Goal: Task Accomplishment & Management: Manage account settings

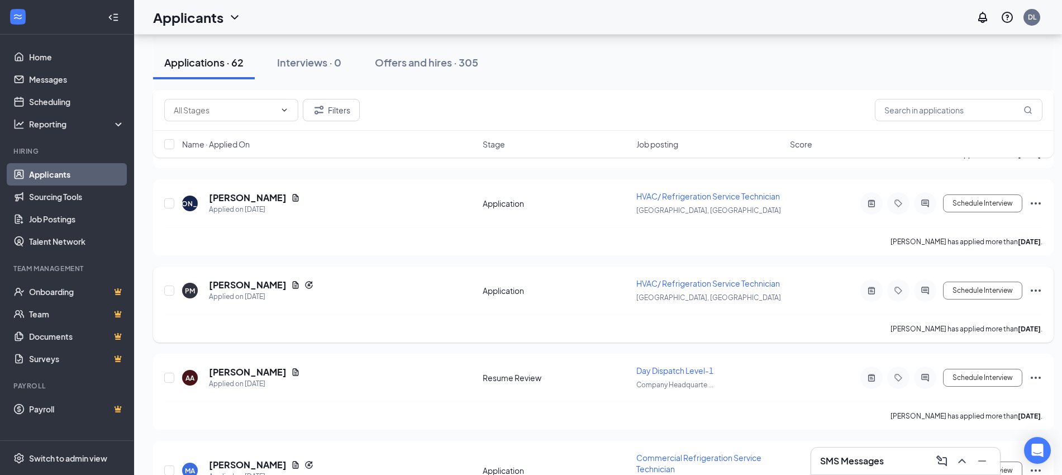
scroll to position [2492, 0]
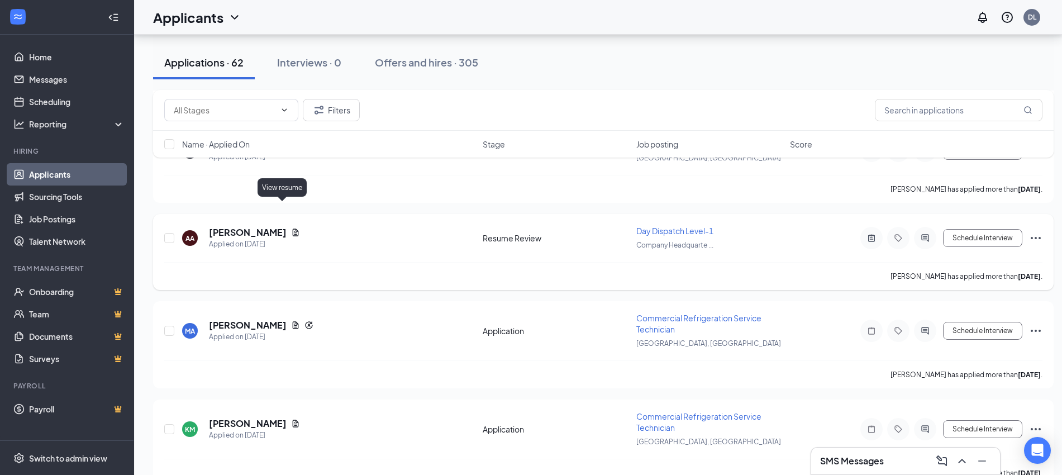
click at [291, 228] on icon "Document" at bounding box center [295, 232] width 9 height 9
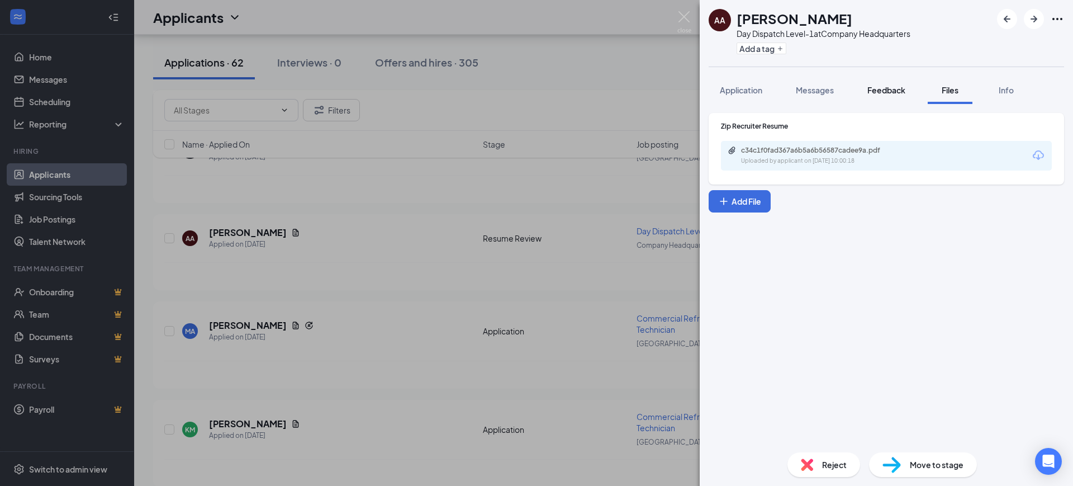
click at [890, 89] on span "Feedback" at bounding box center [886, 90] width 38 height 10
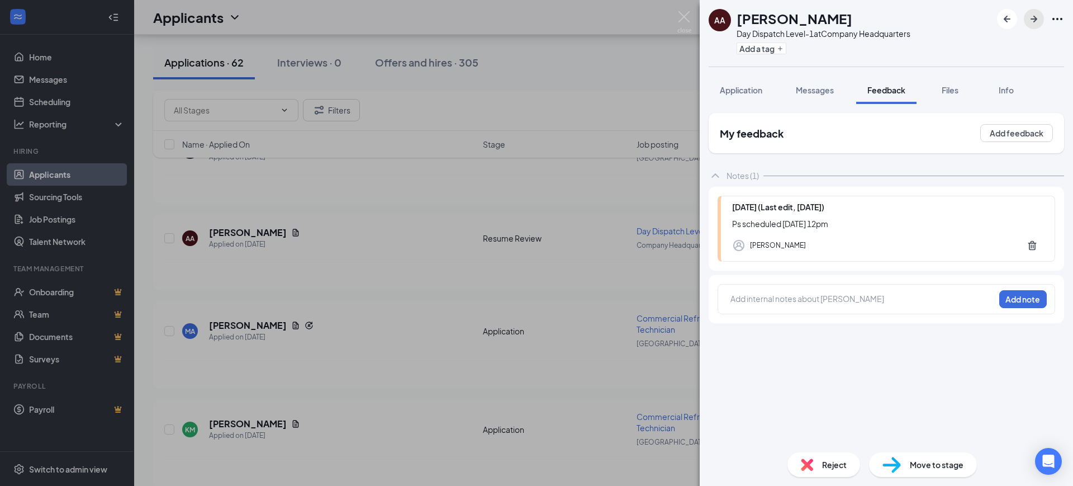
click at [1037, 16] on icon "ArrowRight" at bounding box center [1033, 18] width 13 height 13
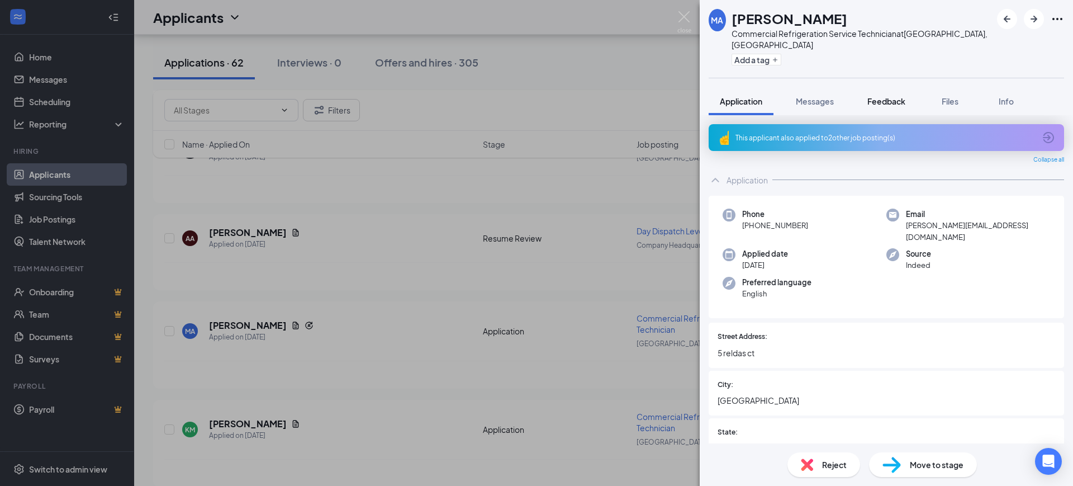
click at [893, 87] on button "Feedback" at bounding box center [886, 101] width 60 height 28
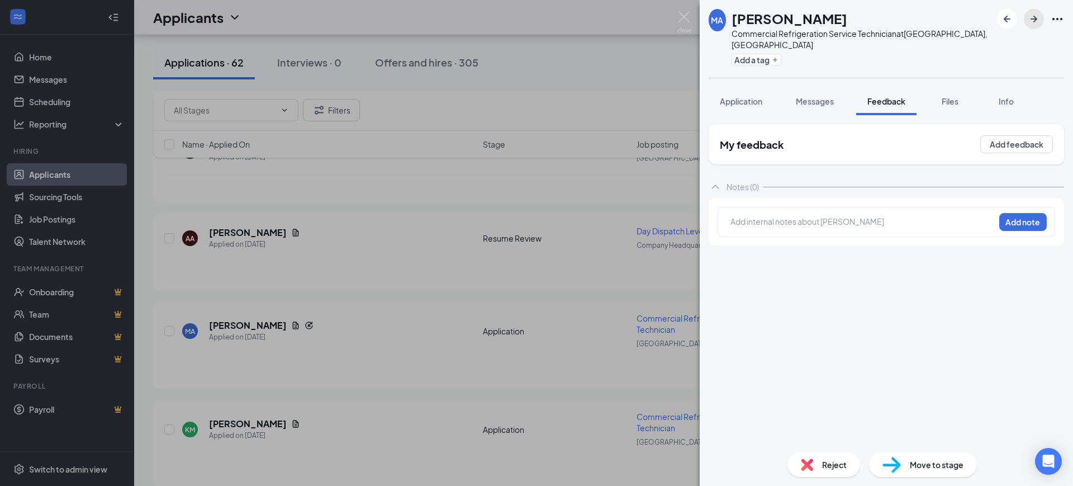
click at [1033, 17] on icon "ArrowRight" at bounding box center [1033, 18] width 13 height 13
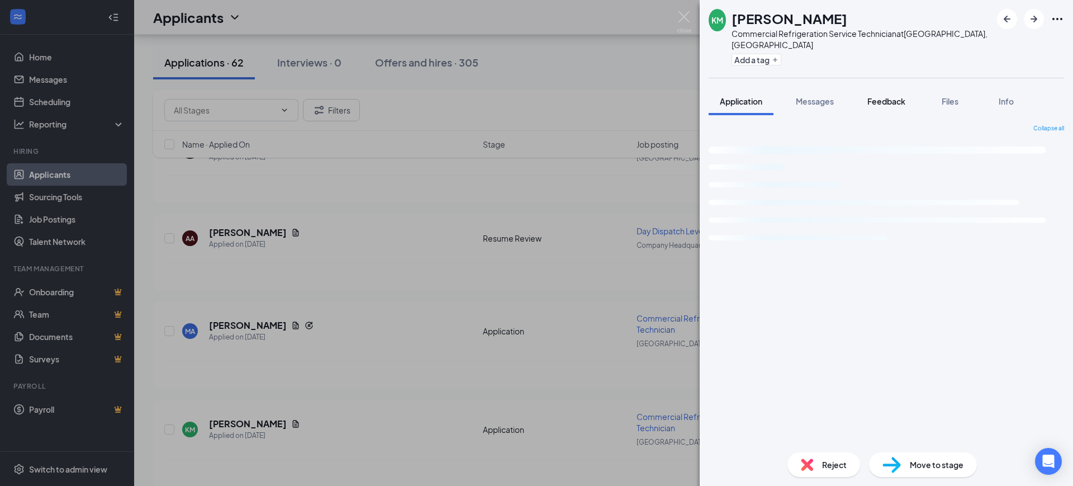
click at [880, 96] on div "Feedback" at bounding box center [886, 101] width 38 height 11
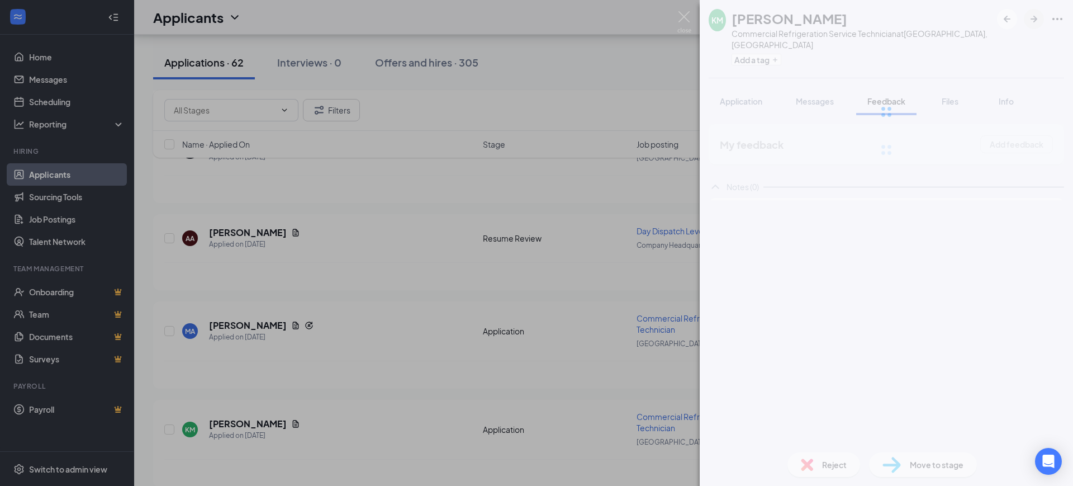
click at [1032, 21] on div at bounding box center [886, 112] width 373 height 224
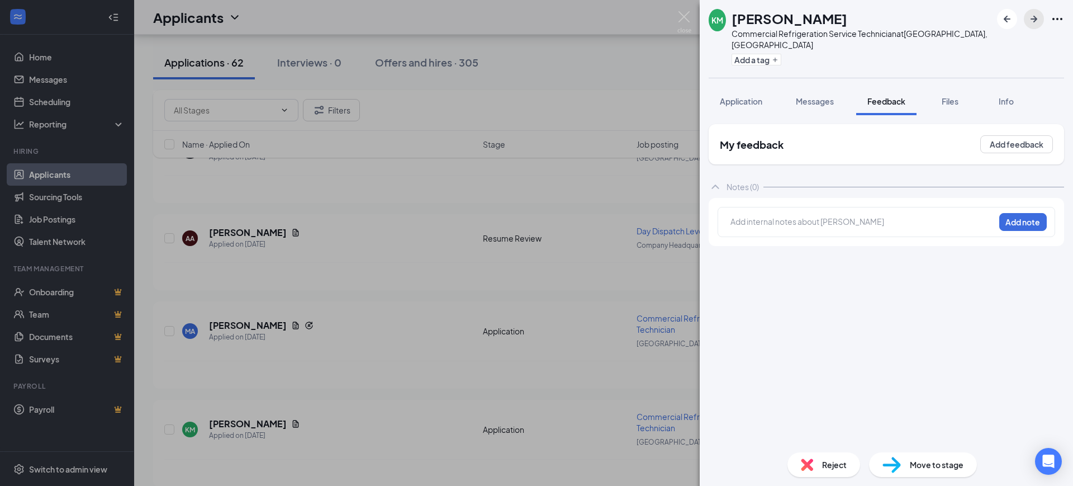
click at [1037, 15] on icon "ArrowRight" at bounding box center [1033, 18] width 13 height 13
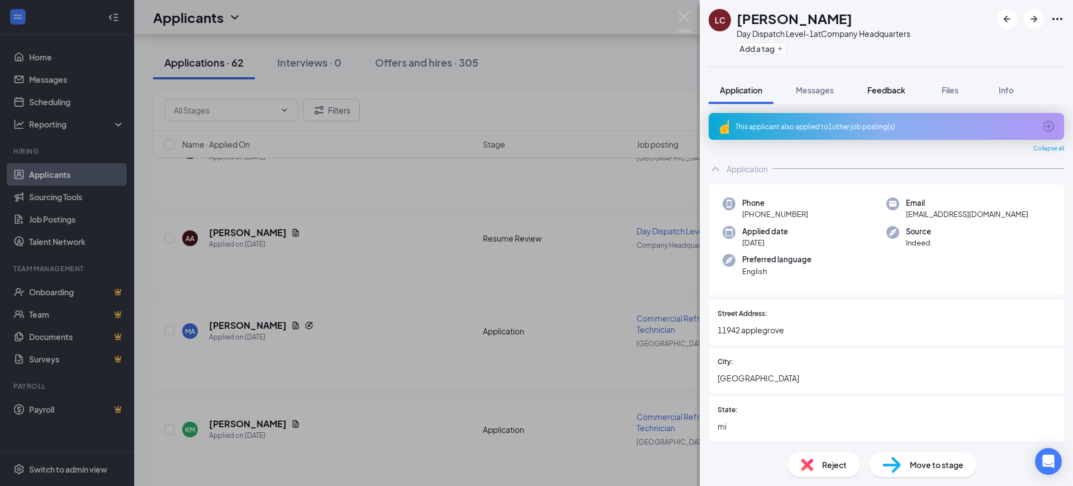
click at [889, 87] on span "Feedback" at bounding box center [886, 90] width 38 height 10
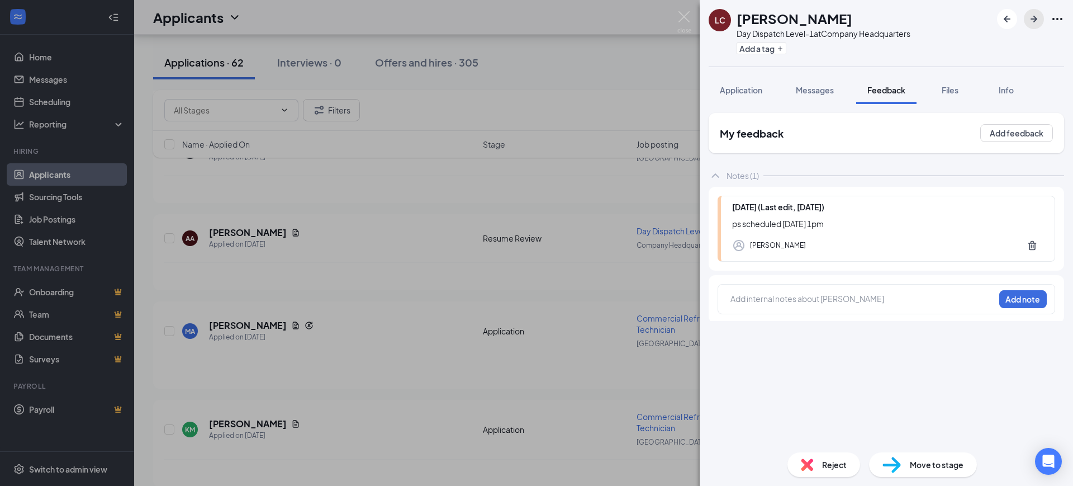
click at [1035, 18] on icon "ArrowRight" at bounding box center [1033, 19] width 7 height 7
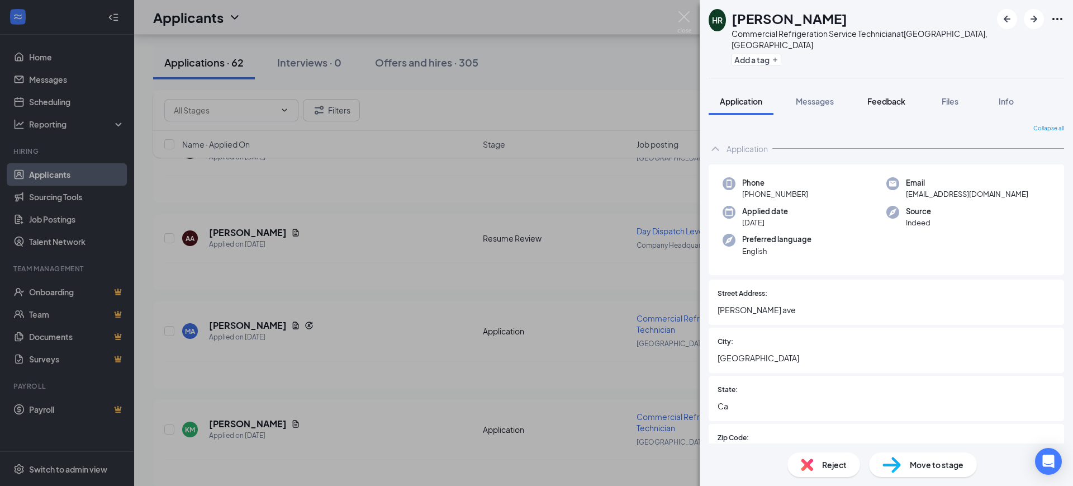
click at [897, 96] on span "Feedback" at bounding box center [886, 101] width 38 height 10
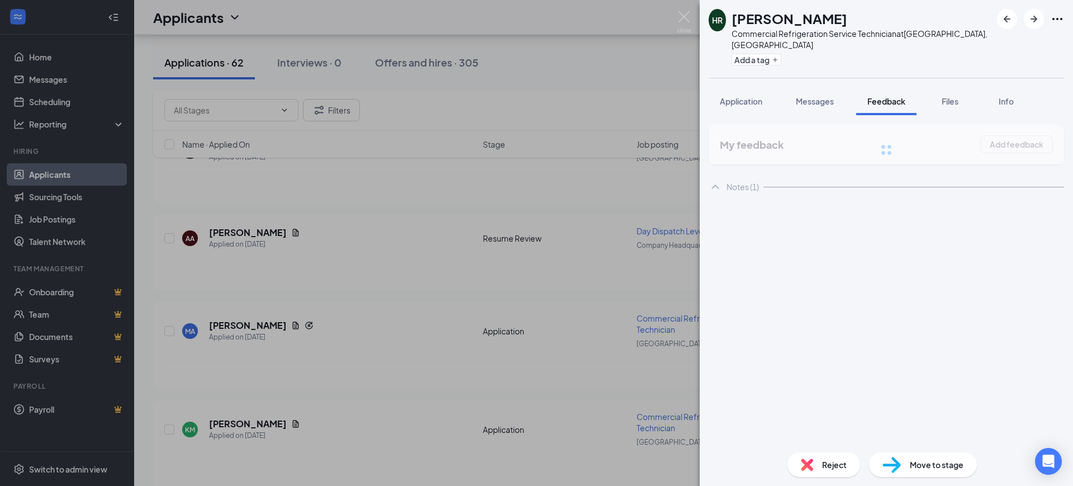
click at [359, 275] on div "HR [PERSON_NAME] Commercial Refrigeration Service Technician at [GEOGRAPHIC_DAT…" at bounding box center [536, 243] width 1073 height 486
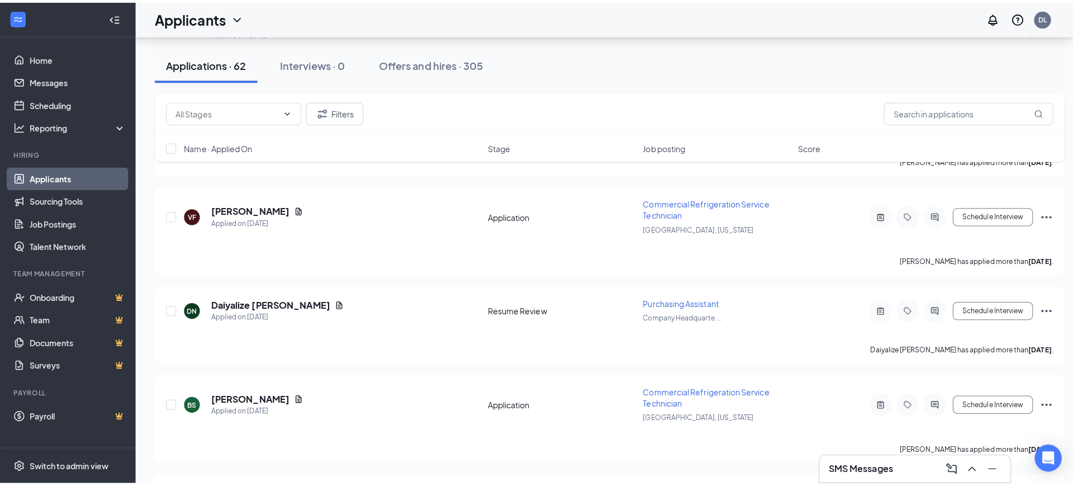
scroll to position [3191, 0]
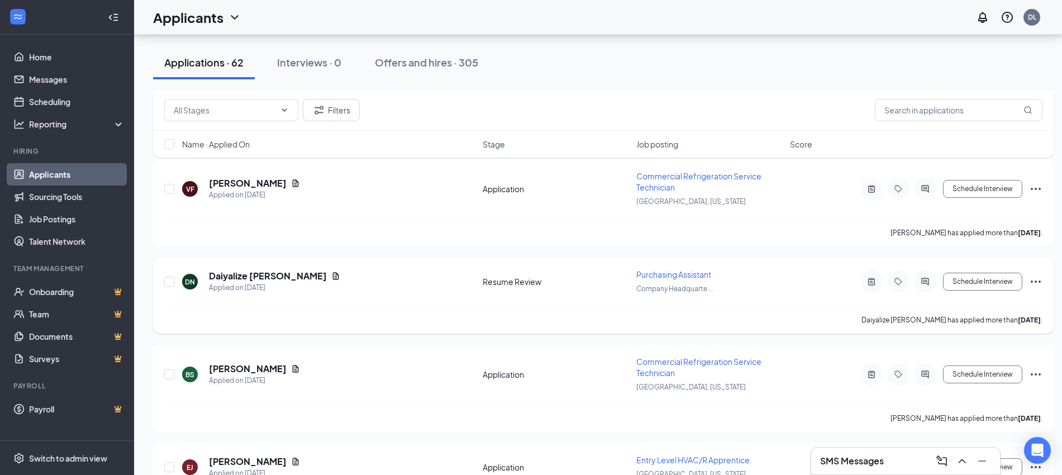
click at [871, 270] on div at bounding box center [872, 281] width 22 height 22
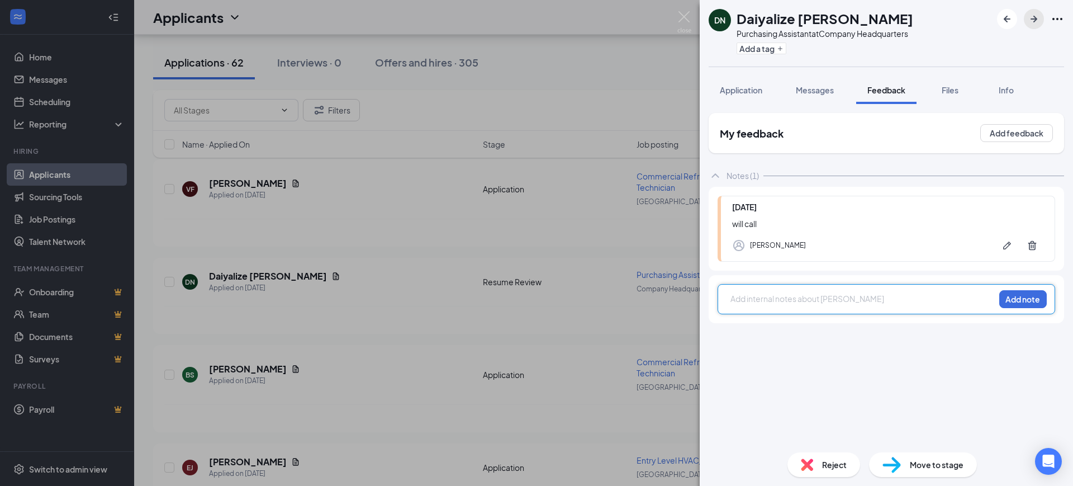
click at [1033, 20] on icon "ArrowRight" at bounding box center [1033, 18] width 13 height 13
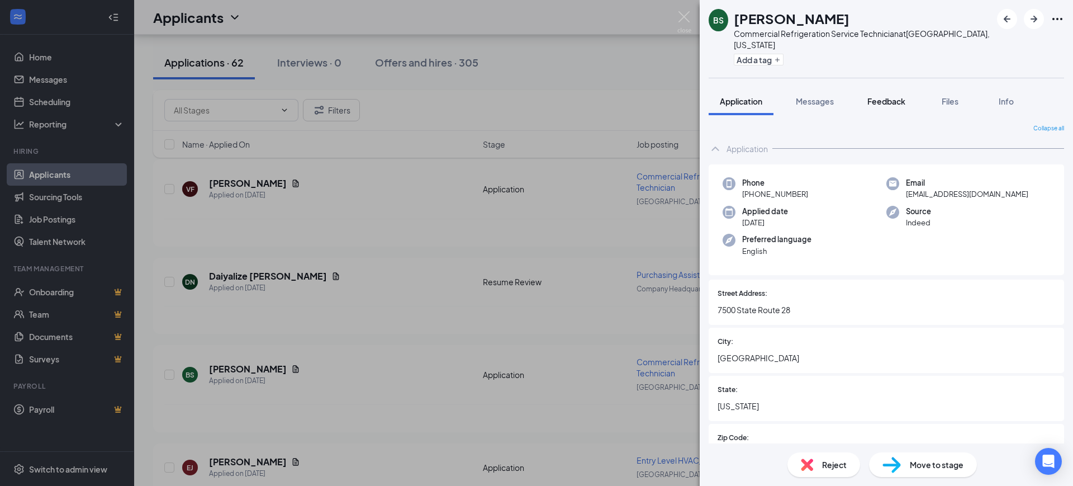
click at [891, 96] on span "Feedback" at bounding box center [886, 101] width 38 height 10
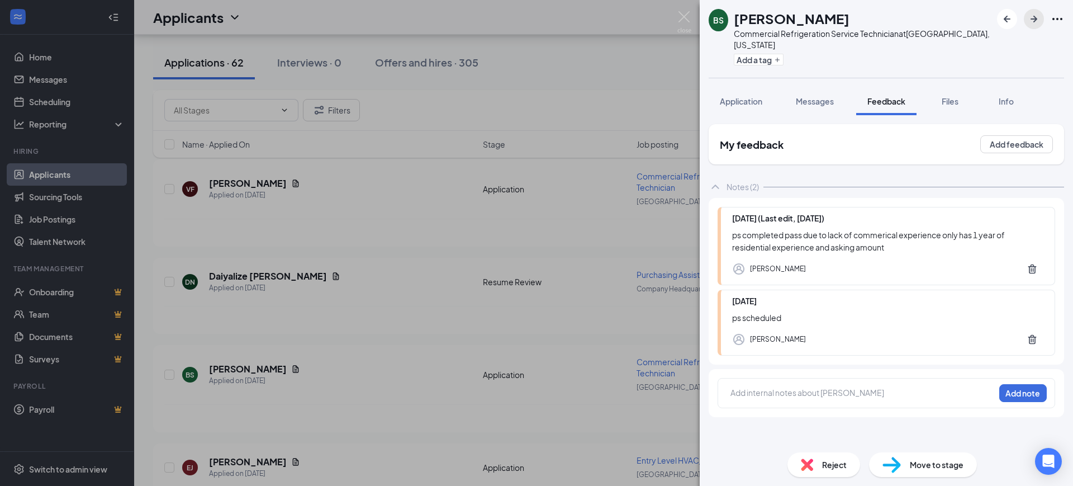
click at [1037, 19] on icon "ArrowRight" at bounding box center [1033, 18] width 13 height 13
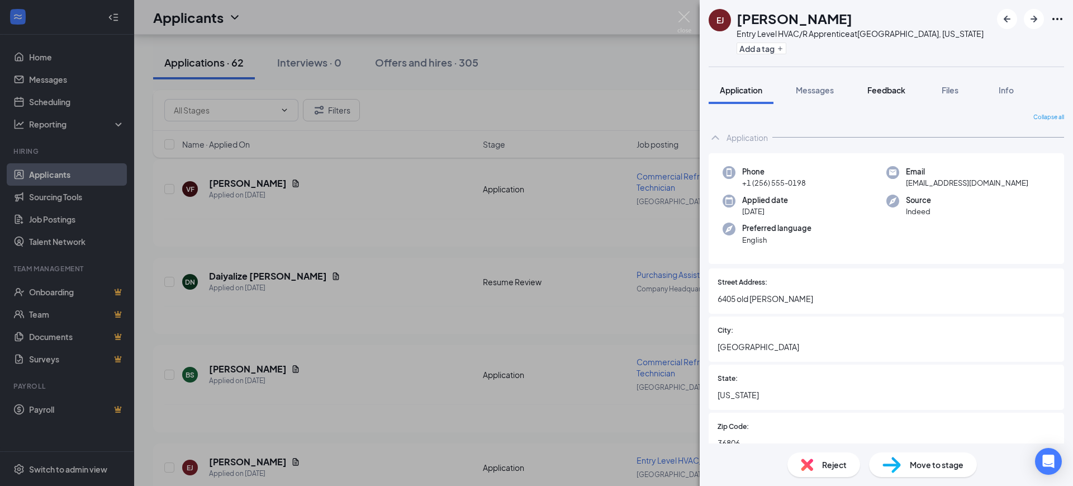
click at [896, 89] on span "Feedback" at bounding box center [886, 90] width 38 height 10
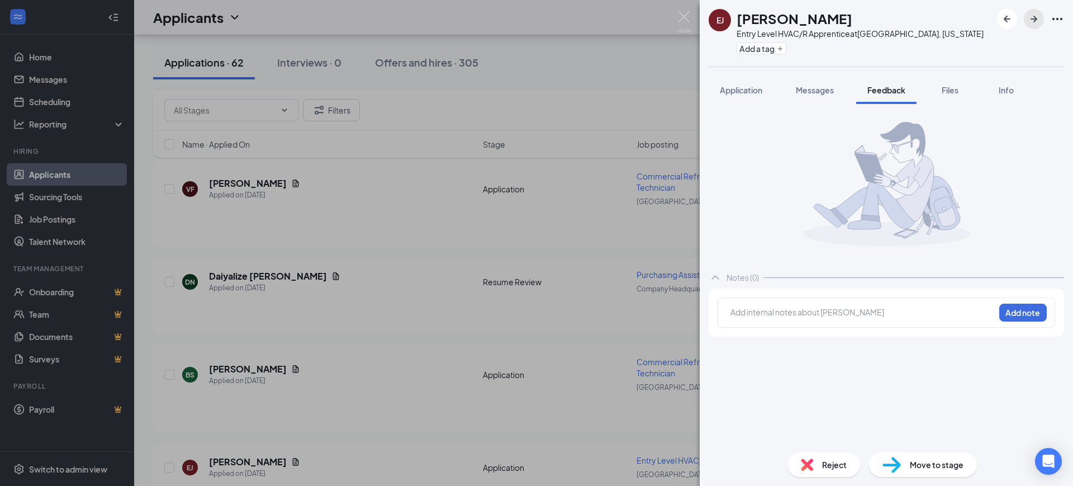
click at [1029, 19] on icon "ArrowRight" at bounding box center [1033, 18] width 13 height 13
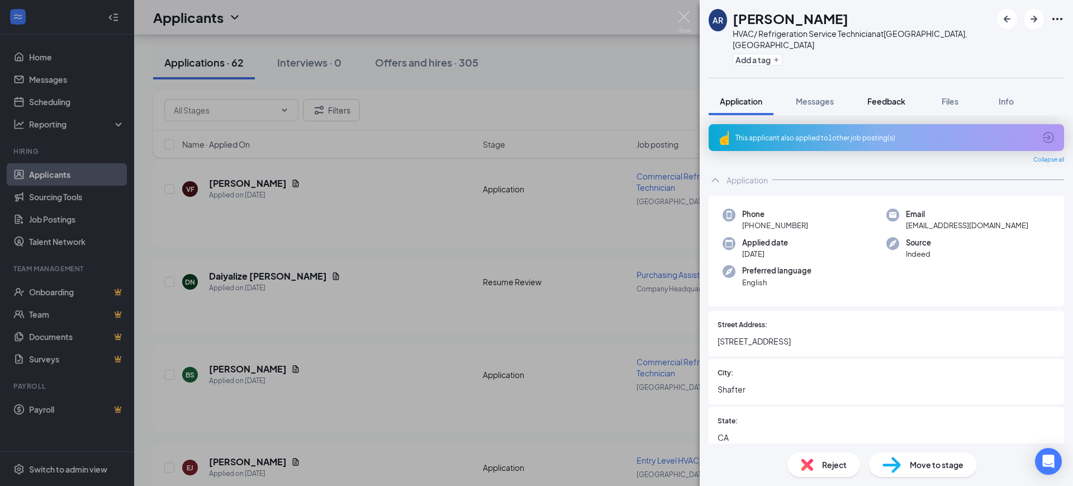
click at [882, 96] on span "Feedback" at bounding box center [886, 101] width 38 height 10
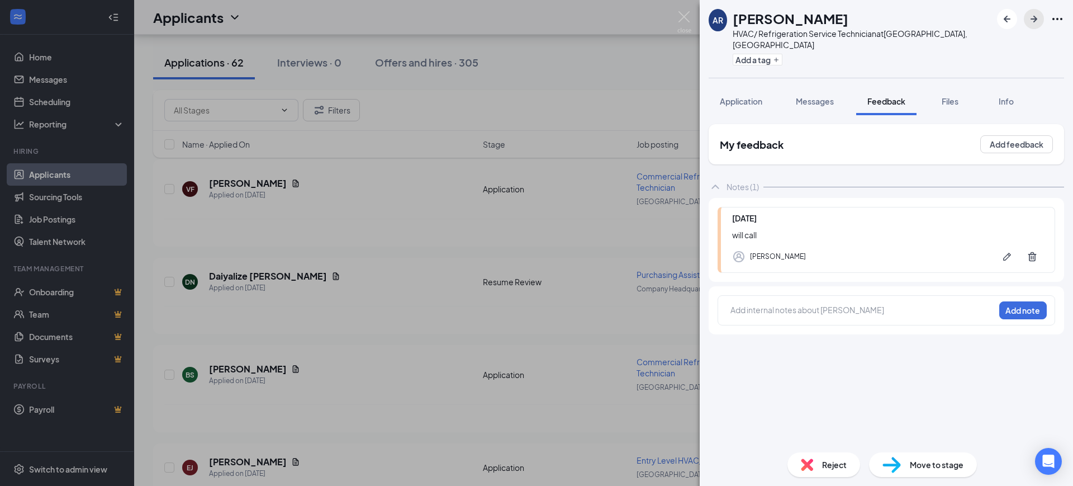
click at [1035, 17] on icon "ArrowRight" at bounding box center [1033, 19] width 7 height 7
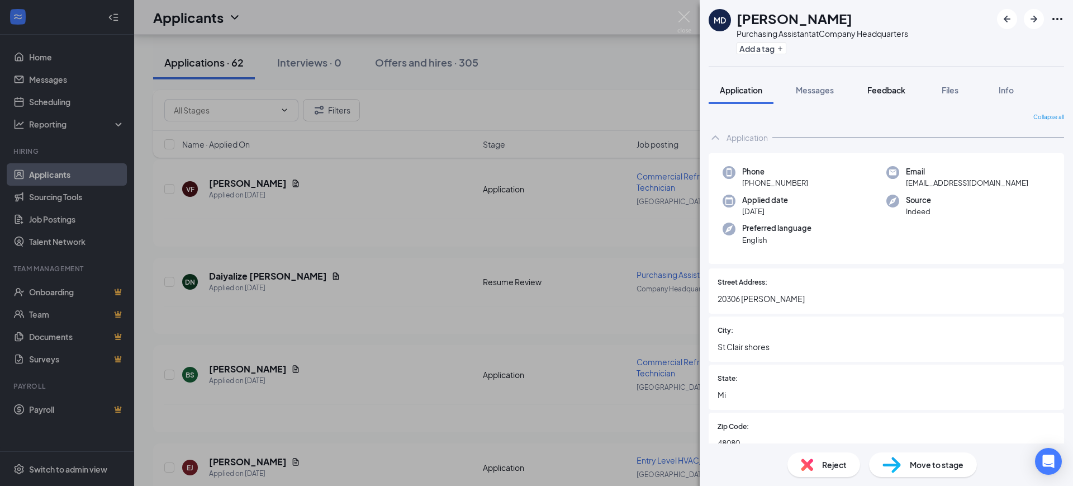
click at [878, 89] on span "Feedback" at bounding box center [886, 90] width 38 height 10
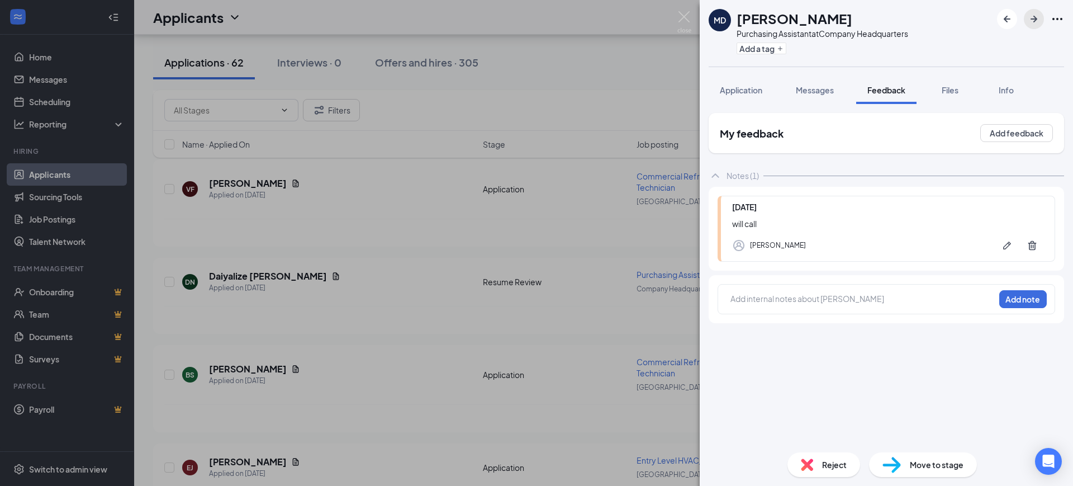
click at [1033, 14] on icon "ArrowRight" at bounding box center [1033, 18] width 13 height 13
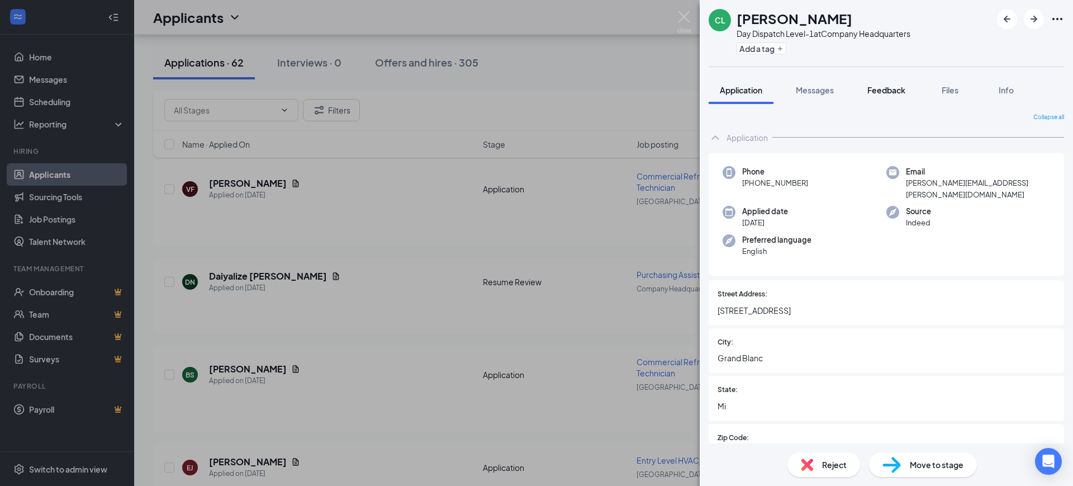
click at [888, 98] on button "Feedback" at bounding box center [886, 90] width 60 height 28
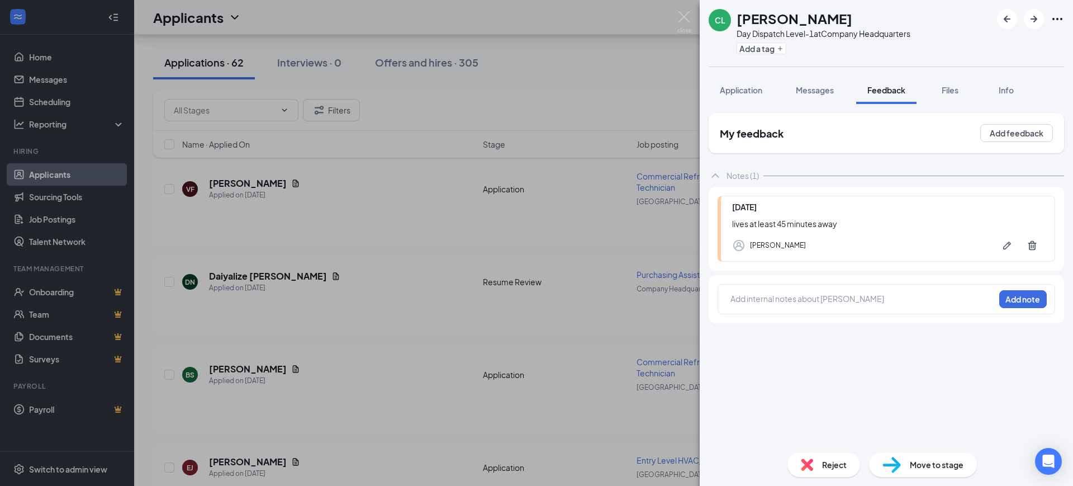
drag, startPoint x: 818, startPoint y: 79, endPoint x: 807, endPoint y: 142, distance: 63.6
click at [818, 79] on button "Messages" at bounding box center [815, 90] width 60 height 28
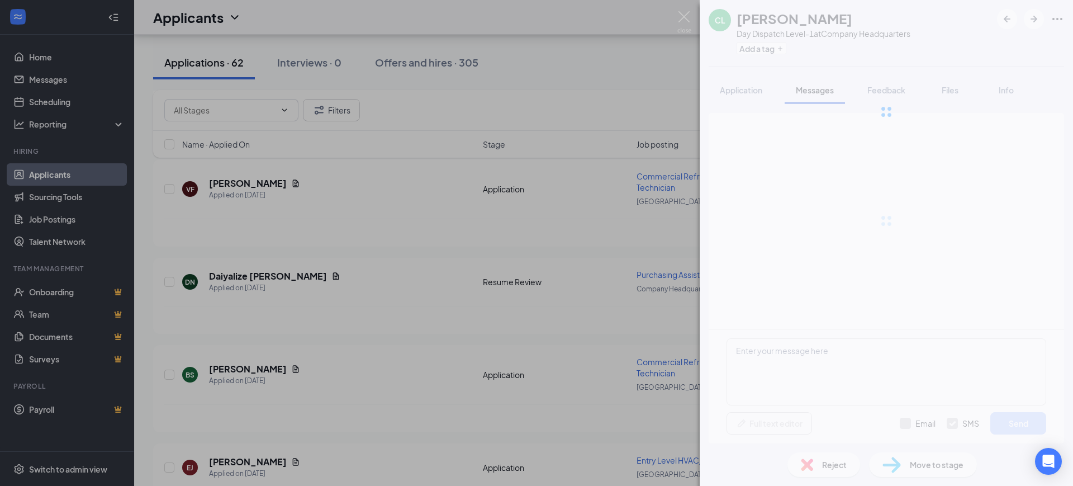
click at [798, 359] on div "CL [PERSON_NAME] Day Dispatch Level-1 at Company Headquarters Add a tag Applica…" at bounding box center [886, 243] width 373 height 486
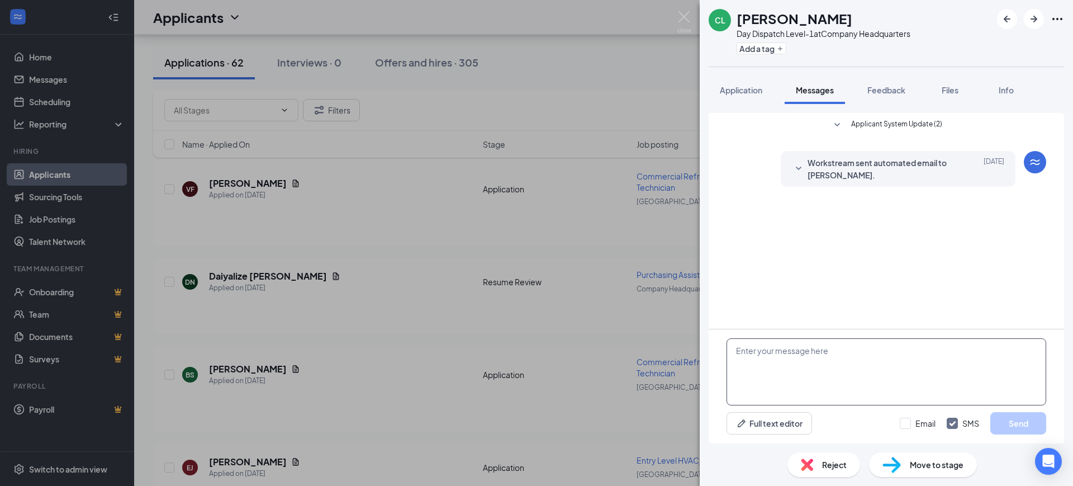
click at [788, 352] on textarea at bounding box center [886, 371] width 320 height 67
paste textarea "Hello, Thank you for your interest in RSC Mechanical and for taking the time to…"
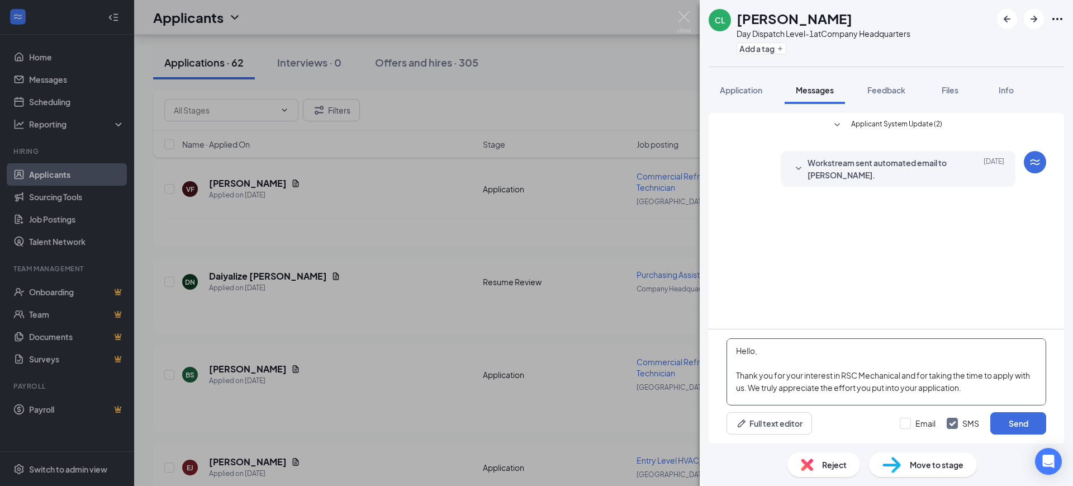
scroll to position [135, 0]
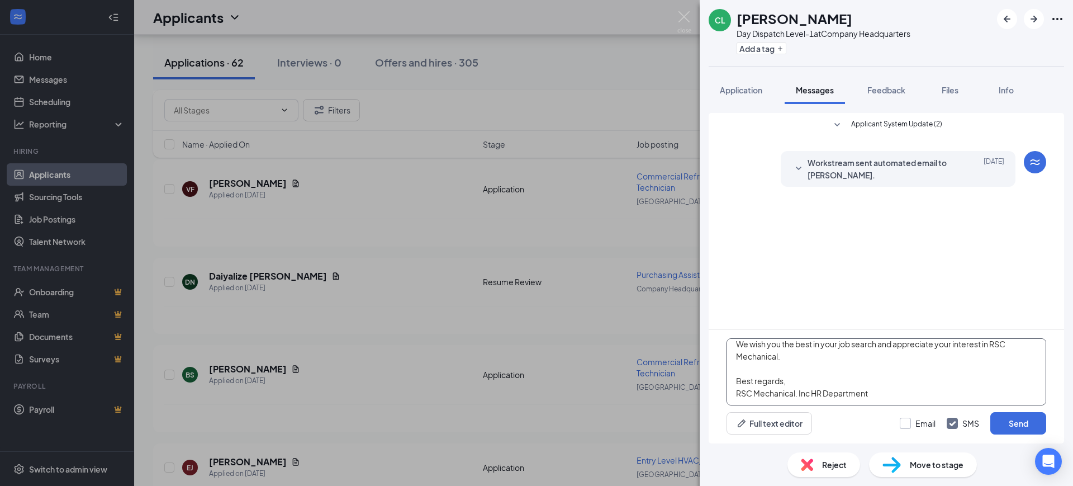
type textarea "Hello, Thank you for your interest in RSC Mechanical and for taking the time to…"
click at [923, 422] on input "Email" at bounding box center [918, 422] width 36 height 11
checkbox input "true"
click at [969, 417] on input "SMS" at bounding box center [963, 422] width 32 height 11
checkbox input "false"
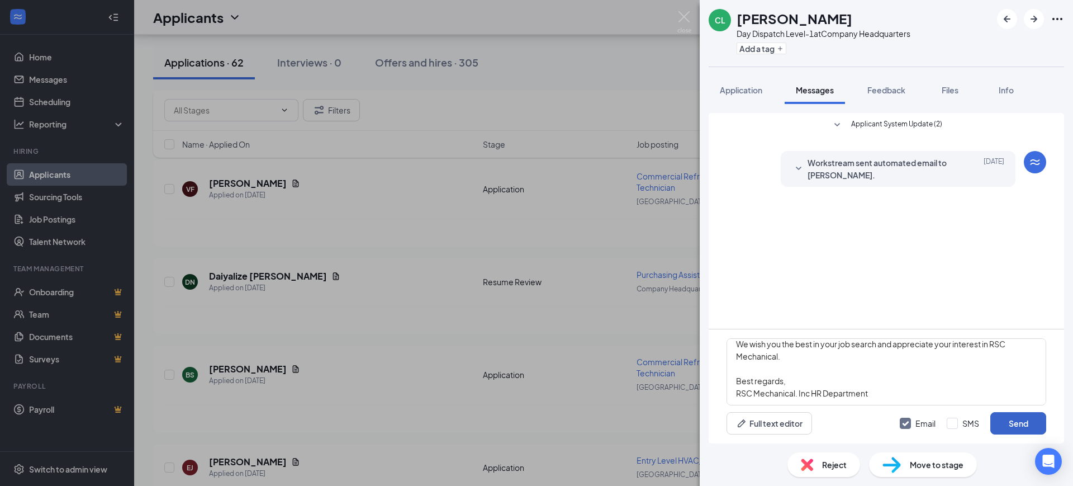
click at [1006, 425] on button "Send" at bounding box center [1018, 423] width 56 height 22
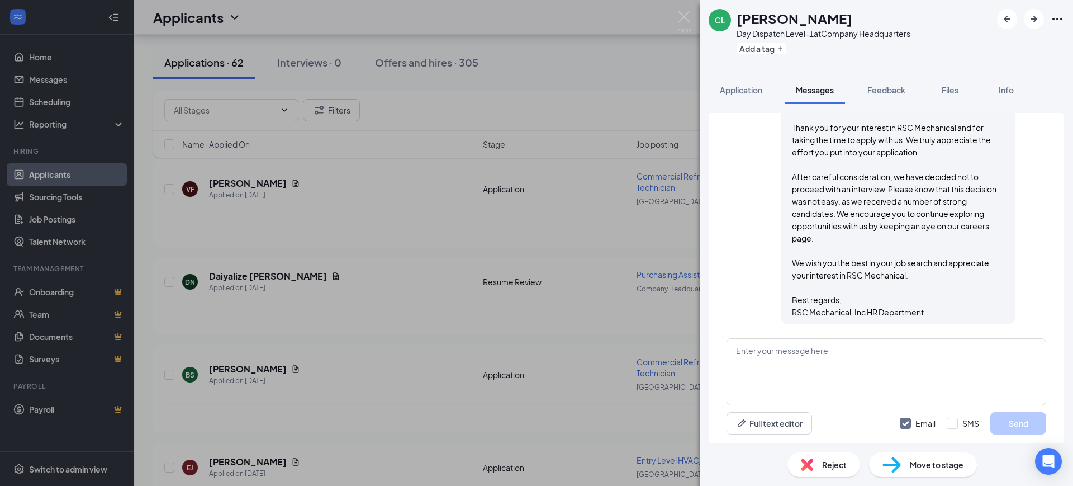
scroll to position [150, 0]
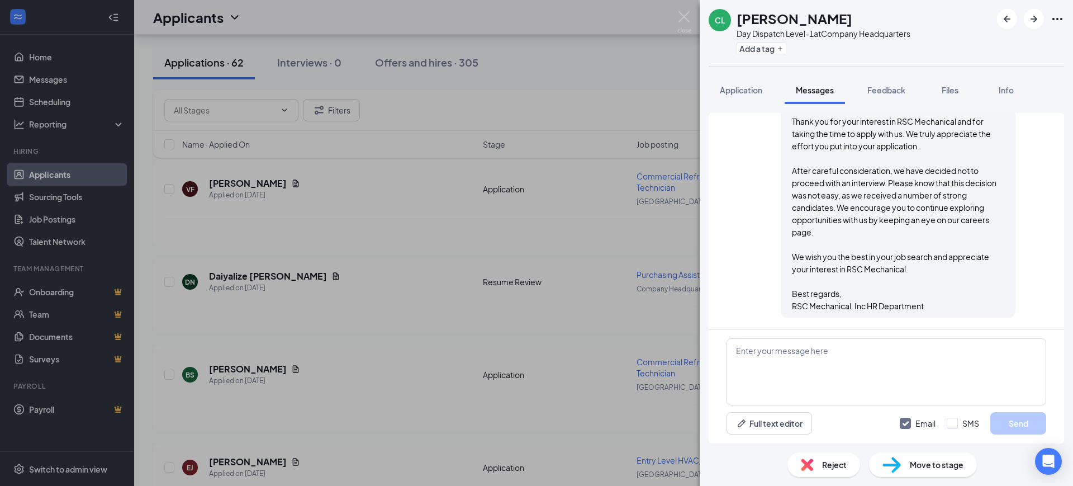
click at [828, 464] on span "Reject" at bounding box center [834, 464] width 25 height 12
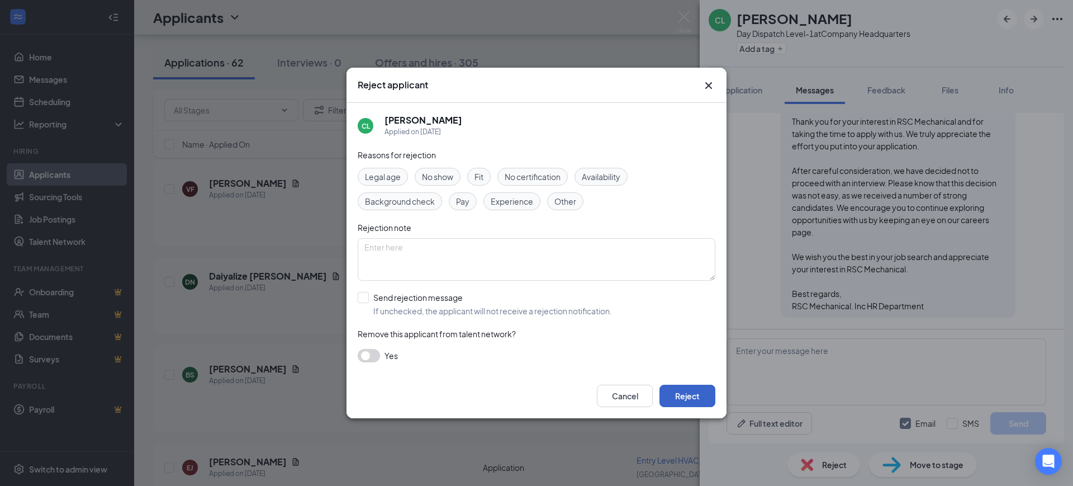
click at [688, 393] on button "Reject" at bounding box center [687, 395] width 56 height 22
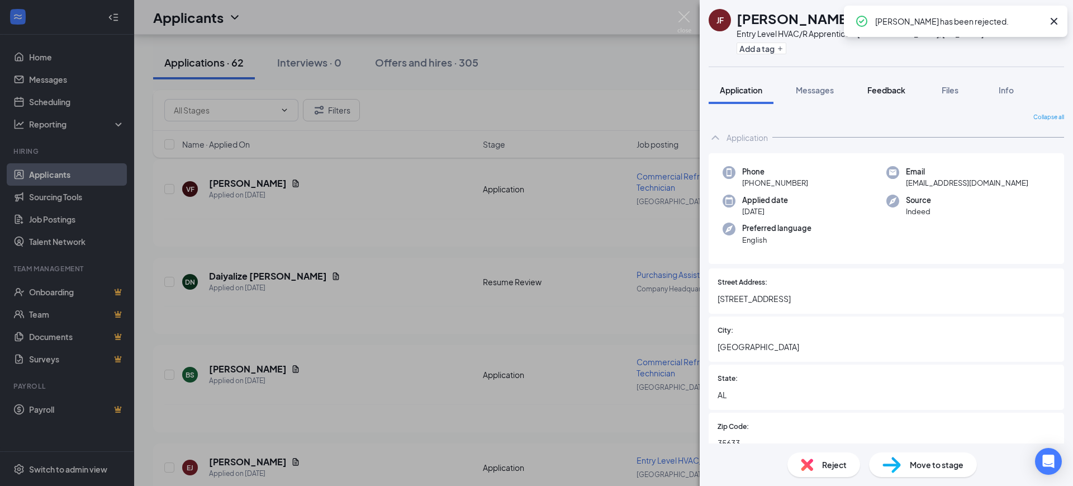
click at [892, 88] on span "Feedback" at bounding box center [886, 90] width 38 height 10
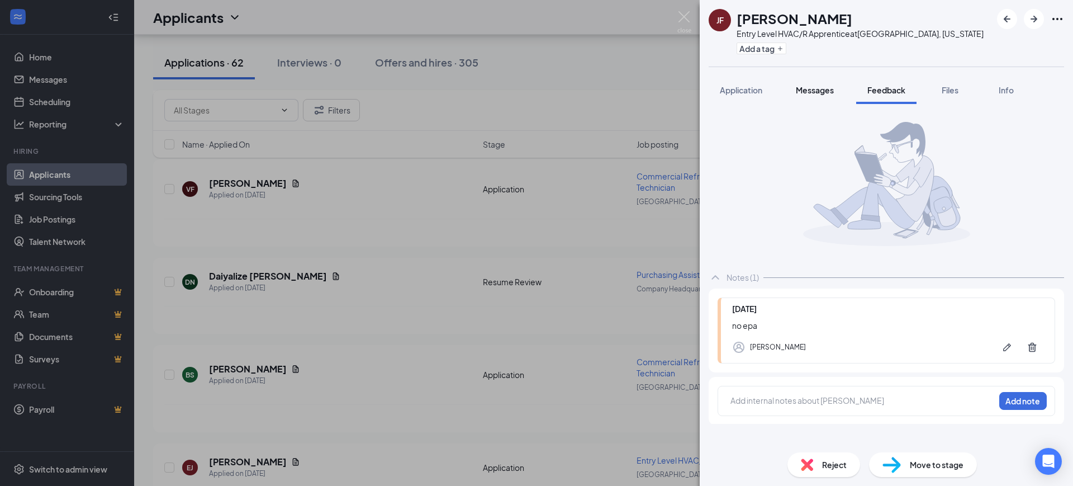
click at [815, 87] on span "Messages" at bounding box center [815, 90] width 38 height 10
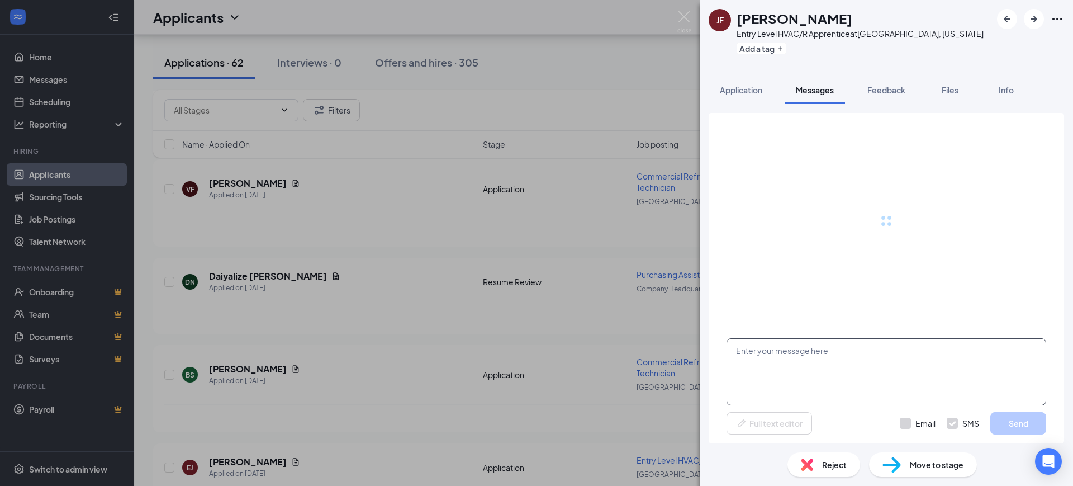
click at [795, 379] on textarea at bounding box center [886, 371] width 320 height 67
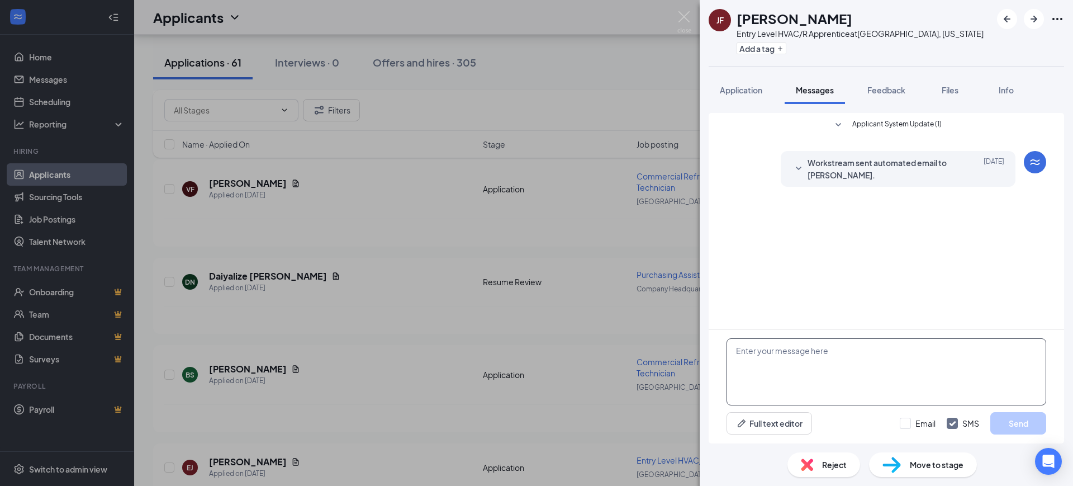
paste textarea "Hello, Thank you for your interest in RSC Mechanical and for taking the time to…"
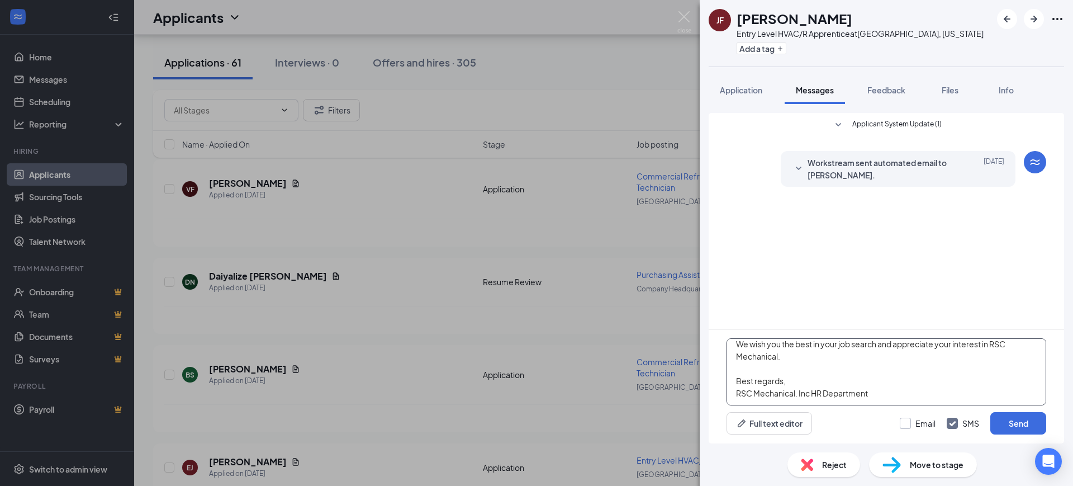
type textarea "Hello, Thank you for your interest in RSC Mechanical and for taking the time to…"
drag, startPoint x: 915, startPoint y: 418, endPoint x: 937, endPoint y: 427, distance: 23.8
click at [913, 419] on input "Email" at bounding box center [918, 422] width 36 height 11
checkbox input "true"
click at [962, 431] on div "Email SMS Send" at bounding box center [973, 423] width 146 height 22
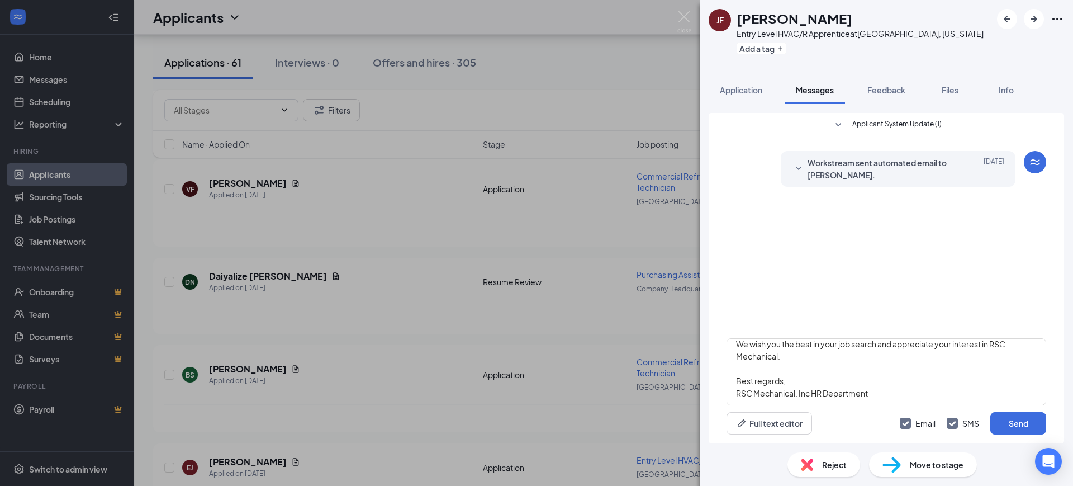
click at [959, 425] on input "SMS" at bounding box center [963, 422] width 32 height 11
checkbox input "false"
click at [1009, 424] on button "Send" at bounding box center [1018, 423] width 56 height 22
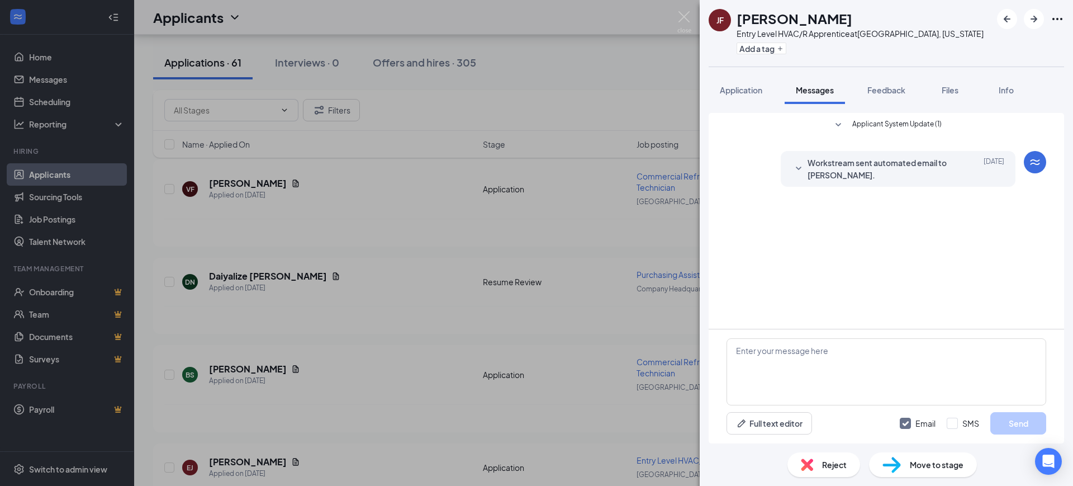
scroll to position [0, 0]
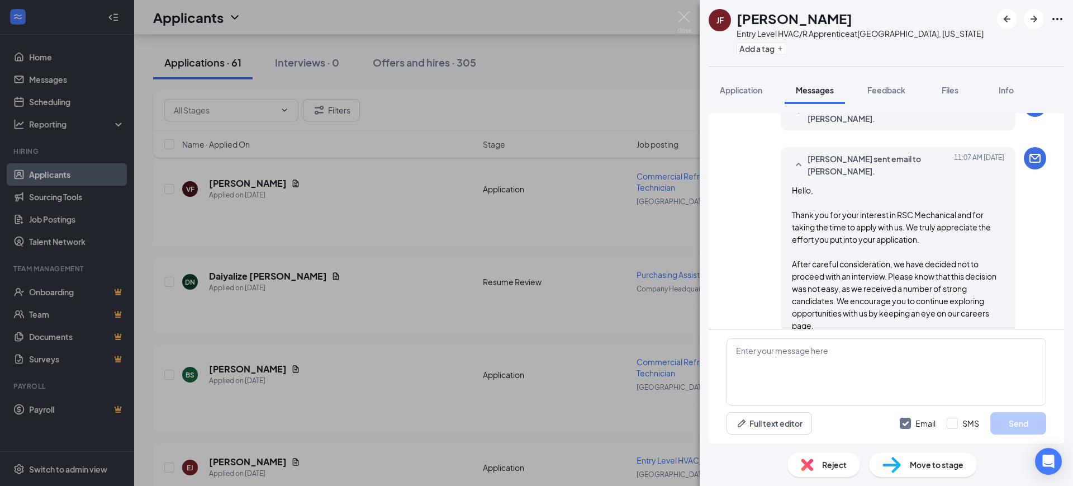
click at [833, 468] on span "Reject" at bounding box center [834, 464] width 25 height 12
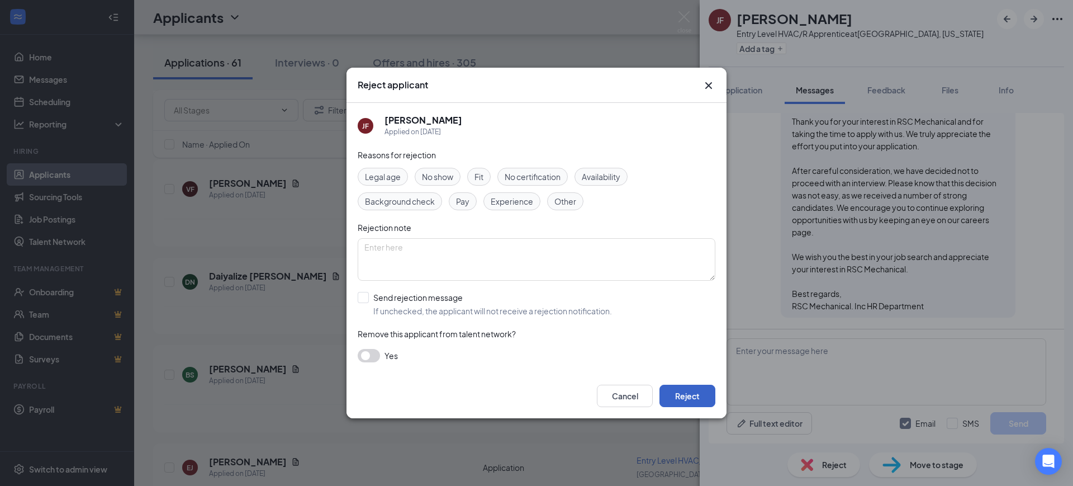
click at [689, 391] on button "Reject" at bounding box center [687, 395] width 56 height 22
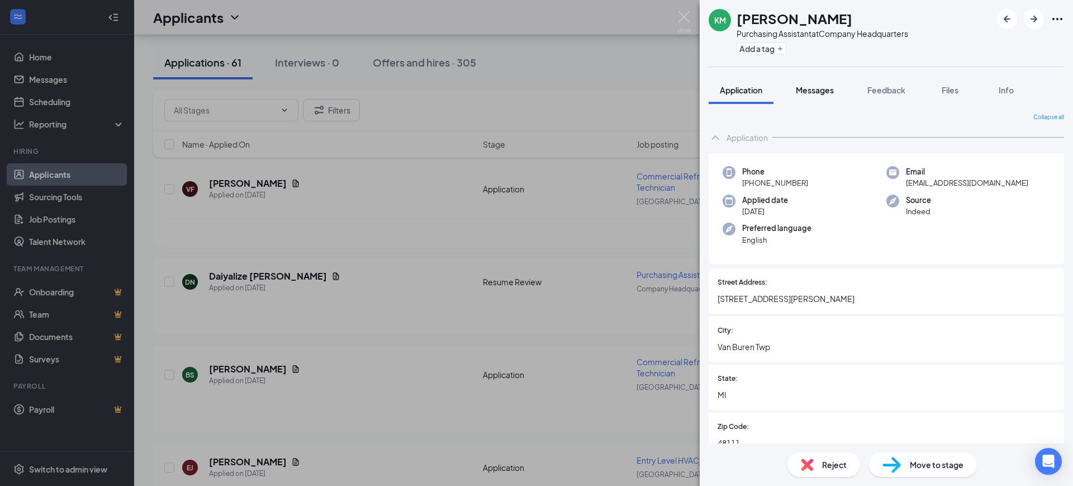
drag, startPoint x: 890, startPoint y: 87, endPoint x: 829, endPoint y: 87, distance: 60.9
click at [890, 87] on span "Feedback" at bounding box center [886, 90] width 38 height 10
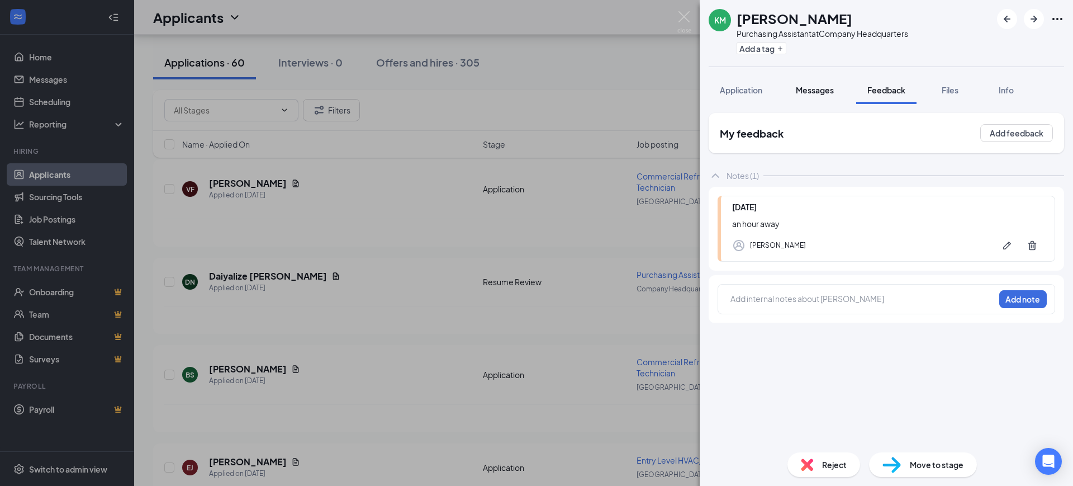
click at [810, 88] on span "Messages" at bounding box center [815, 90] width 38 height 10
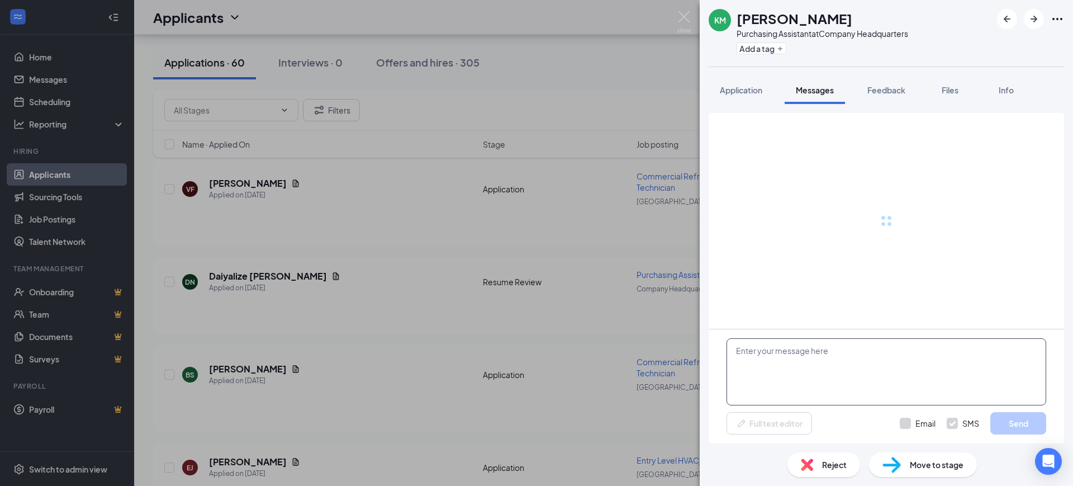
click at [801, 374] on textarea at bounding box center [886, 371] width 320 height 67
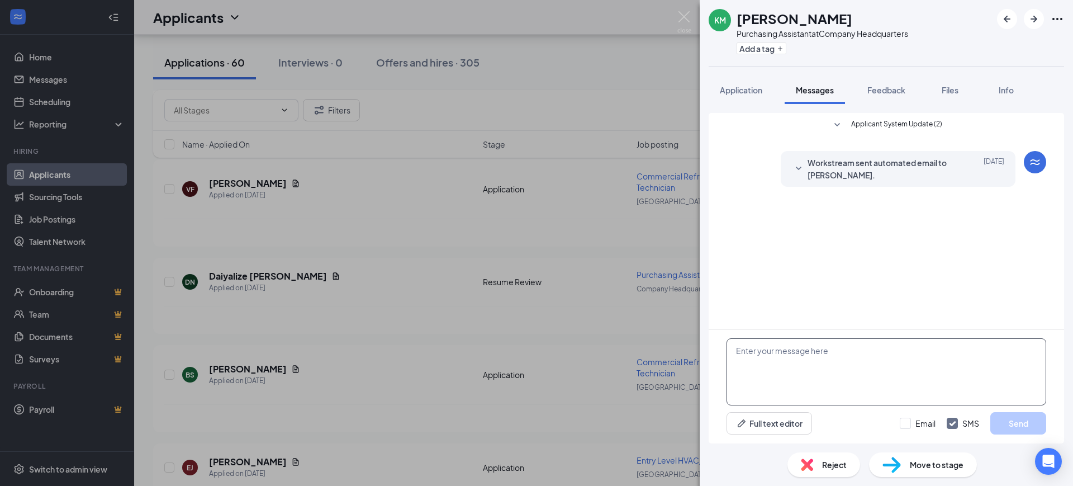
paste textarea "Hello, Thank you for your interest in RSC Mechanical and for taking the time to…"
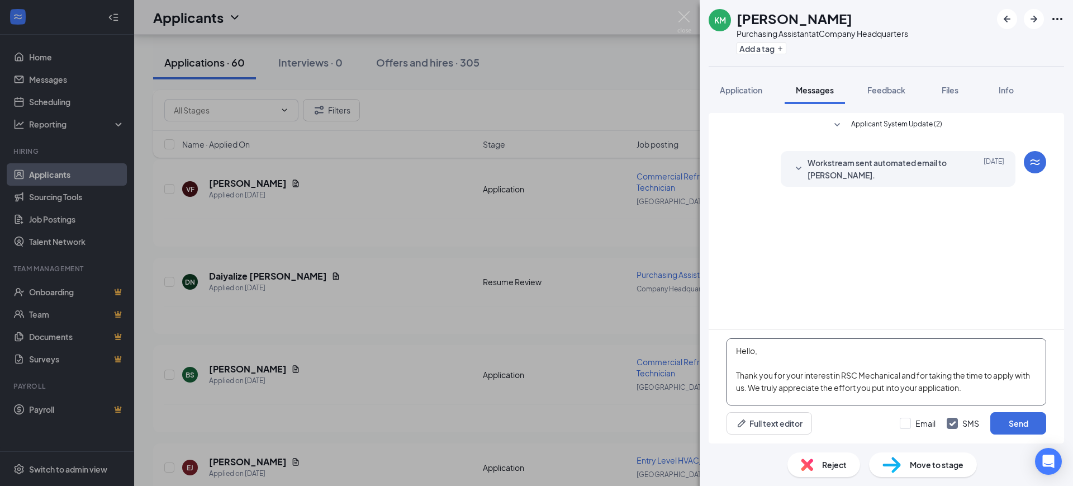
scroll to position [135, 0]
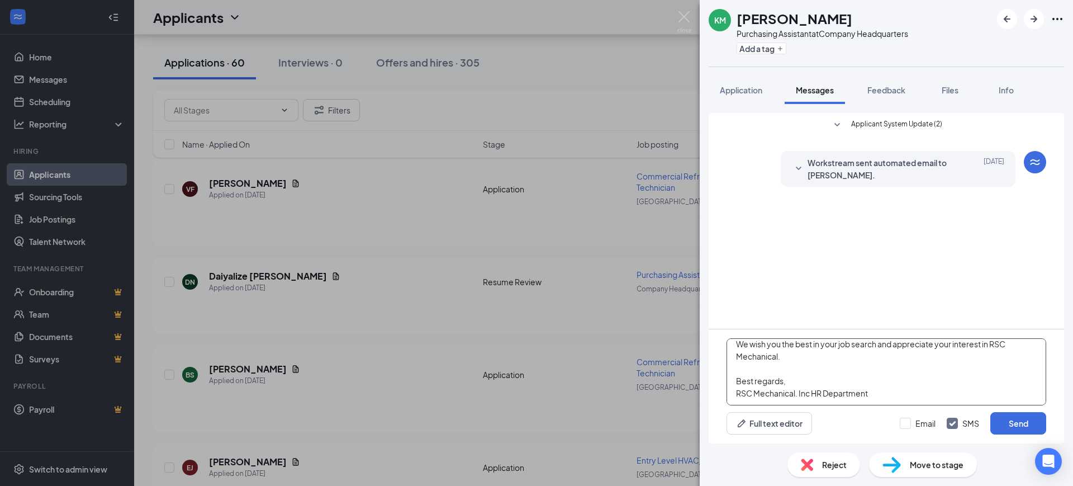
type textarea "Hello, Thank you for your interest in RSC Mechanical and for taking the time to…"
click at [908, 416] on div "Email SMS Send" at bounding box center [973, 423] width 146 height 22
click at [925, 421] on input "Email" at bounding box center [918, 422] width 36 height 11
checkbox input "true"
click at [949, 421] on input "SMS" at bounding box center [963, 422] width 32 height 11
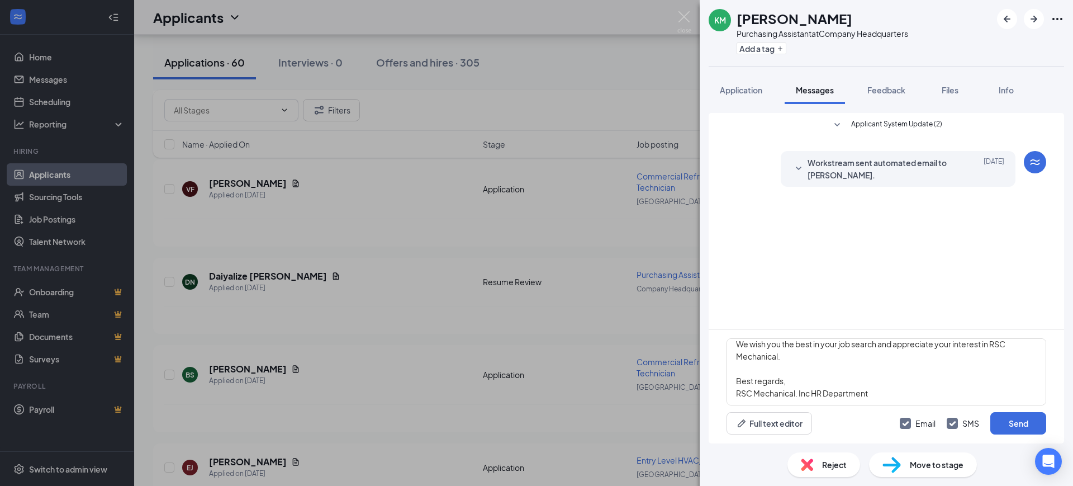
checkbox input "false"
click at [1009, 425] on button "Send" at bounding box center [1018, 423] width 56 height 22
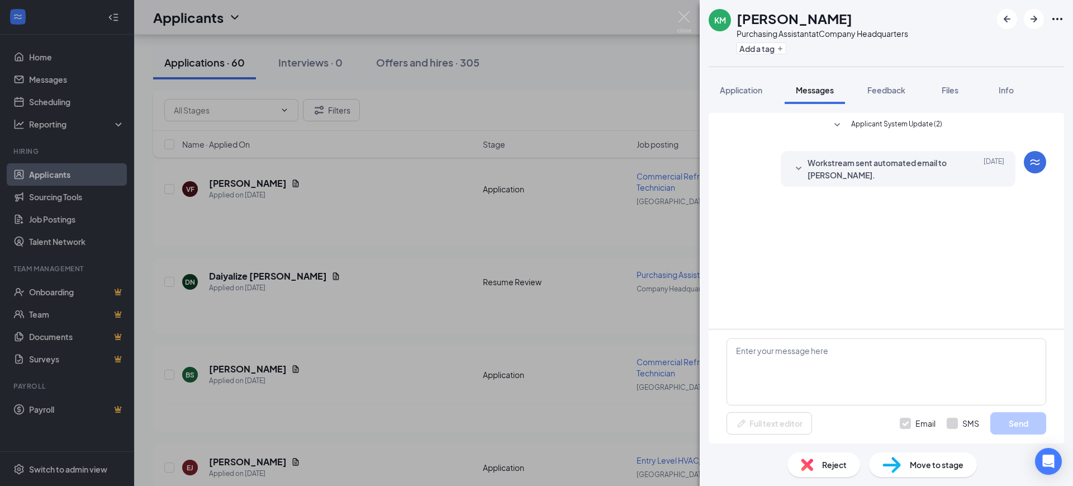
scroll to position [0, 0]
click at [838, 464] on span "Reject" at bounding box center [834, 464] width 25 height 12
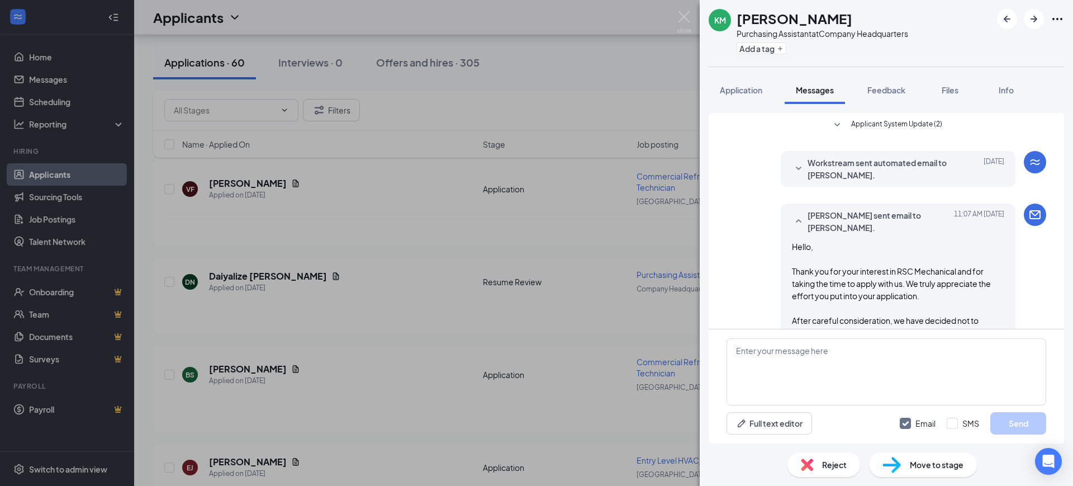
scroll to position [150, 0]
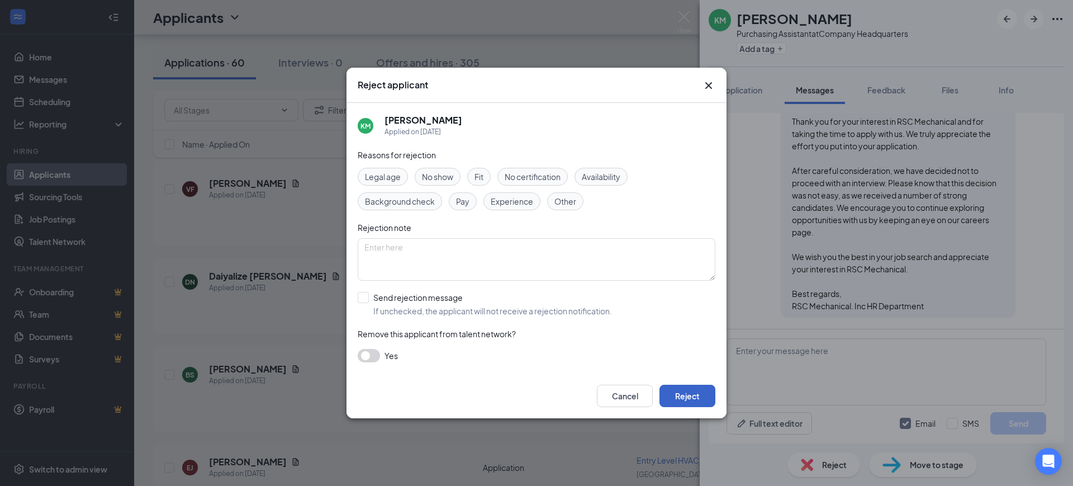
click at [680, 388] on button "Reject" at bounding box center [687, 395] width 56 height 22
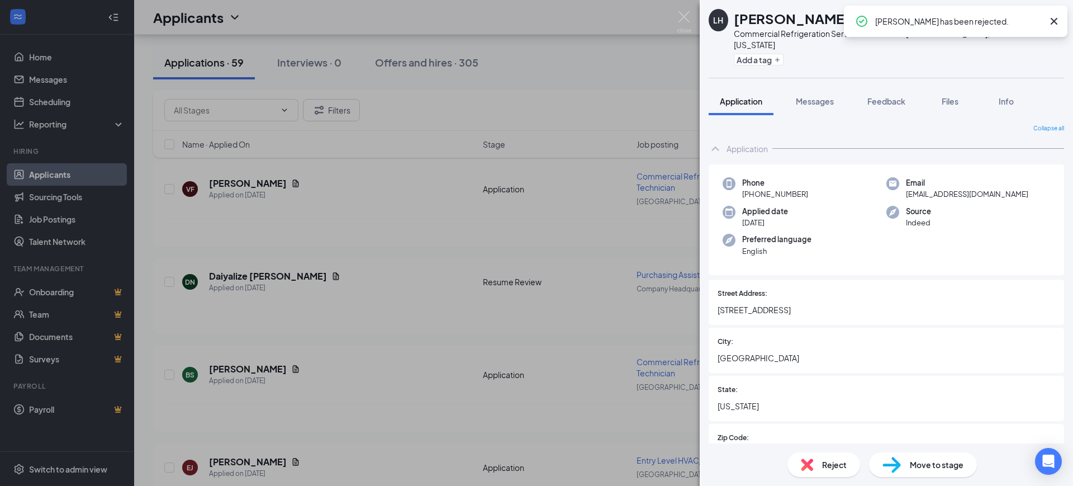
click at [1055, 15] on icon "Cross" at bounding box center [1053, 21] width 13 height 13
click at [892, 98] on span "Feedback" at bounding box center [886, 101] width 38 height 10
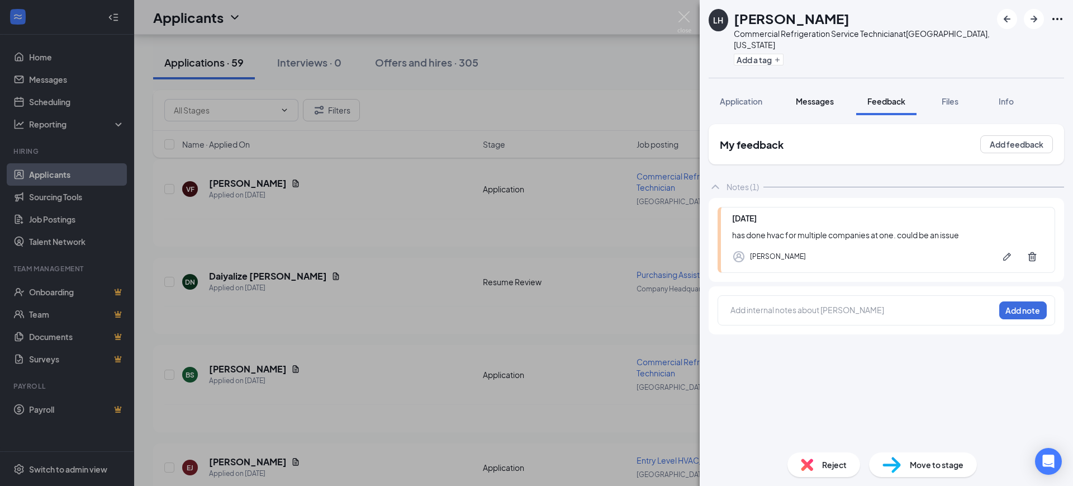
click at [820, 96] on span "Messages" at bounding box center [815, 101] width 38 height 10
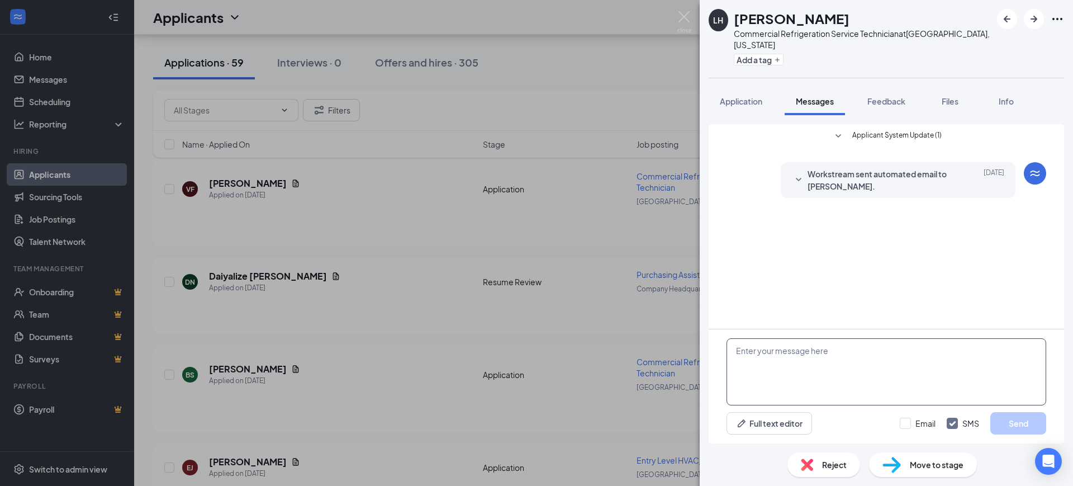
click at [847, 363] on textarea at bounding box center [886, 371] width 320 height 67
paste textarea "Hello, Thank you for your interest in RSC Mechanical and for taking the time to…"
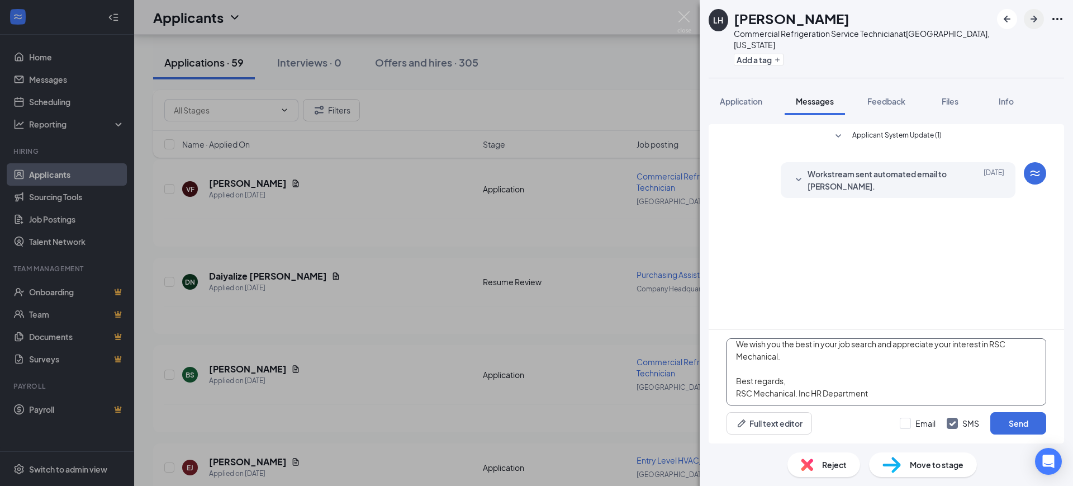
type textarea "Hello, Thank you for your interest in RSC Mechanical and for taking the time to…"
click at [1039, 16] on icon "ArrowRight" at bounding box center [1033, 18] width 13 height 13
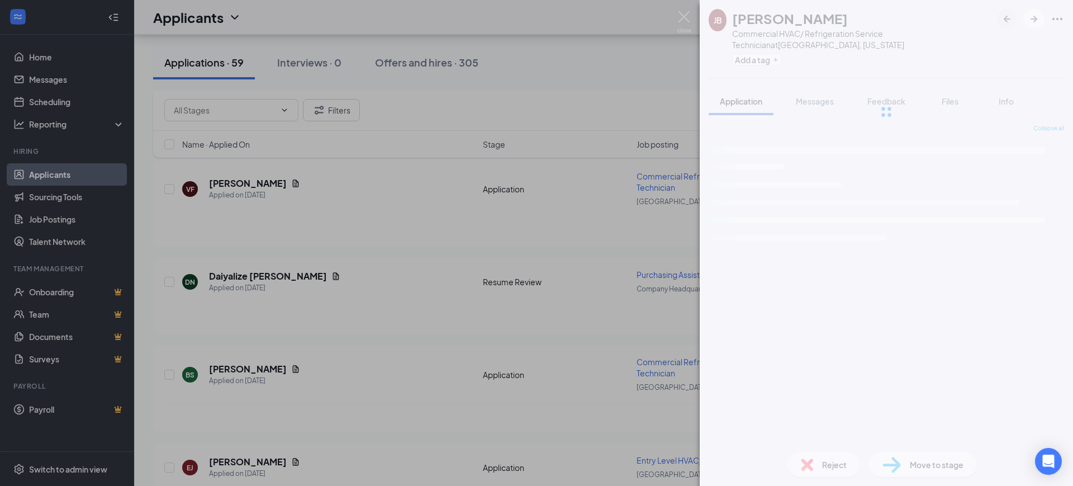
click at [1006, 18] on icon "ArrowLeftNew" at bounding box center [1007, 19] width 7 height 7
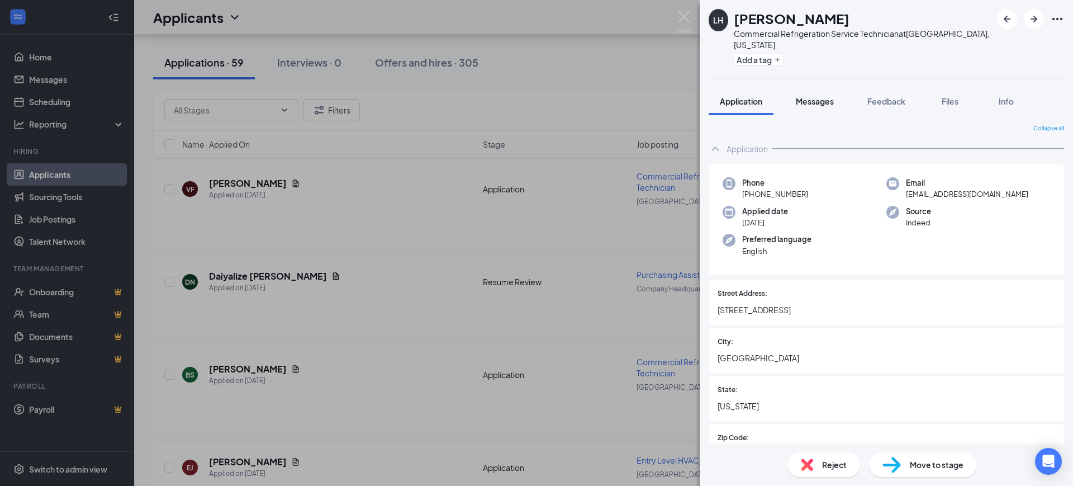
click at [814, 96] on div "Messages" at bounding box center [815, 101] width 38 height 11
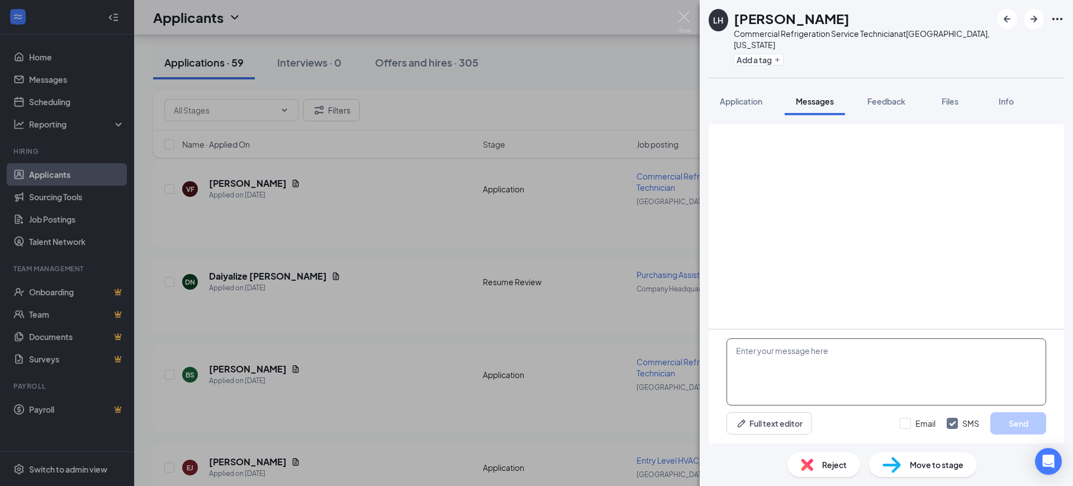
click at [798, 367] on textarea at bounding box center [886, 371] width 320 height 67
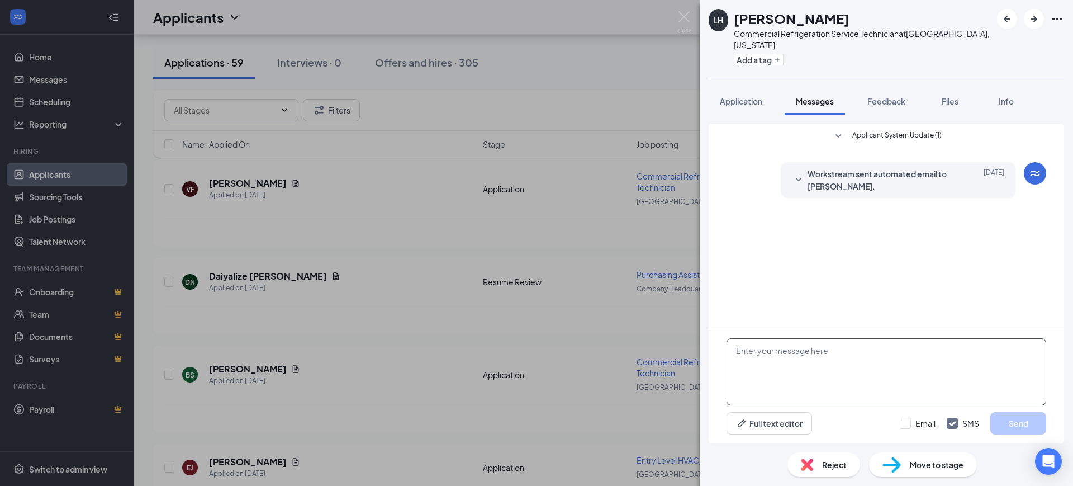
paste textarea "Hello, Thank you for your interest in RSC Mechanical and for taking the time to…"
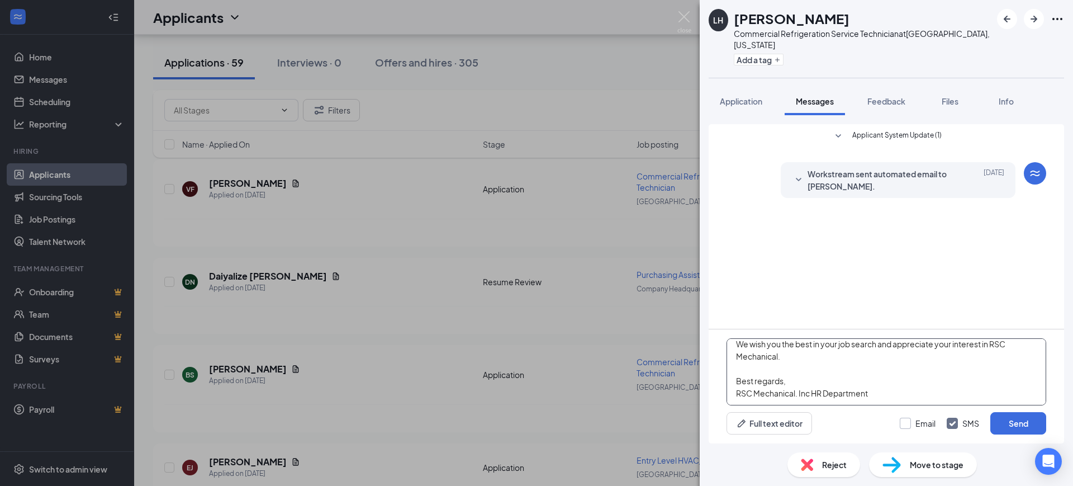
type textarea "Hello, Thank you for your interest in RSC Mechanical and for taking the time to…"
click at [913, 420] on input "Email" at bounding box center [918, 422] width 36 height 11
checkbox input "true"
click at [950, 420] on input "SMS" at bounding box center [963, 422] width 32 height 11
checkbox input "false"
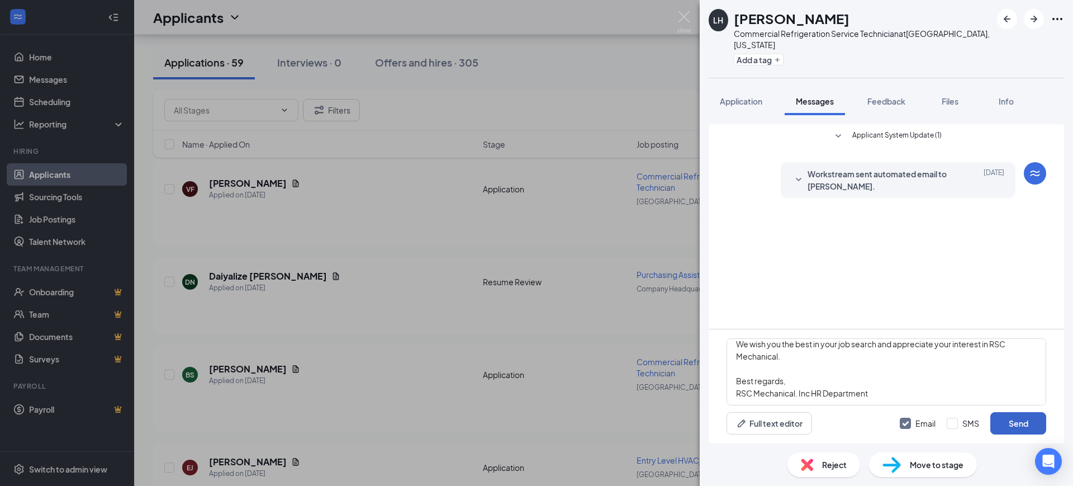
click at [1006, 420] on button "Send" at bounding box center [1018, 423] width 56 height 22
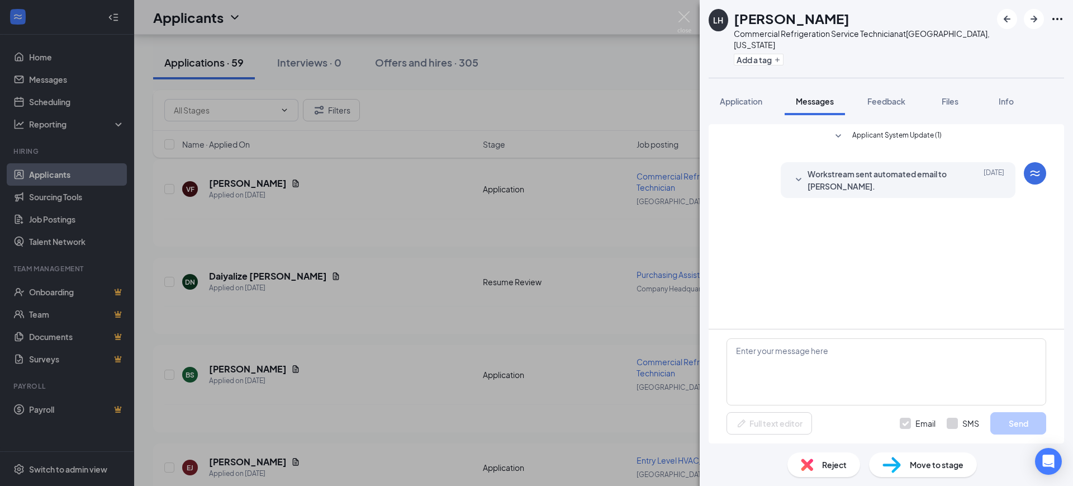
scroll to position [0, 0]
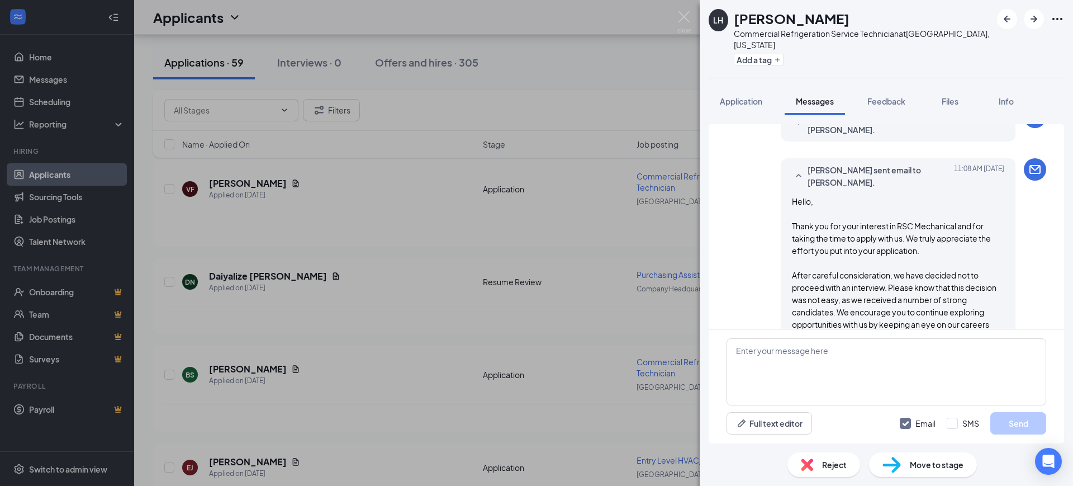
click at [828, 460] on span "Reject" at bounding box center [834, 464] width 25 height 12
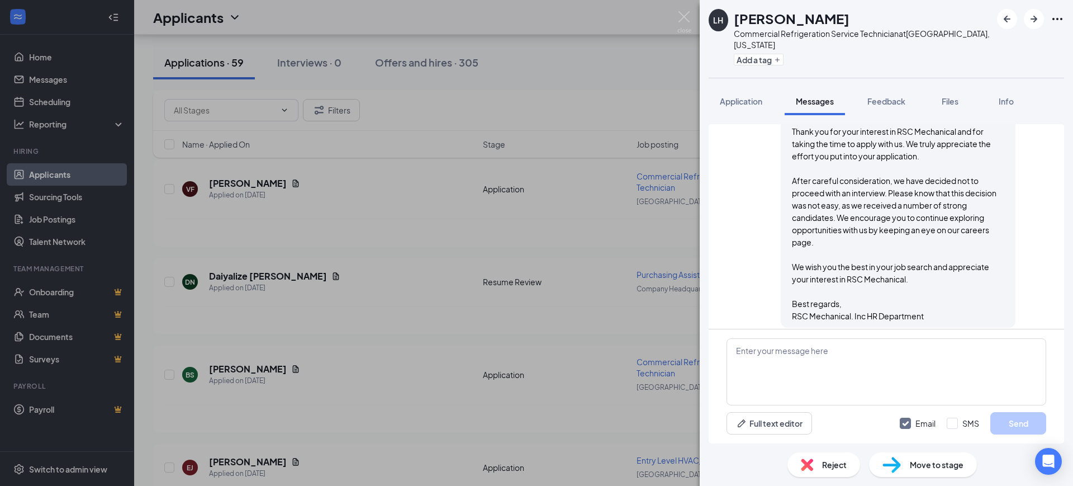
scroll to position [161, 0]
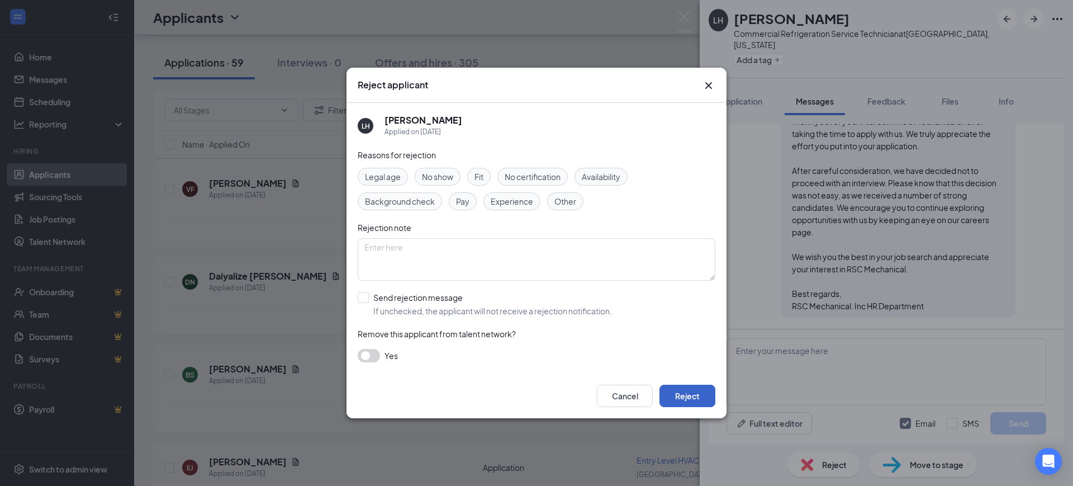
click at [686, 395] on button "Reject" at bounding box center [687, 395] width 56 height 22
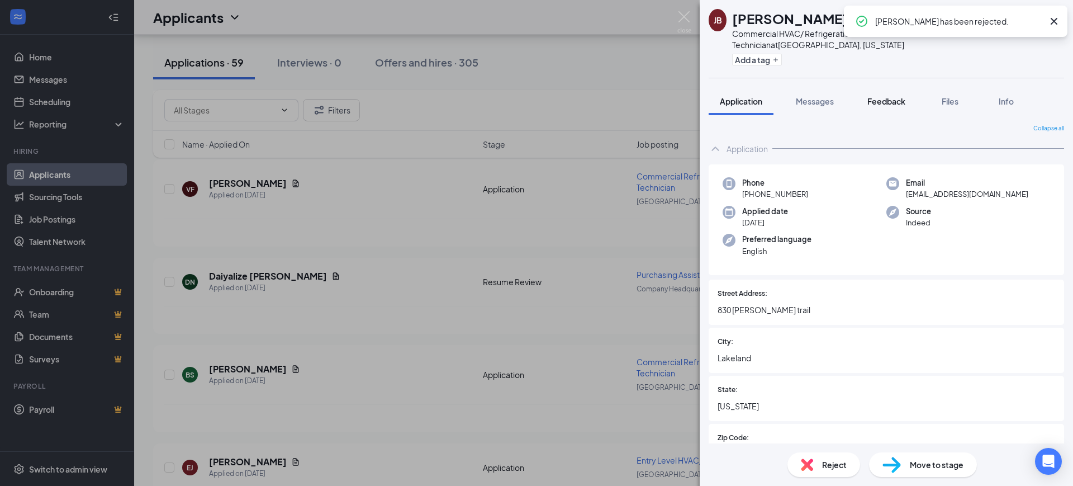
click at [895, 98] on span "Feedback" at bounding box center [886, 101] width 38 height 10
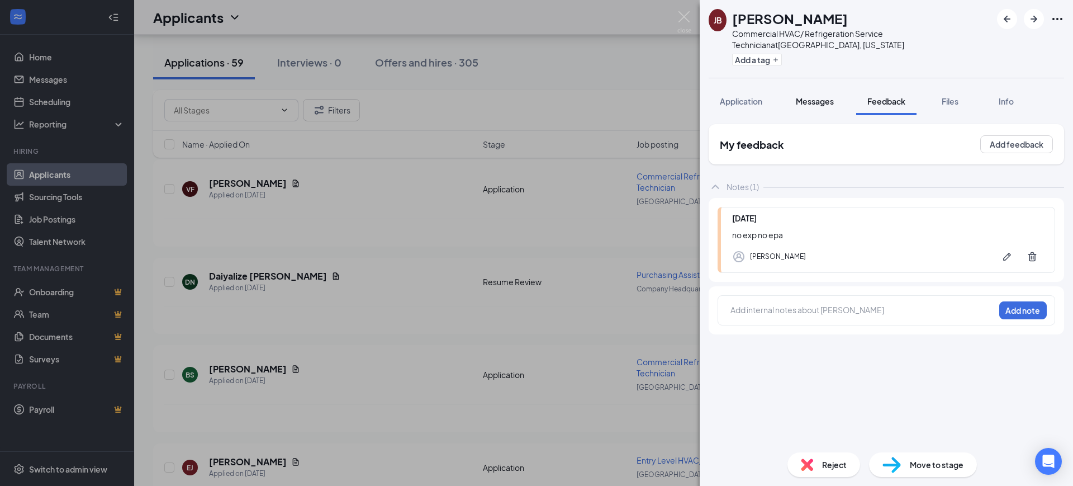
click at [814, 101] on span "Messages" at bounding box center [815, 101] width 38 height 10
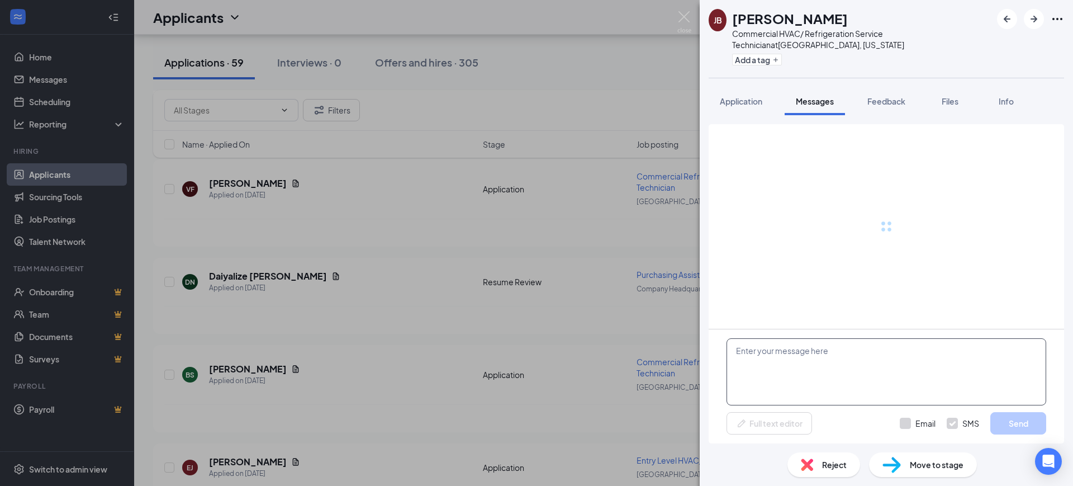
click at [815, 358] on textarea at bounding box center [886, 371] width 320 height 67
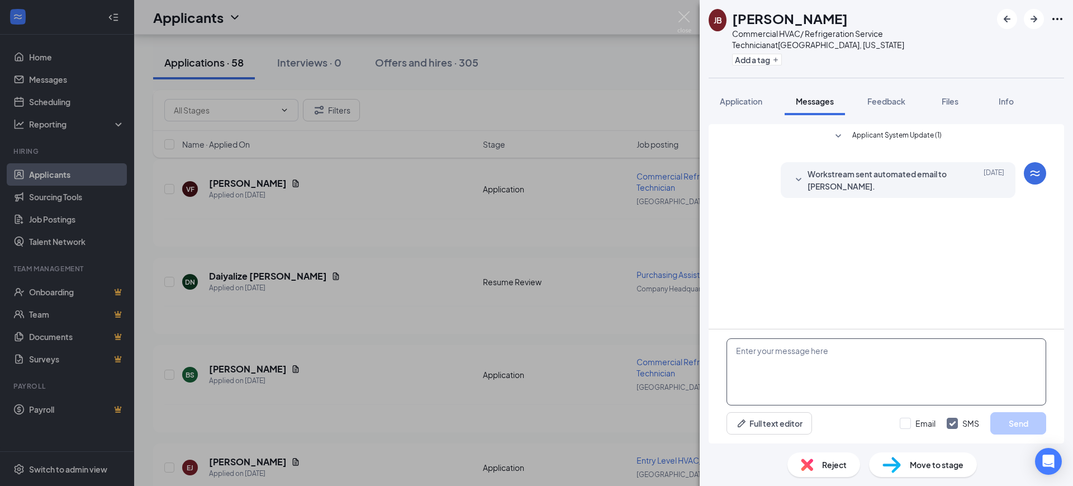
paste textarea "Hello, Thank you for your interest in RSC Mechanical and for taking the time to…"
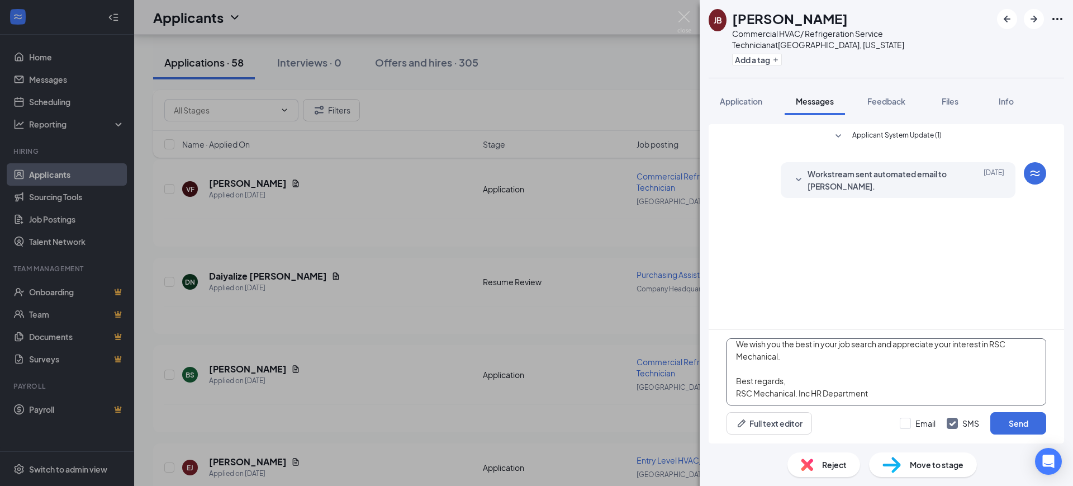
type textarea "Hello, Thank you for your interest in RSC Mechanical and for taking the time to…"
click at [932, 412] on div "Hello, Thank you for your interest in RSC Mechanical and for taking the time to…" at bounding box center [886, 386] width 355 height 114
click at [924, 423] on input "Email" at bounding box center [918, 422] width 36 height 11
checkbox input "true"
click at [960, 422] on input "SMS" at bounding box center [963, 422] width 32 height 11
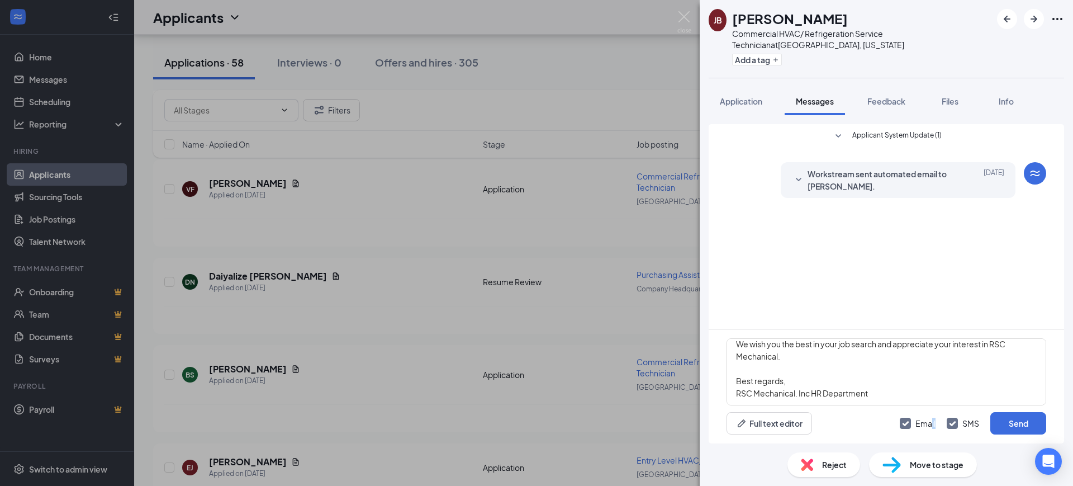
checkbox input "false"
click at [1015, 421] on button "Send" at bounding box center [1018, 423] width 56 height 22
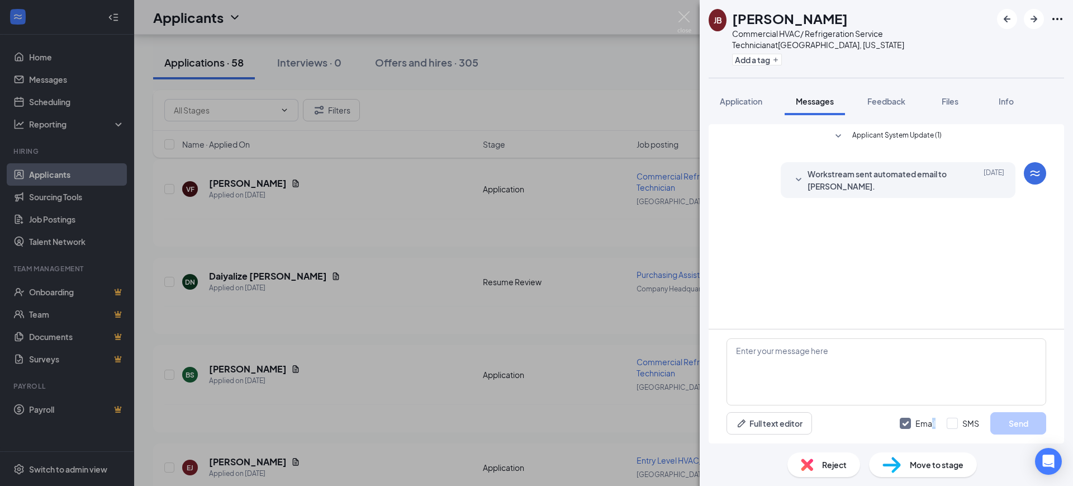
scroll to position [0, 0]
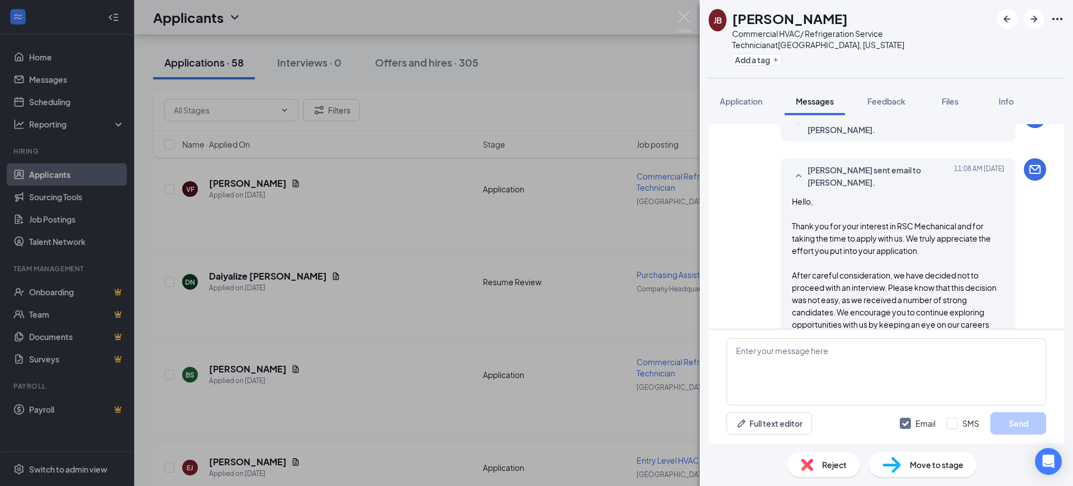
click at [824, 466] on span "Reject" at bounding box center [834, 464] width 25 height 12
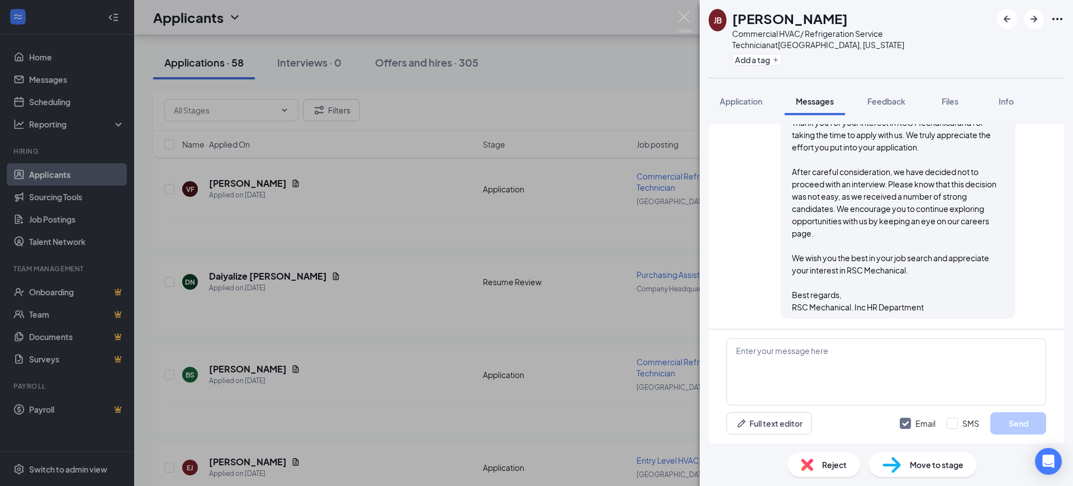
scroll to position [161, 0]
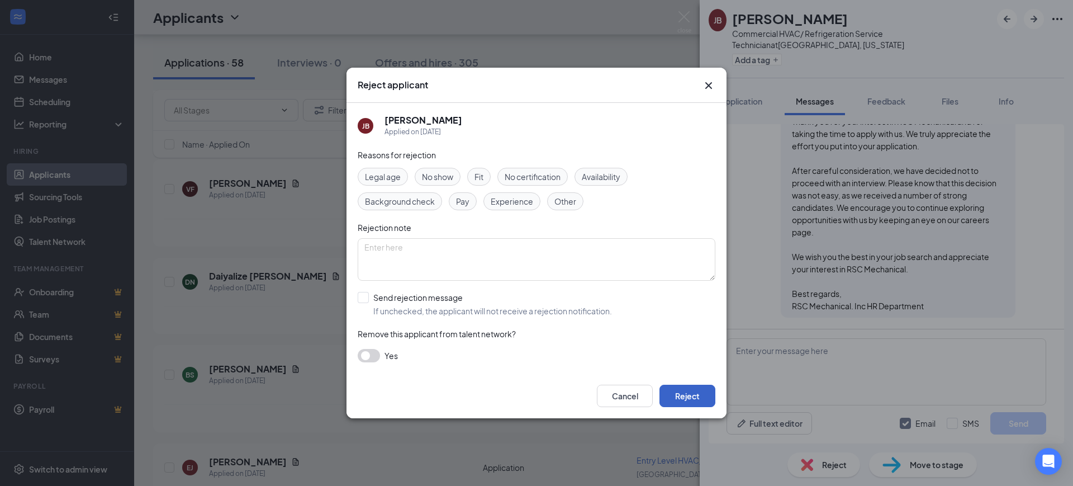
click at [697, 398] on button "Reject" at bounding box center [687, 395] width 56 height 22
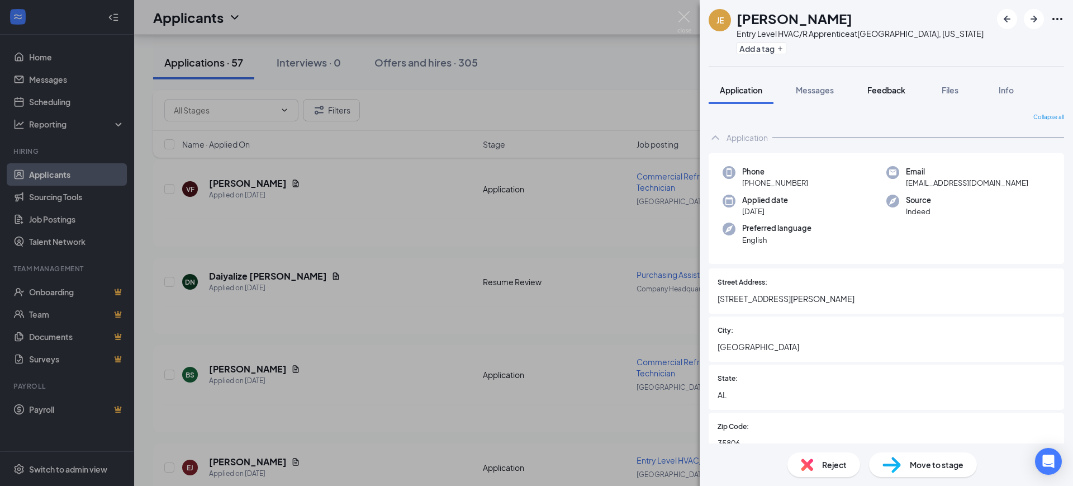
click at [885, 92] on span "Feedback" at bounding box center [886, 90] width 38 height 10
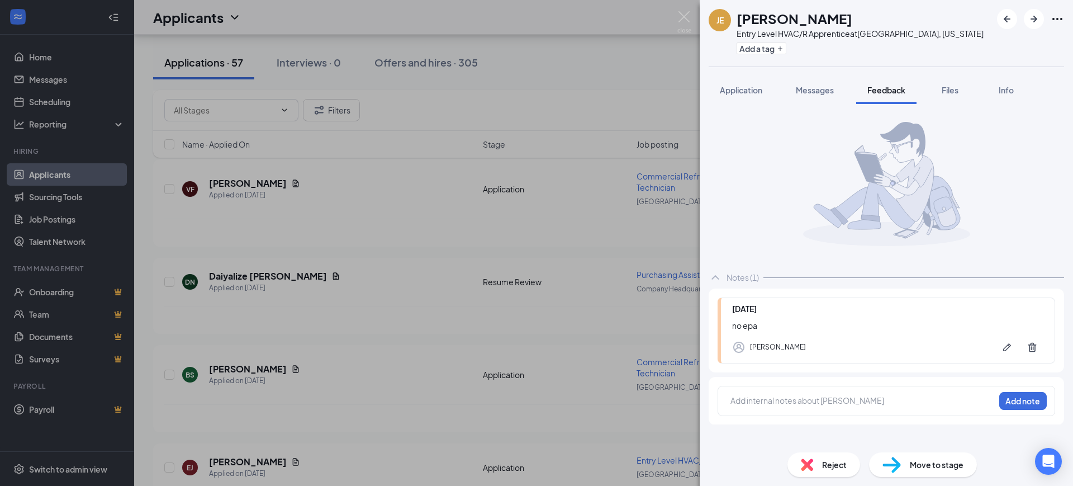
click at [813, 88] on span "Messages" at bounding box center [815, 90] width 38 height 10
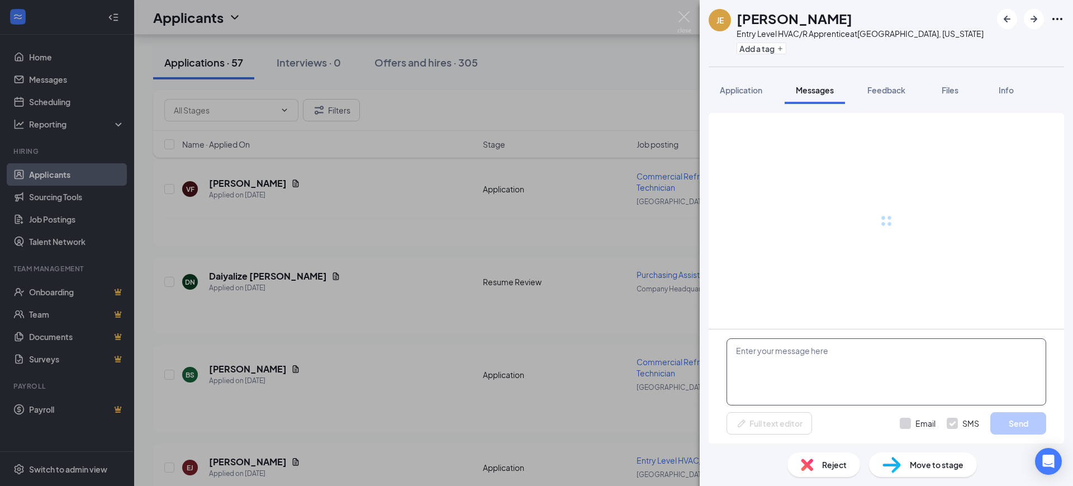
click at [837, 370] on textarea at bounding box center [886, 371] width 320 height 67
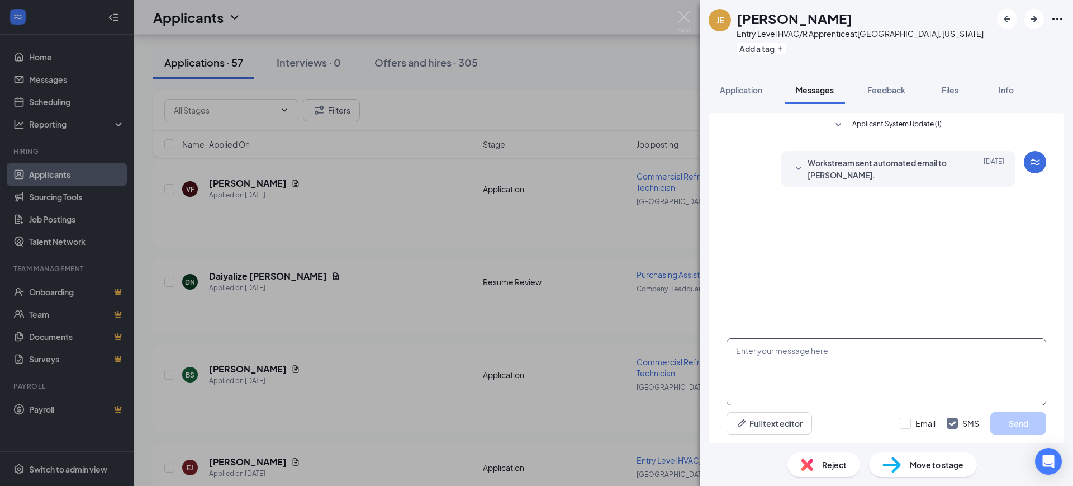
paste textarea "Hello, Thank you for your interest in RSC Mechanical and for taking the time to…"
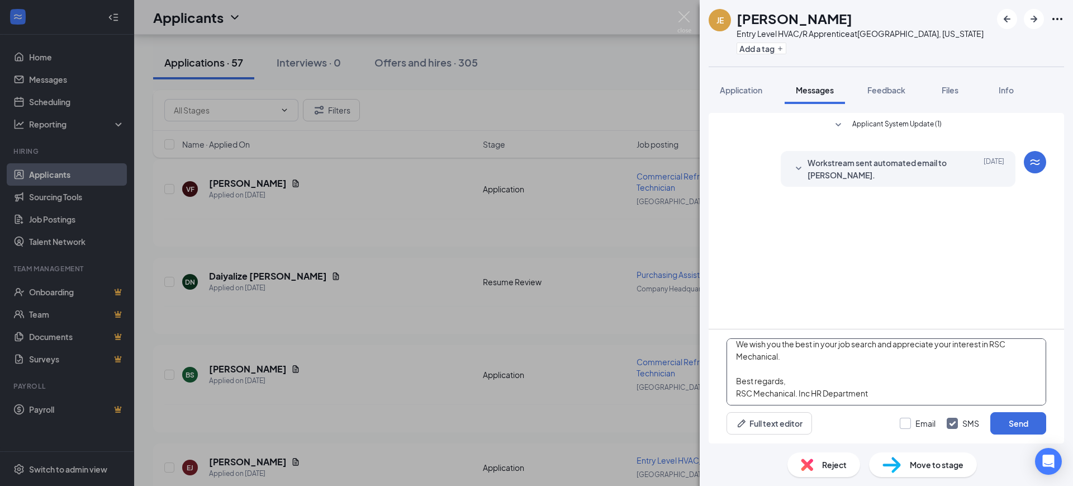
type textarea "Hello, Thank you for your interest in RSC Mechanical and for taking the time to…"
click at [915, 425] on input "Email" at bounding box center [918, 422] width 36 height 11
checkbox input "true"
click at [961, 427] on input "SMS" at bounding box center [963, 422] width 32 height 11
checkbox input "false"
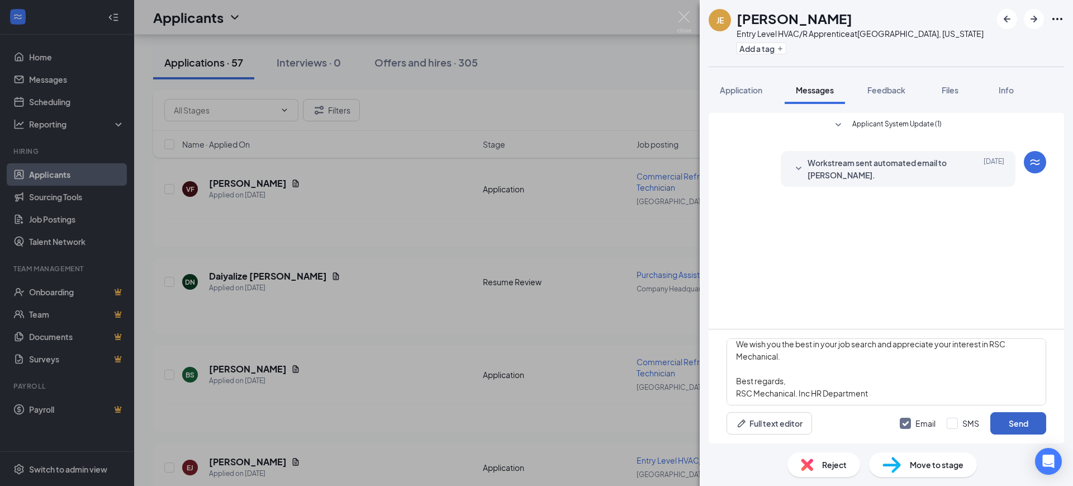
click at [1011, 425] on button "Send" at bounding box center [1018, 423] width 56 height 22
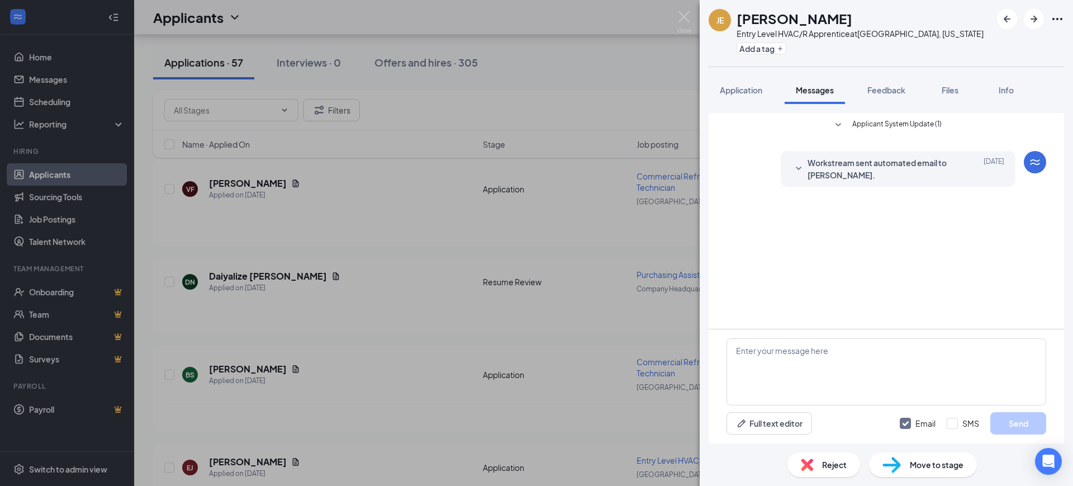
scroll to position [0, 0]
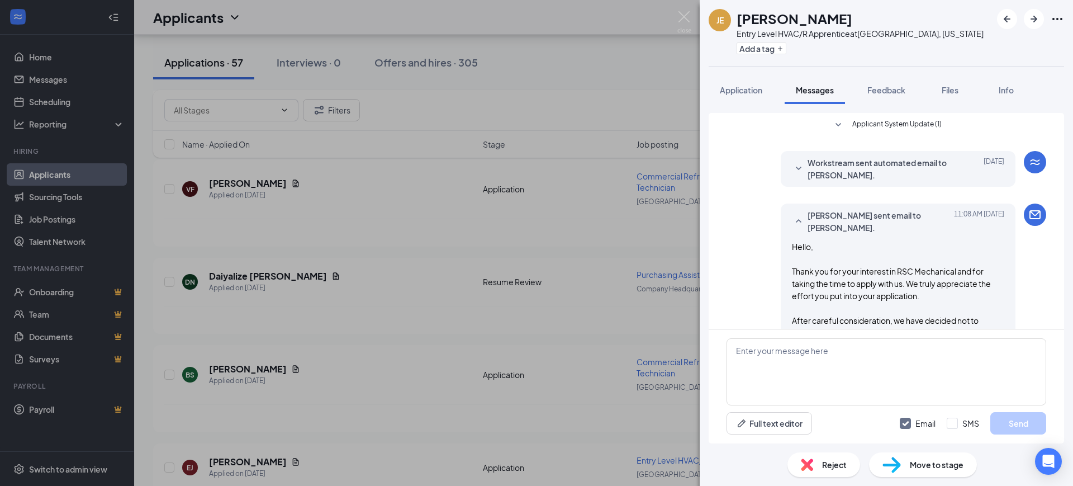
click at [814, 459] on div "Reject" at bounding box center [823, 464] width 73 height 25
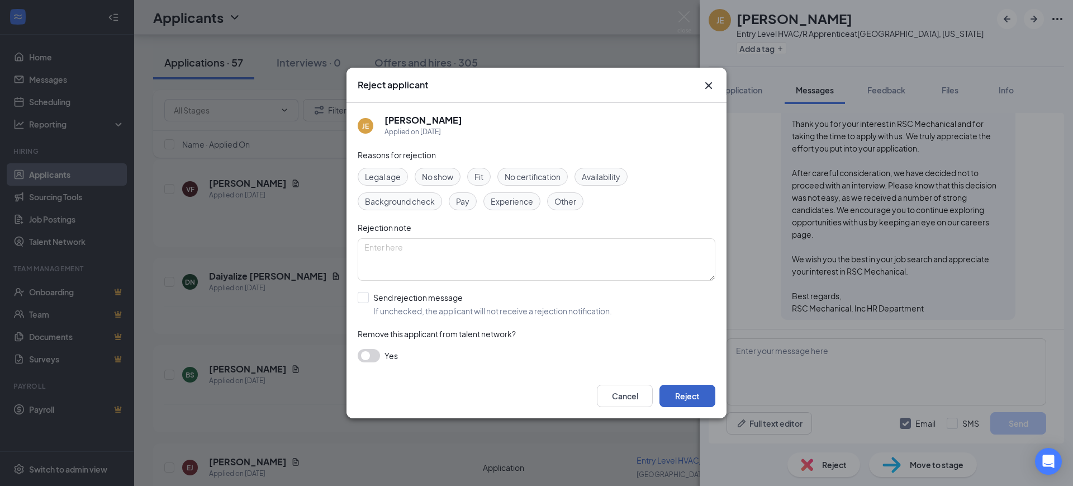
scroll to position [150, 0]
click at [691, 403] on button "Reject" at bounding box center [687, 395] width 56 height 22
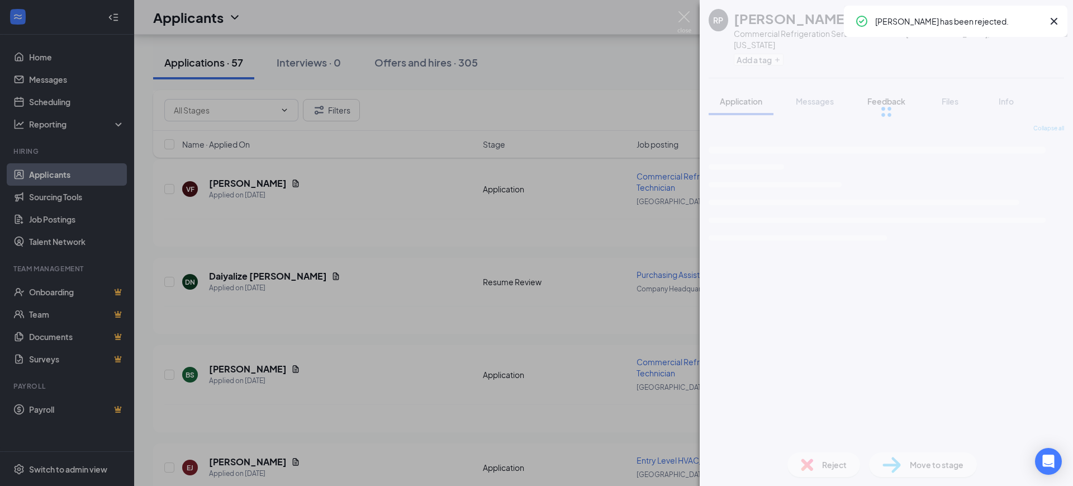
click at [887, 94] on button "Feedback" at bounding box center [886, 101] width 60 height 28
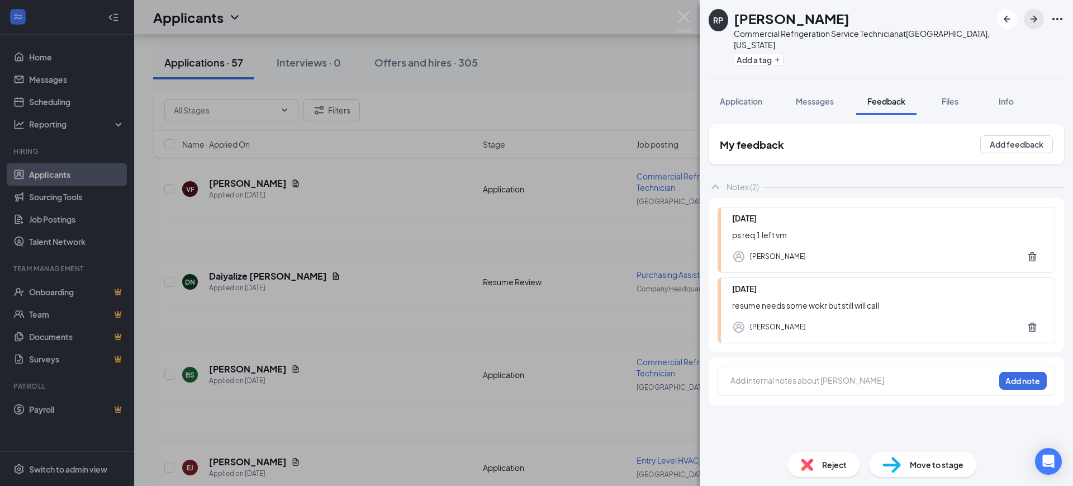
click at [1034, 18] on icon "ArrowRight" at bounding box center [1033, 19] width 7 height 7
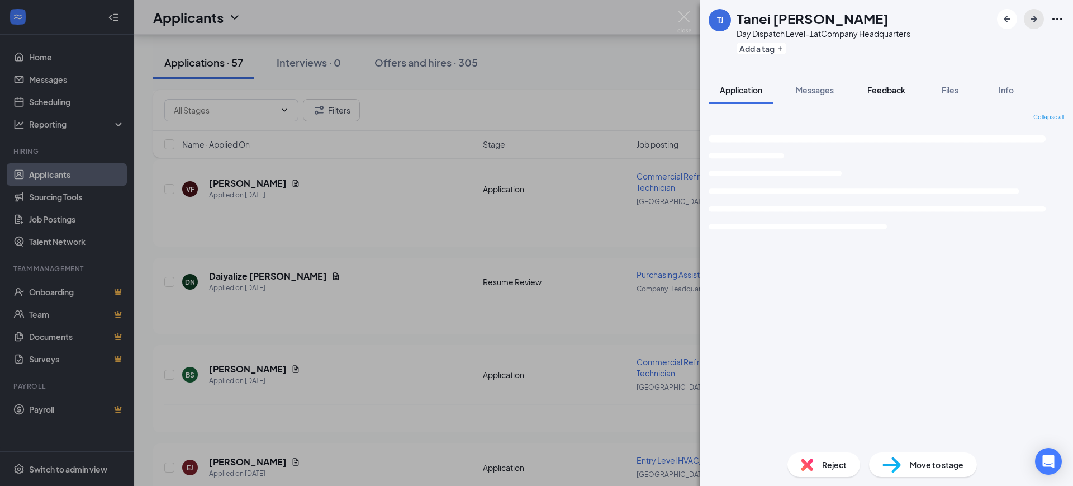
click at [895, 96] on button "Feedback" at bounding box center [886, 90] width 60 height 28
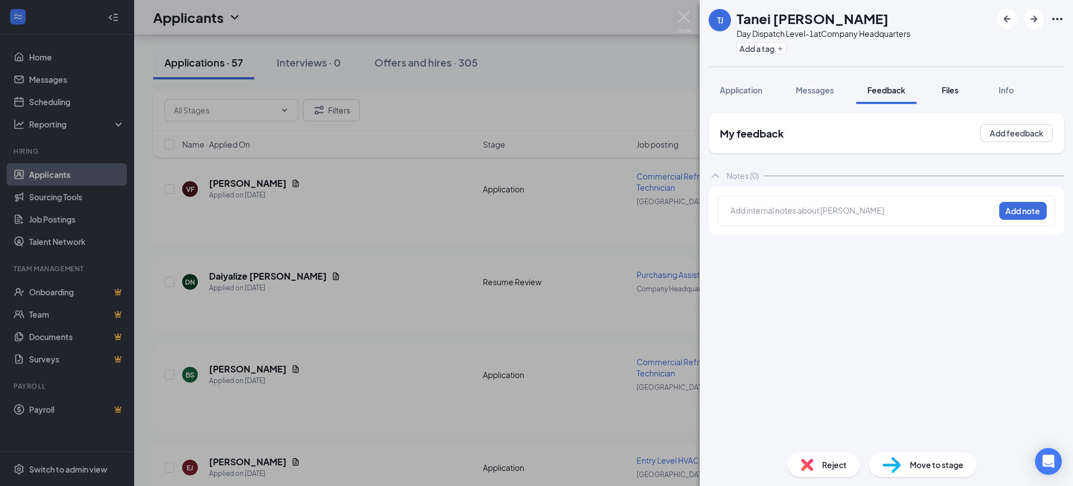
click at [950, 85] on span "Files" at bounding box center [950, 90] width 17 height 10
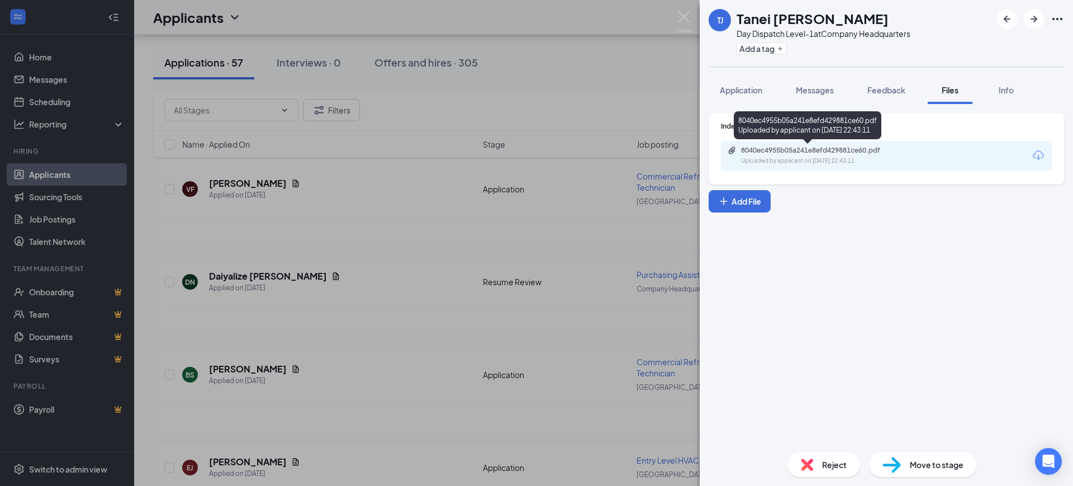
click at [800, 151] on div "8040ec4955b05a241e8efd429881ce60.pdf" at bounding box center [819, 150] width 156 height 9
click at [740, 89] on span "Application" at bounding box center [741, 90] width 42 height 10
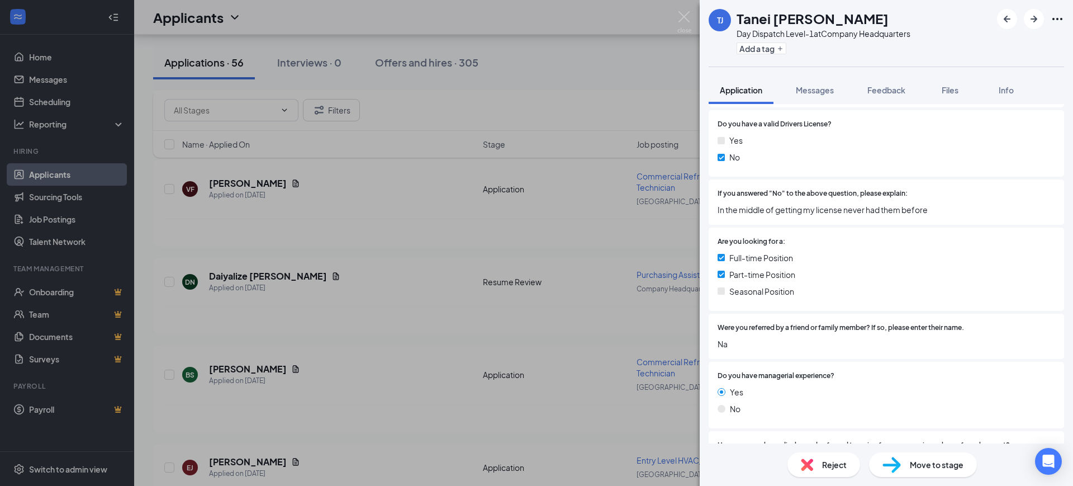
scroll to position [559, 0]
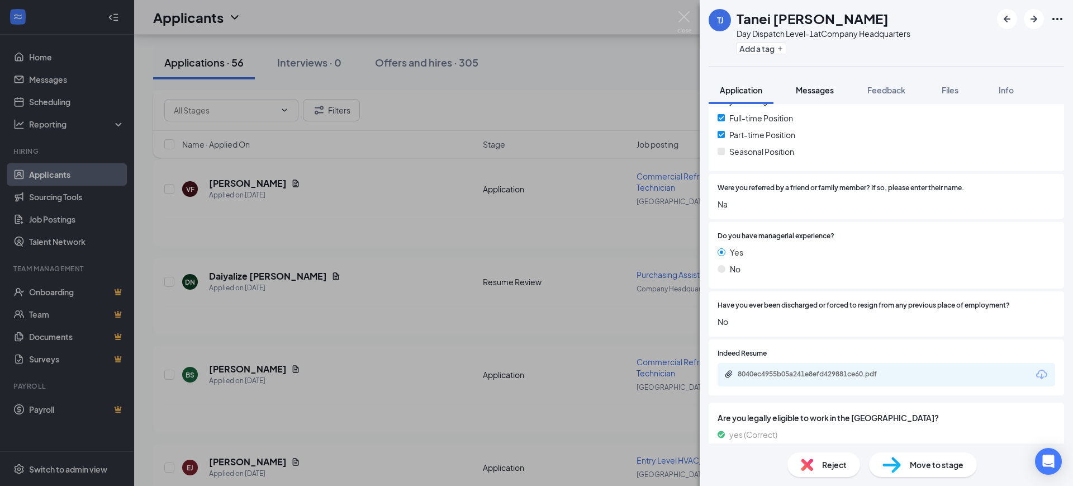
click at [815, 92] on span "Messages" at bounding box center [815, 90] width 38 height 10
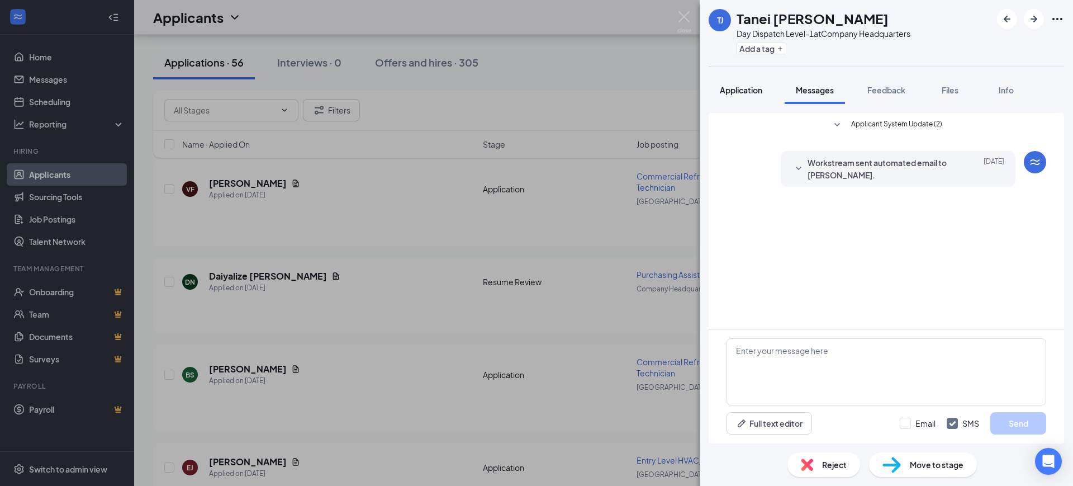
click at [744, 86] on span "Application" at bounding box center [741, 90] width 42 height 10
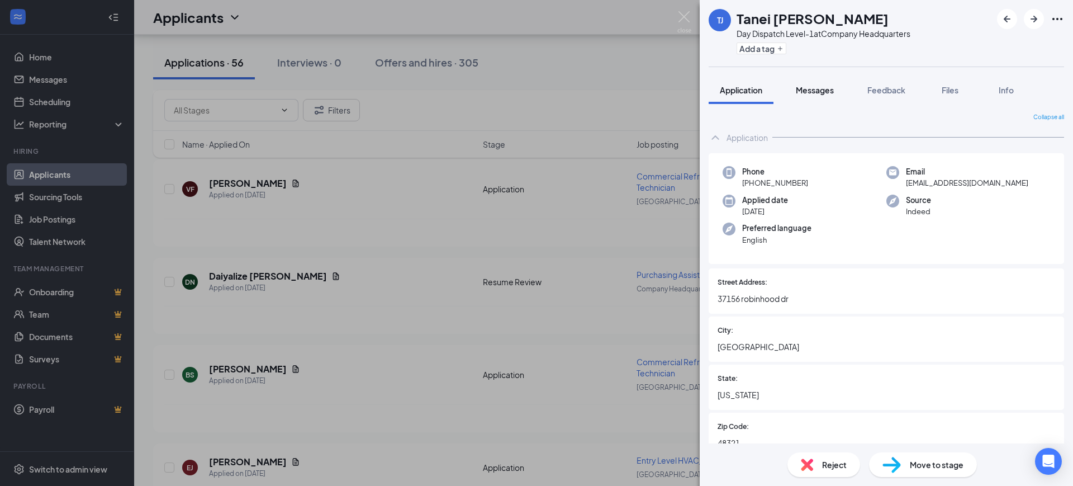
click at [818, 93] on span "Messages" at bounding box center [815, 90] width 38 height 10
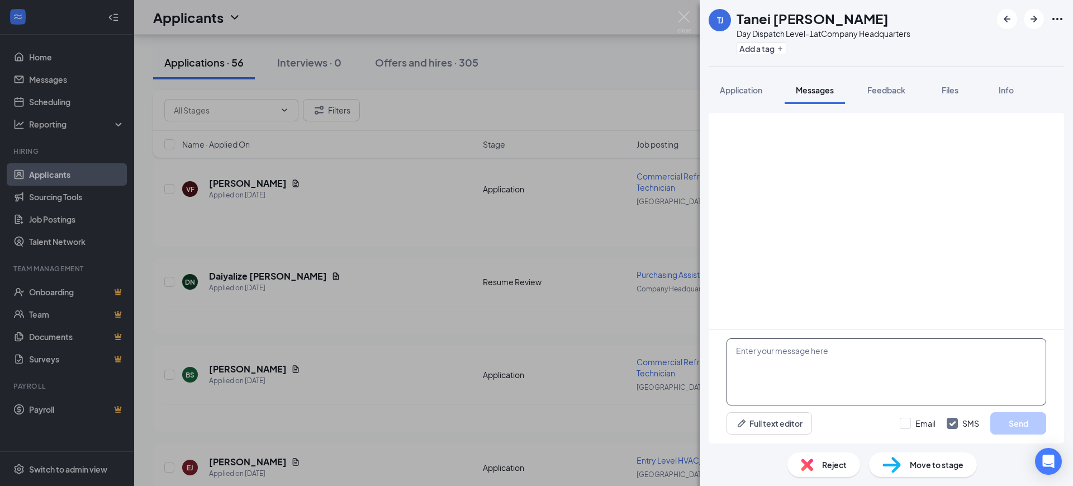
click at [812, 378] on textarea at bounding box center [886, 371] width 320 height 67
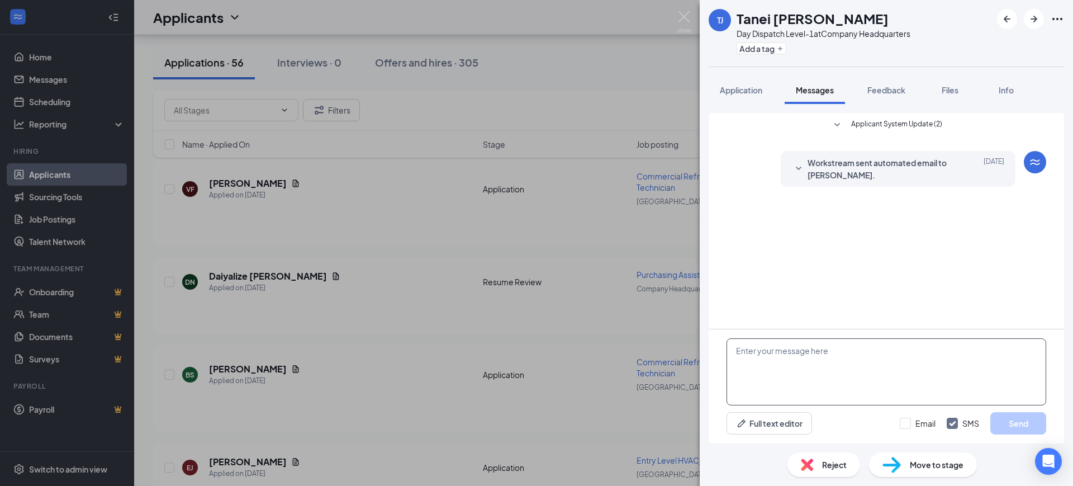
paste textarea "Hello, Thank you for your interest in RSC Mechanical and for taking the time to…"
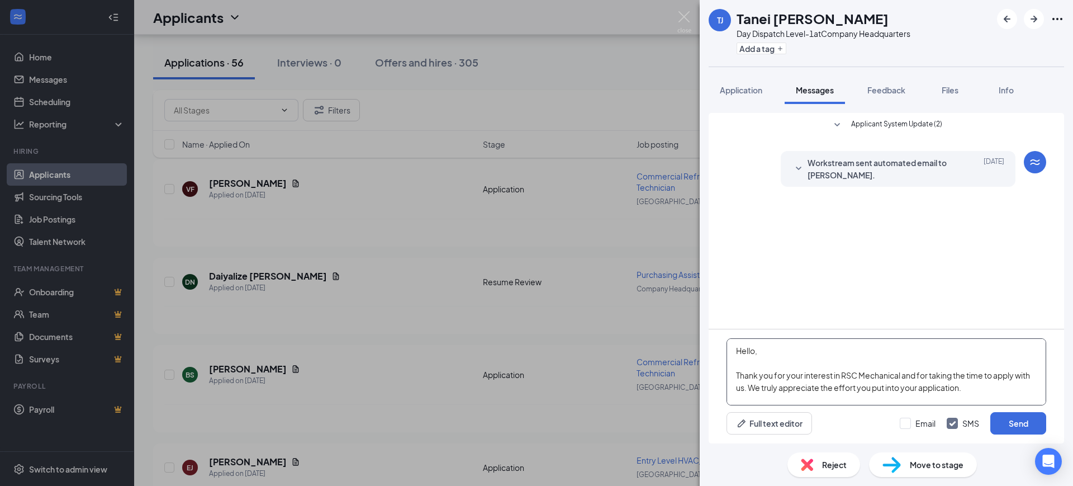
scroll to position [135, 0]
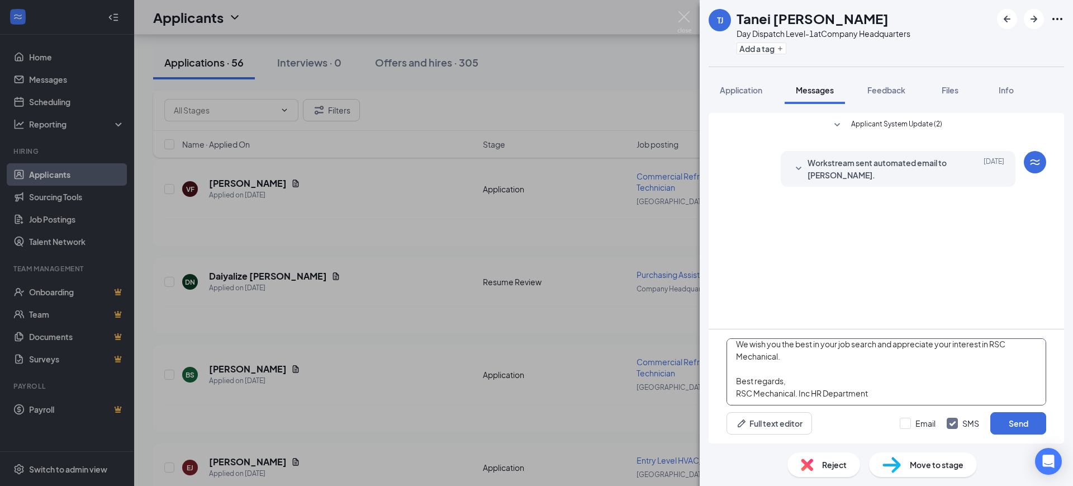
type textarea "Hello, Thank you for your interest in RSC Mechanical and for taking the time to…"
drag, startPoint x: 926, startPoint y: 430, endPoint x: 925, endPoint y: 422, distance: 8.5
click at [925, 430] on div "Email SMS Send" at bounding box center [973, 423] width 146 height 22
click at [924, 421] on input "Email" at bounding box center [918, 422] width 36 height 11
checkbox input "true"
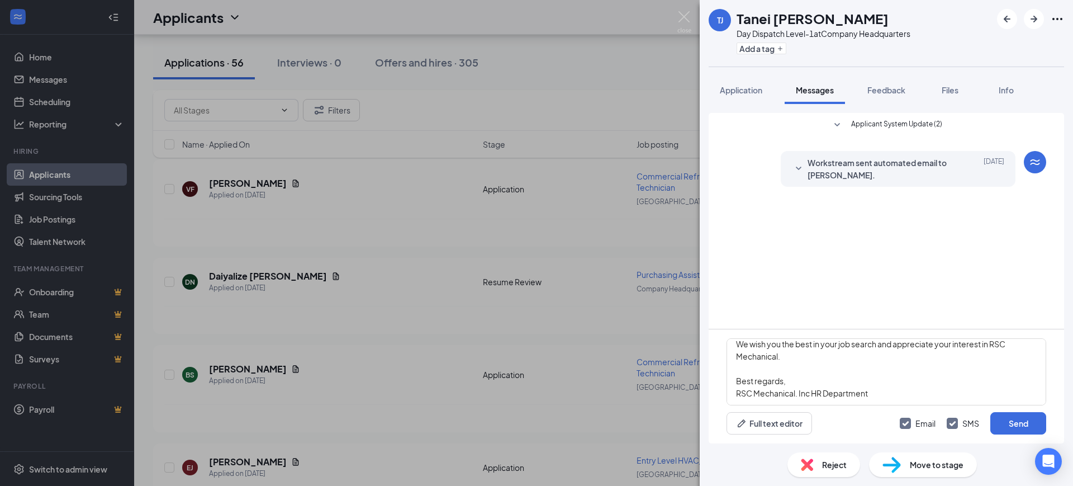
click at [951, 423] on input "SMS" at bounding box center [963, 422] width 32 height 11
checkbox input "false"
click at [1011, 423] on button "Send" at bounding box center [1018, 423] width 56 height 22
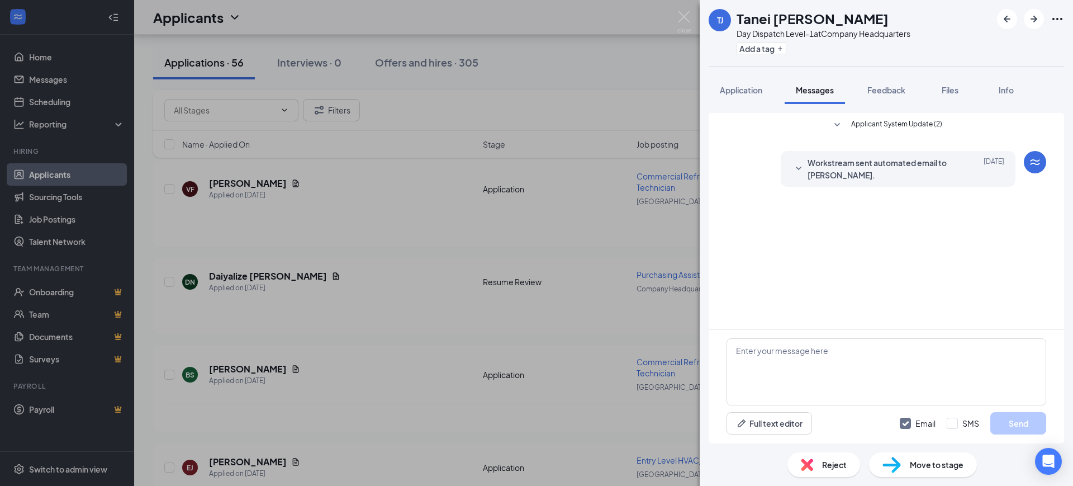
scroll to position [0, 0]
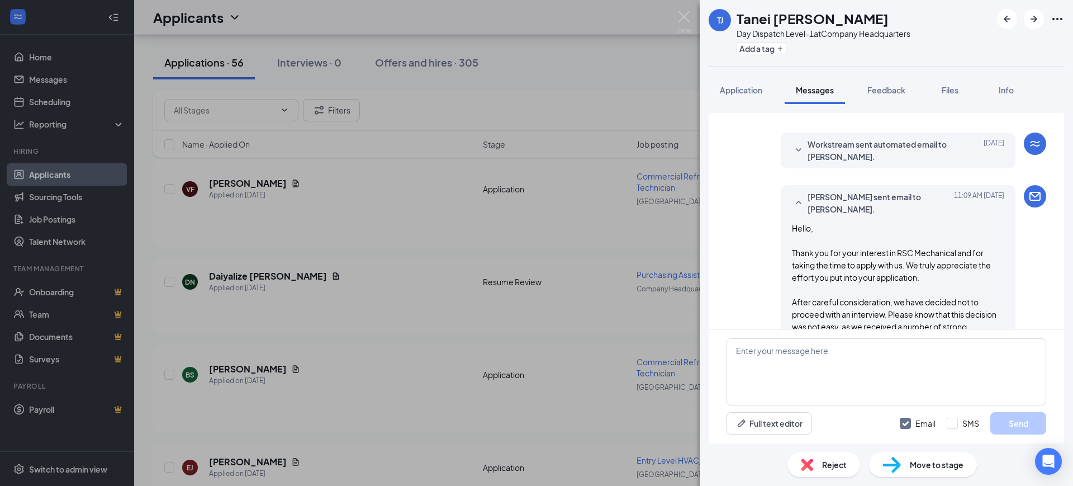
click at [823, 467] on span "Reject" at bounding box center [834, 464] width 25 height 12
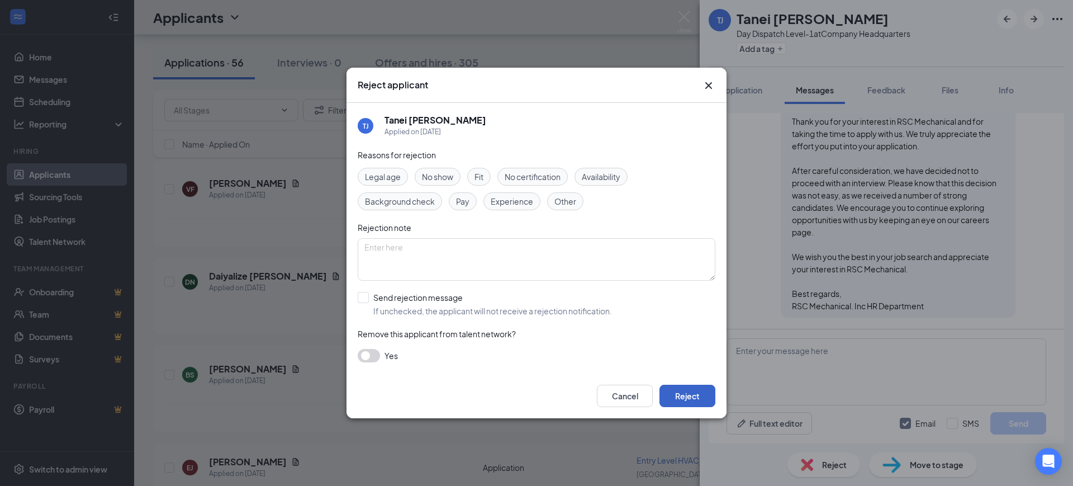
click at [692, 399] on button "Reject" at bounding box center [687, 395] width 56 height 22
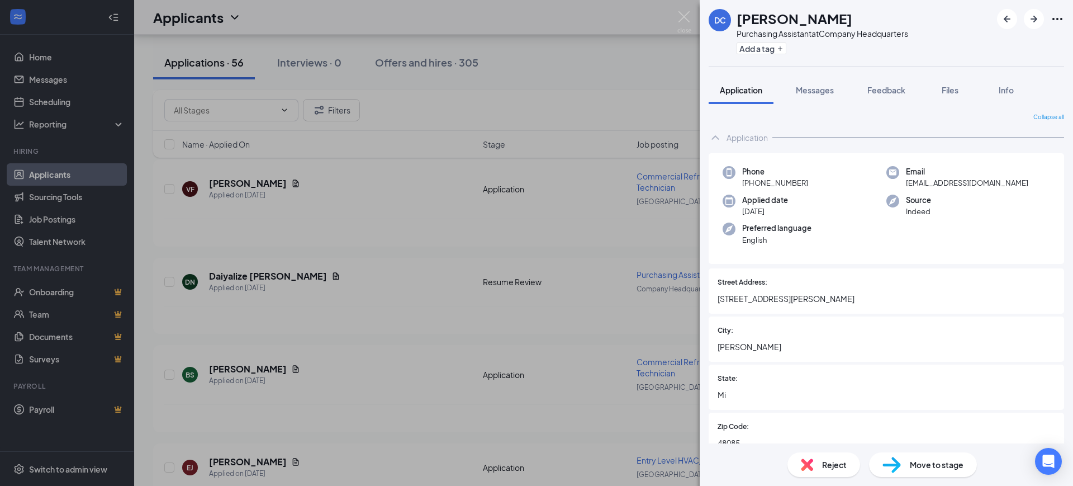
click at [890, 91] on span "Feedback" at bounding box center [886, 90] width 38 height 10
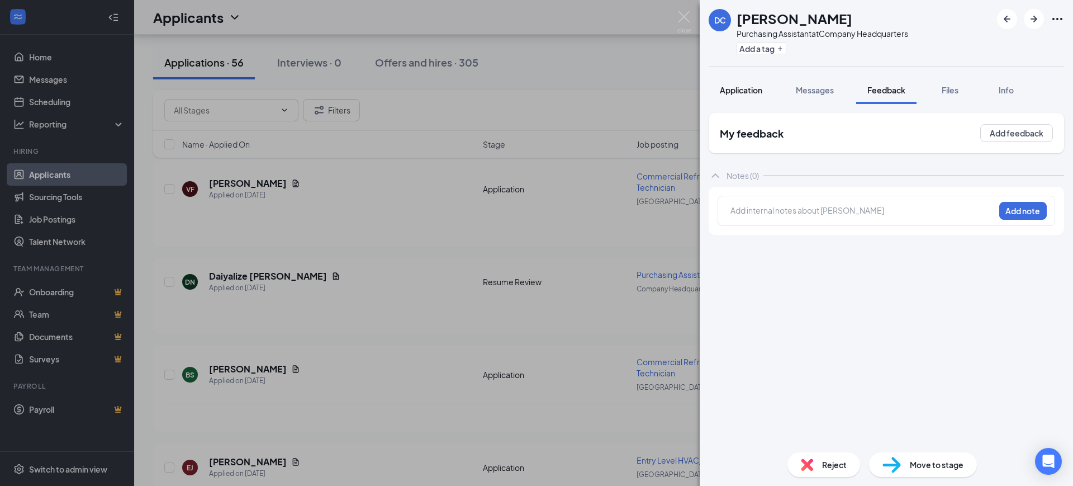
click at [743, 96] on button "Application" at bounding box center [741, 90] width 65 height 28
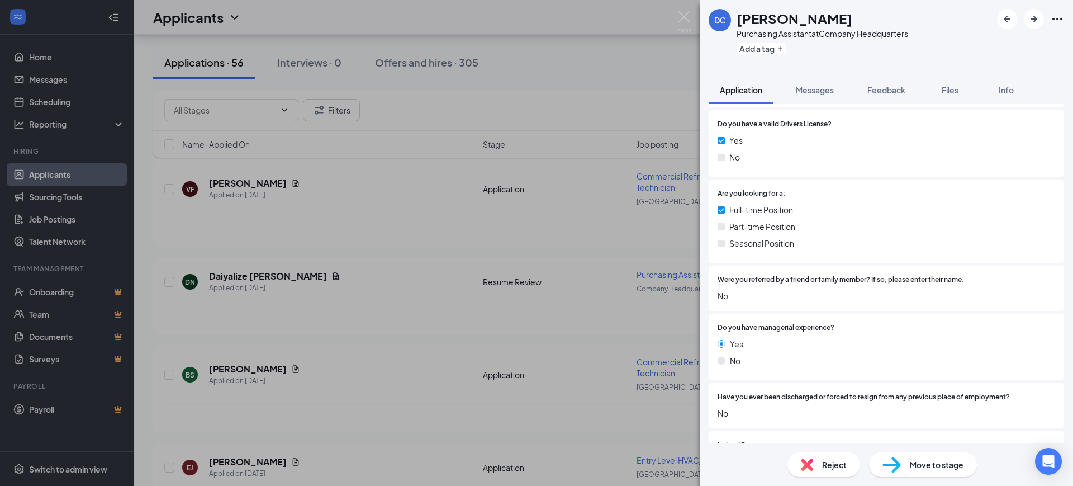
scroll to position [559, 0]
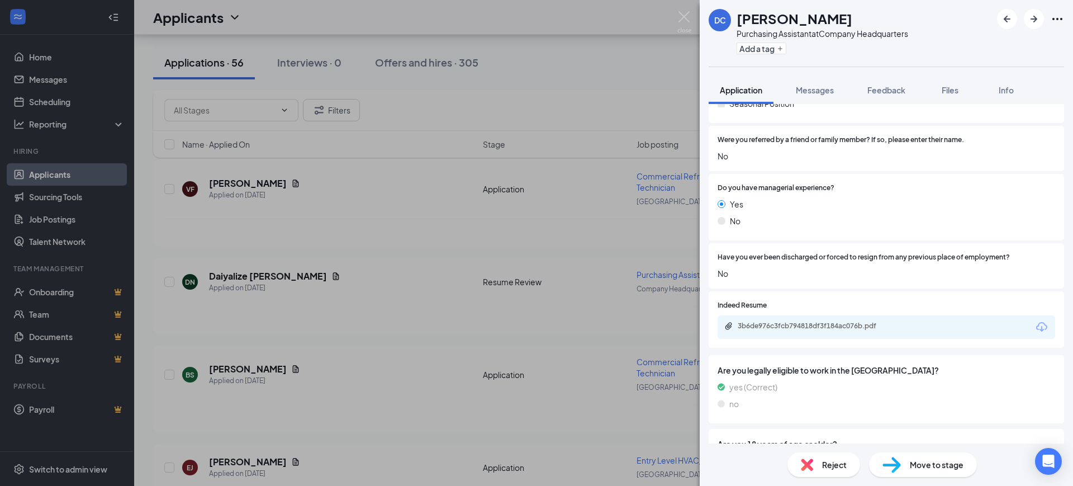
drag, startPoint x: 815, startPoint y: 339, endPoint x: 815, endPoint y: 330, distance: 8.4
click at [815, 339] on div "Indeed Resume 3b6de976c3fcb794818df3f184ac076b.pdf" at bounding box center [886, 319] width 355 height 56
click at [815, 330] on div "3b6de976c3fcb794818df3f184ac076b.pdf" at bounding box center [814, 326] width 181 height 11
click at [895, 82] on button "Feedback" at bounding box center [886, 90] width 60 height 28
click at [899, 89] on span "Feedback" at bounding box center [886, 90] width 38 height 10
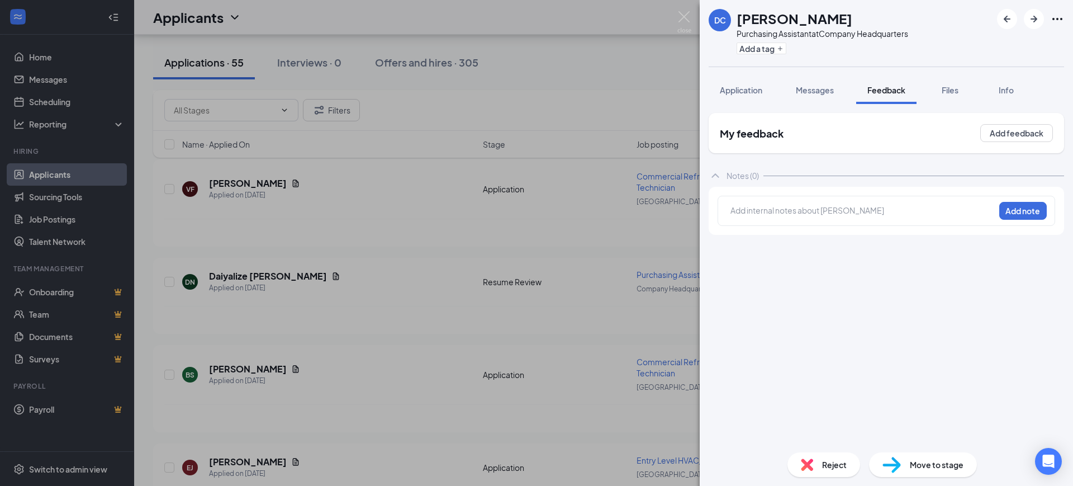
drag, startPoint x: 817, startPoint y: 224, endPoint x: 812, endPoint y: 193, distance: 31.1
click at [818, 224] on div "Add internal notes about [PERSON_NAME] Add note" at bounding box center [886, 211] width 338 height 30
click at [812, 193] on div "Add internal notes about [PERSON_NAME] Add note" at bounding box center [886, 211] width 355 height 48
click at [815, 213] on div at bounding box center [862, 211] width 263 height 12
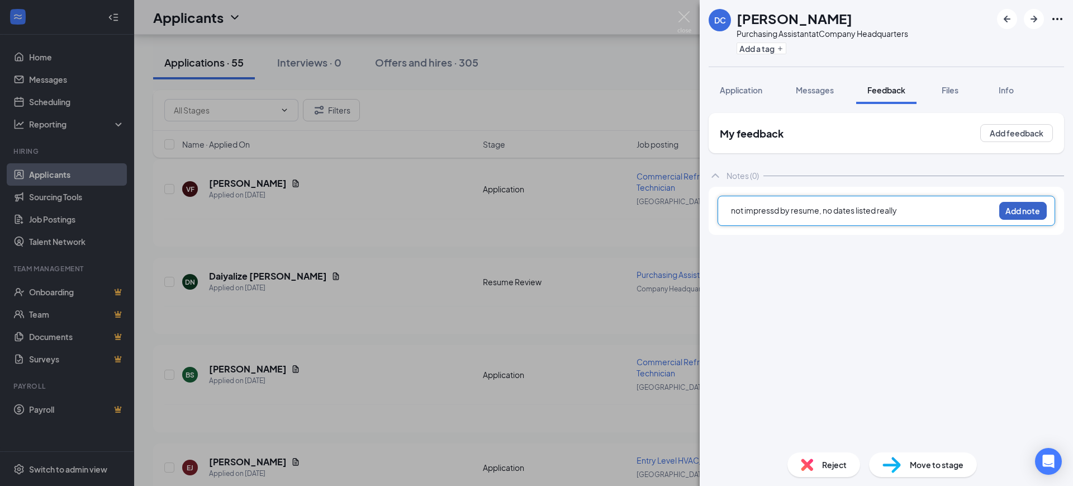
click at [1033, 213] on button "Add note" at bounding box center [1022, 211] width 47 height 18
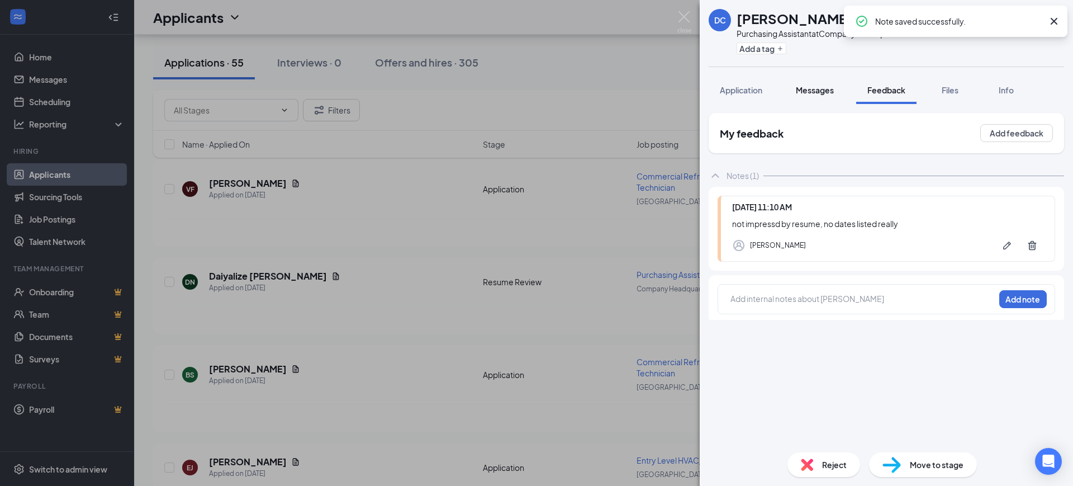
drag, startPoint x: 826, startPoint y: 96, endPoint x: 818, endPoint y: 92, distance: 9.0
click at [825, 96] on button "Messages" at bounding box center [815, 90] width 60 height 28
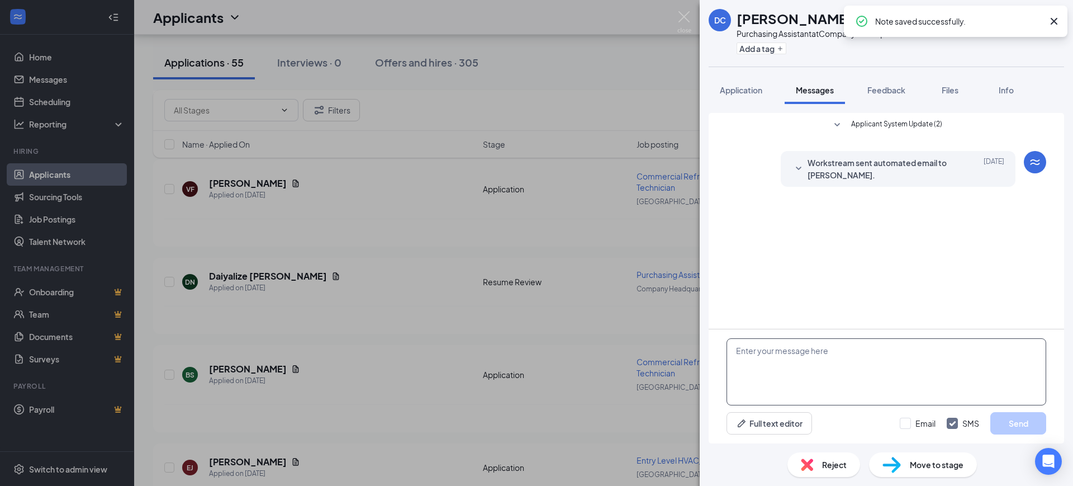
click at [805, 369] on textarea at bounding box center [886, 371] width 320 height 67
paste textarea "Hello, Thank you for your interest in RSC Mechanical and for taking the time to…"
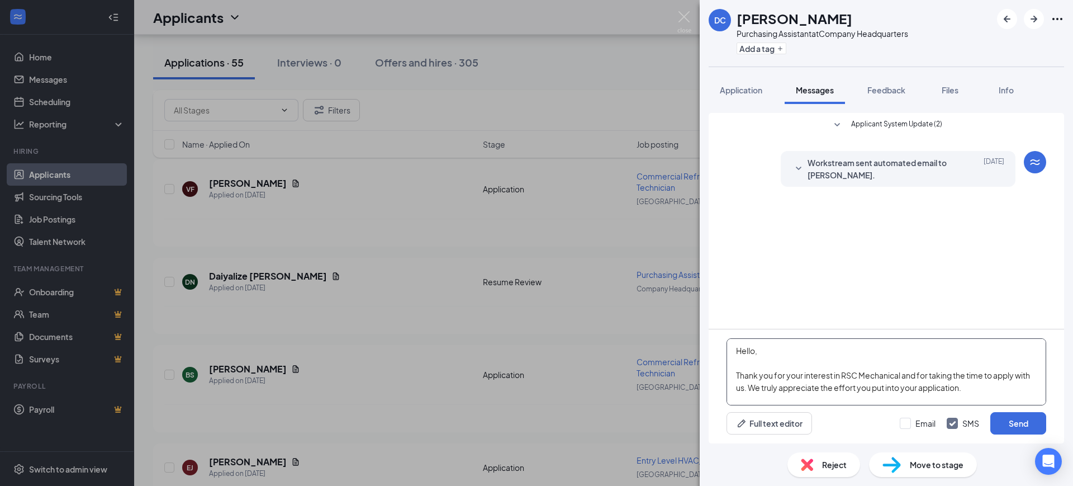
scroll to position [135, 0]
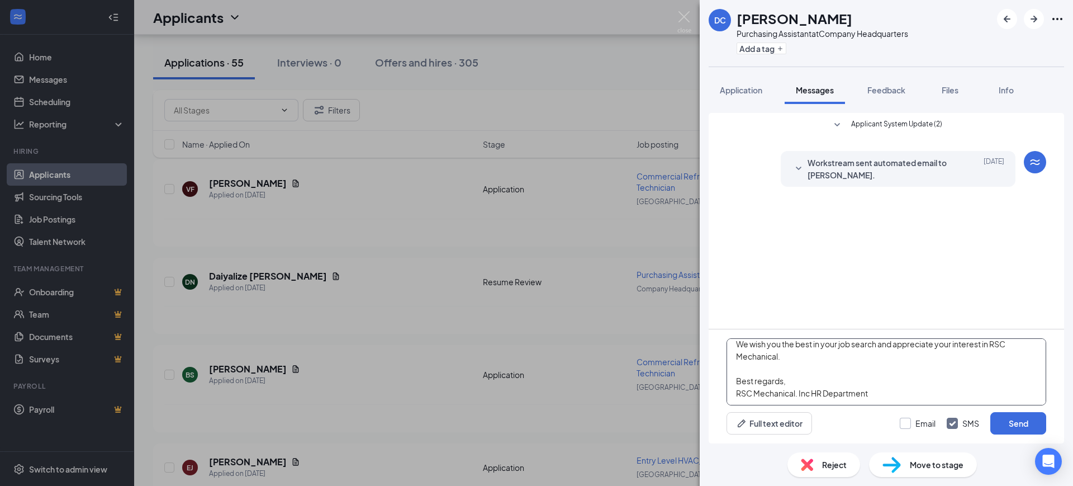
type textarea "Hello, Thank you for your interest in RSC Mechanical and for taking the time to…"
click at [924, 421] on input "Email" at bounding box center [918, 422] width 36 height 11
checkbox input "true"
click at [958, 423] on input "SMS" at bounding box center [963, 422] width 32 height 11
checkbox input "false"
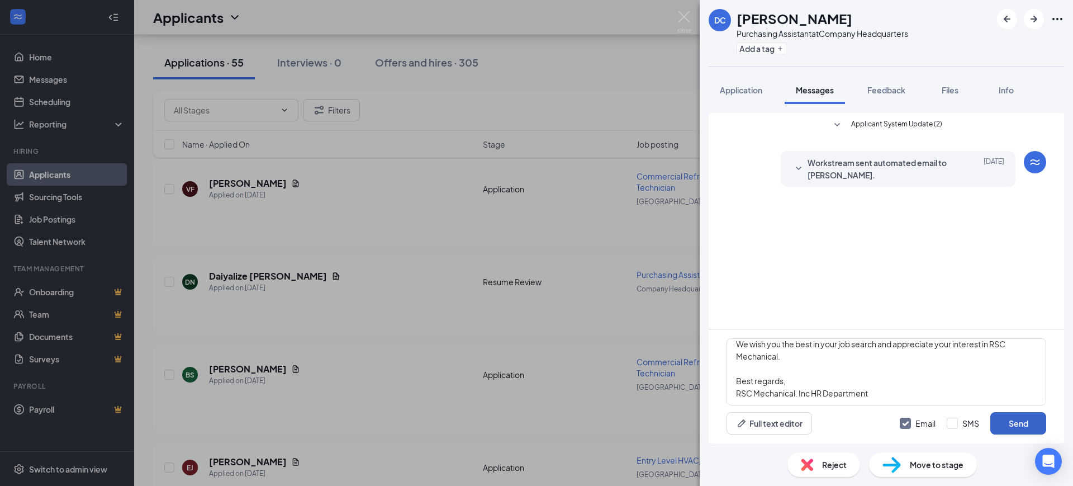
click at [1021, 419] on button "Send" at bounding box center [1018, 423] width 56 height 22
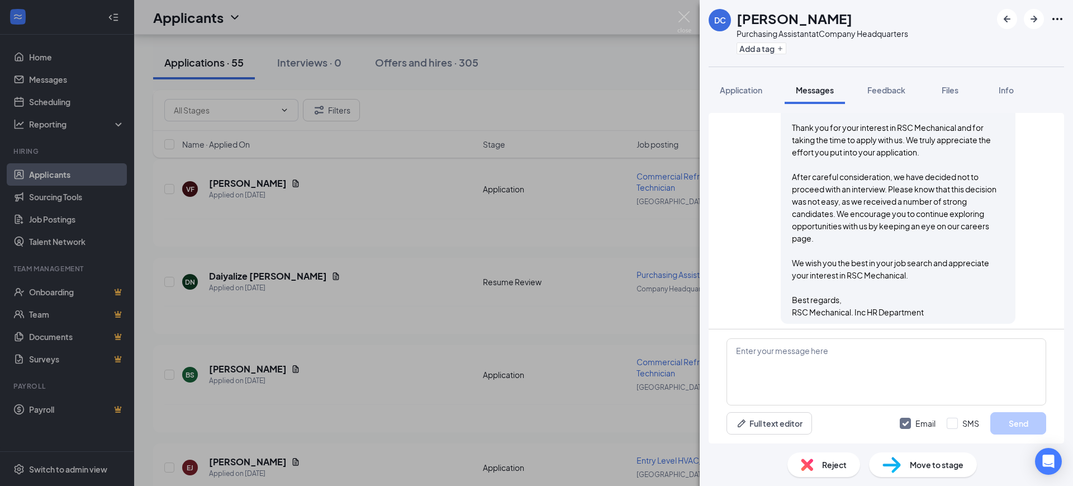
scroll to position [150, 0]
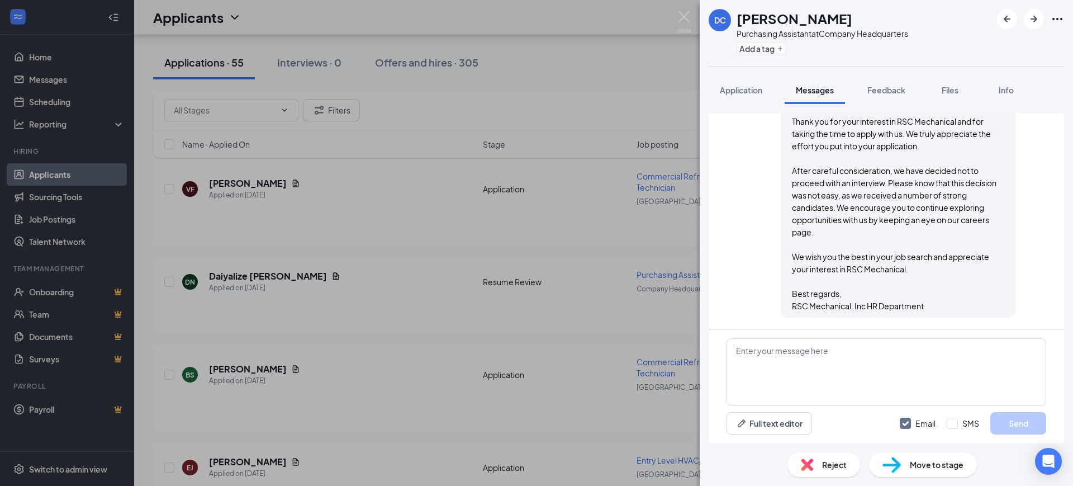
click at [809, 469] on img at bounding box center [807, 464] width 12 height 12
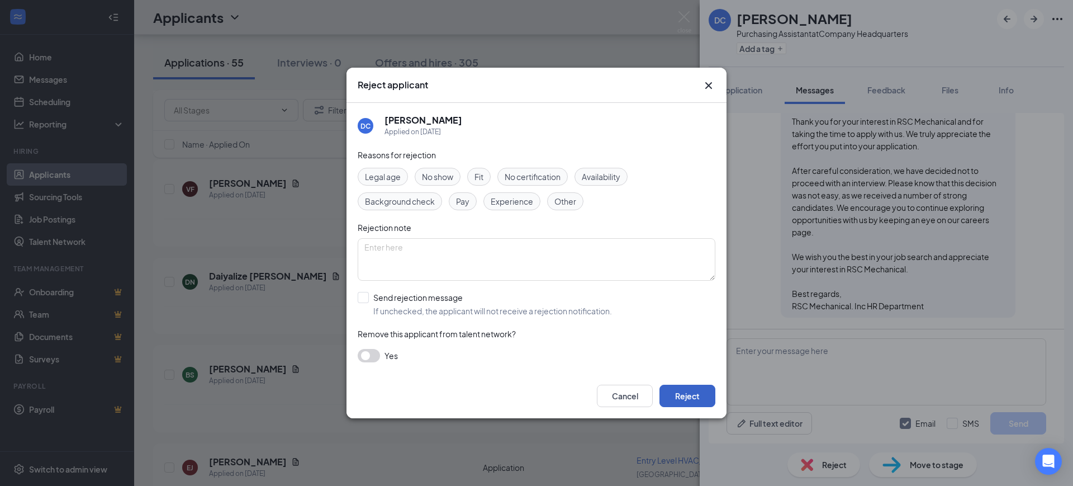
click at [681, 394] on button "Reject" at bounding box center [687, 395] width 56 height 22
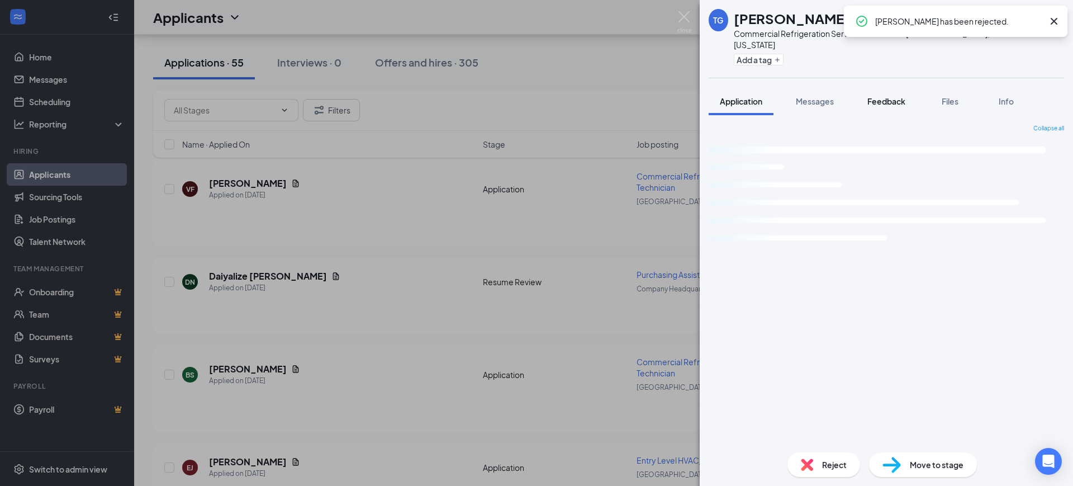
click at [883, 96] on div "Feedback" at bounding box center [886, 101] width 38 height 11
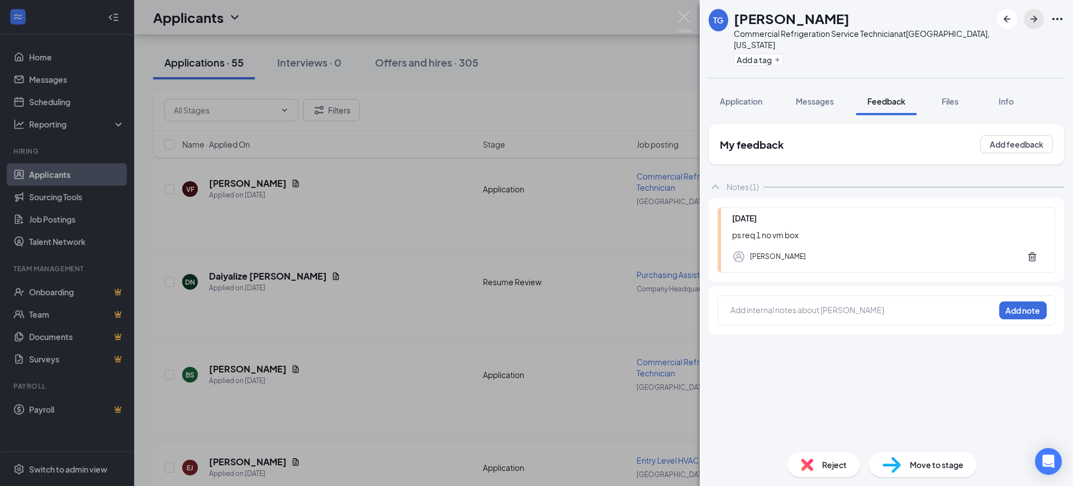
click at [1035, 18] on icon "ArrowRight" at bounding box center [1033, 19] width 7 height 7
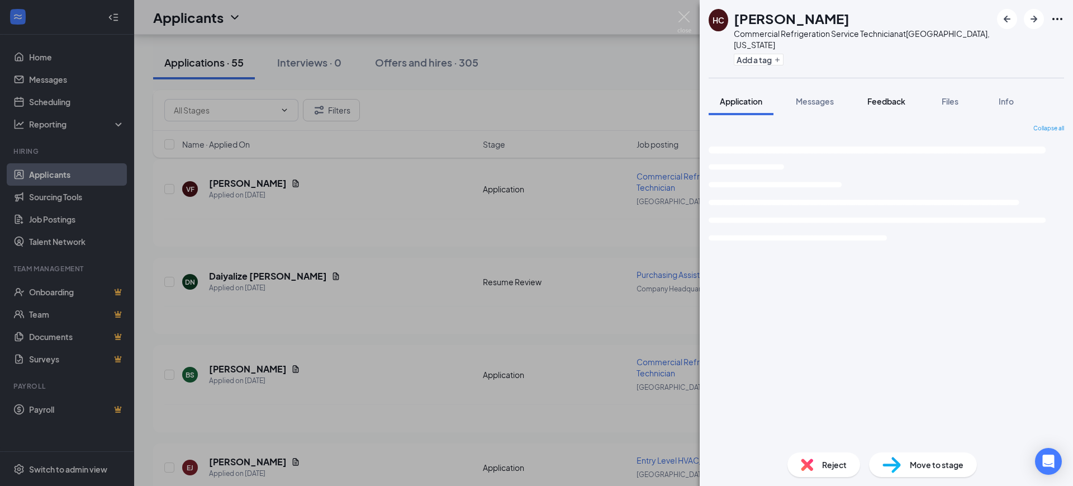
click at [883, 91] on button "Feedback" at bounding box center [886, 101] width 60 height 28
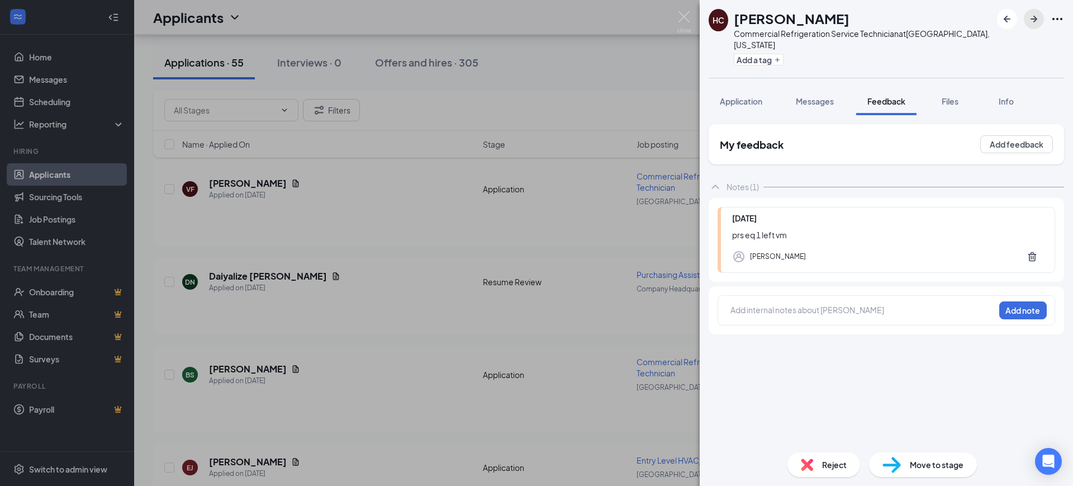
click at [1032, 18] on icon "ArrowRight" at bounding box center [1033, 18] width 13 height 13
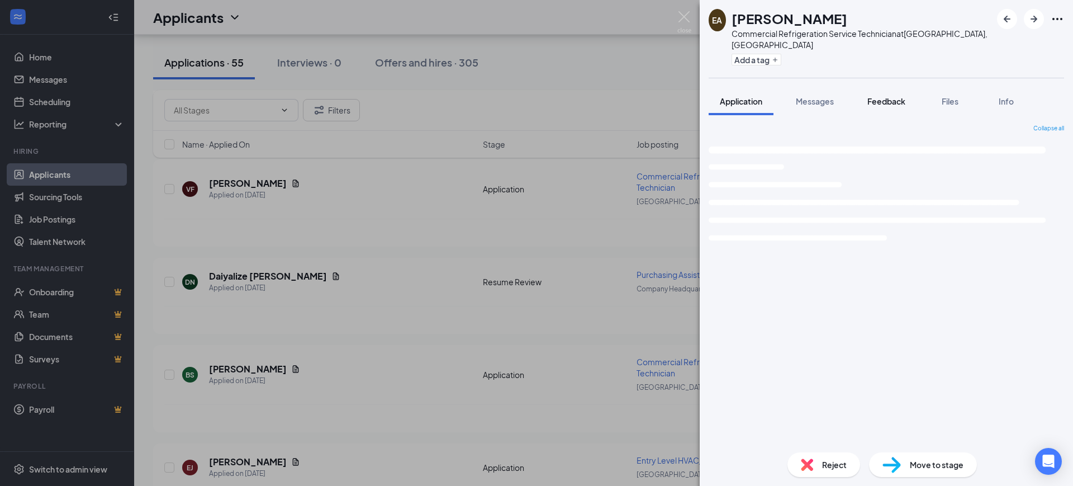
click at [886, 96] on span "Feedback" at bounding box center [886, 101] width 38 height 10
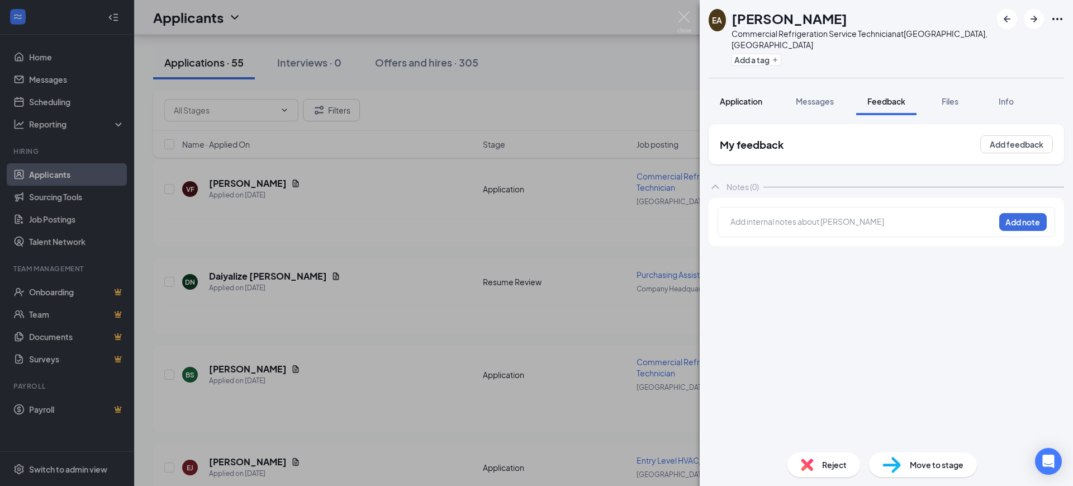
click at [751, 96] on span "Application" at bounding box center [741, 101] width 42 height 10
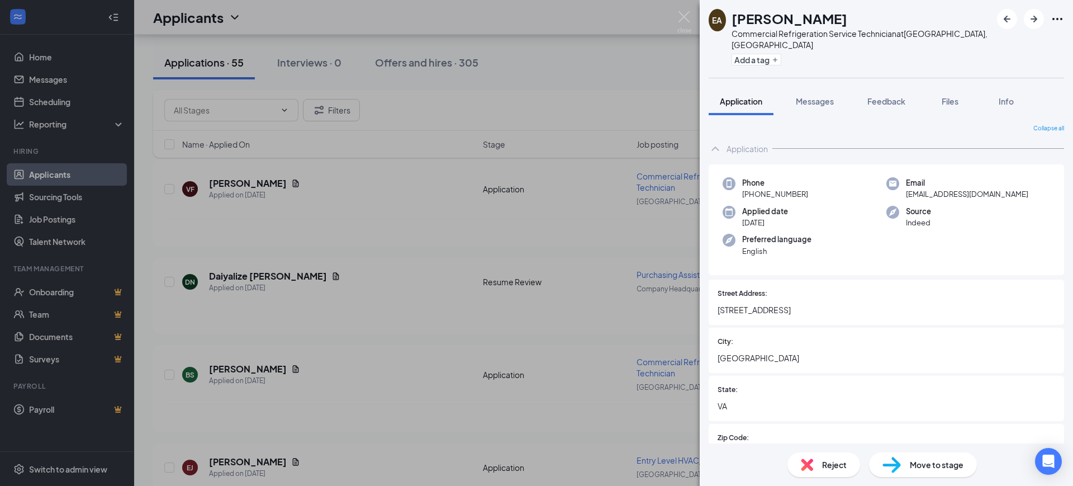
click at [807, 462] on img at bounding box center [807, 464] width 12 height 12
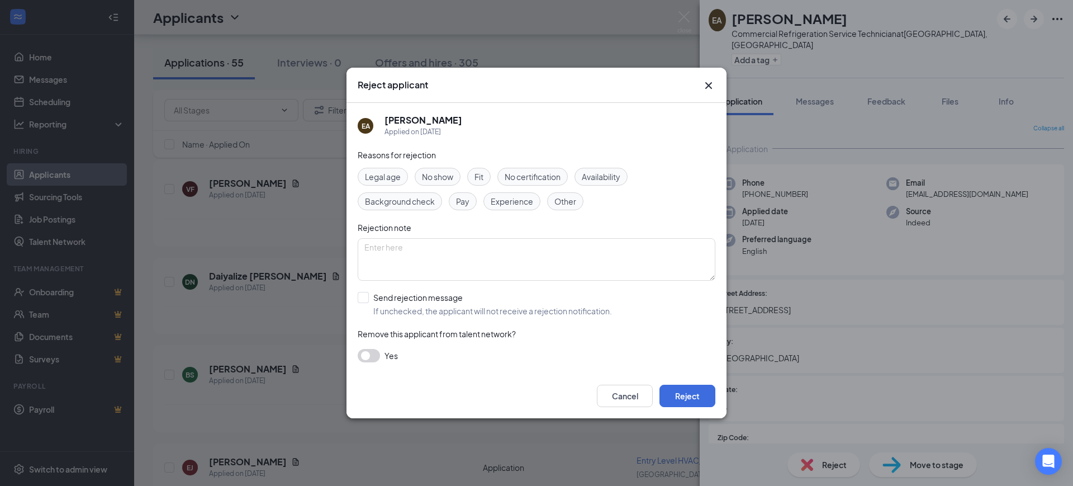
click at [543, 179] on span "No certification" at bounding box center [533, 176] width 56 height 12
click at [529, 197] on span "Experience" at bounding box center [512, 201] width 42 height 12
click at [701, 84] on div "Reject applicant" at bounding box center [537, 85] width 358 height 12
click at [712, 84] on icon "Cross" at bounding box center [708, 85] width 13 height 13
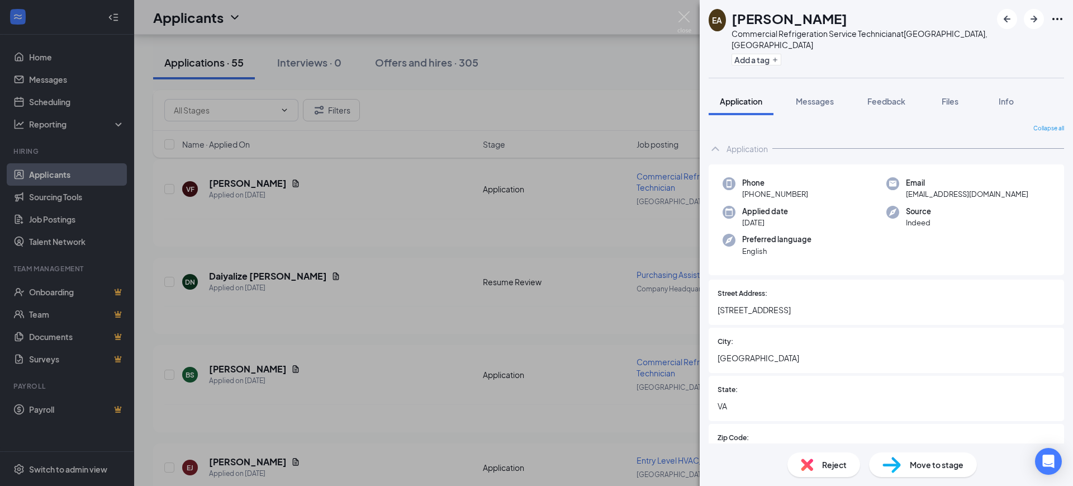
drag, startPoint x: 812, startPoint y: 85, endPoint x: 827, endPoint y: 190, distance: 106.1
click at [813, 96] on span "Messages" at bounding box center [815, 101] width 38 height 10
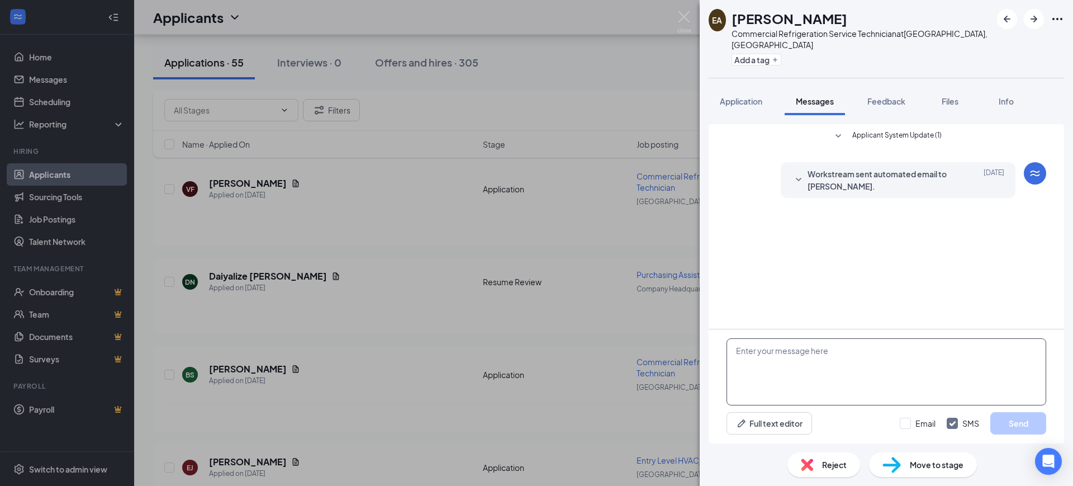
click at [780, 371] on textarea at bounding box center [886, 371] width 320 height 67
paste textarea "Hello, Thank you for your interest in RSC Mechanical and for taking the time to…"
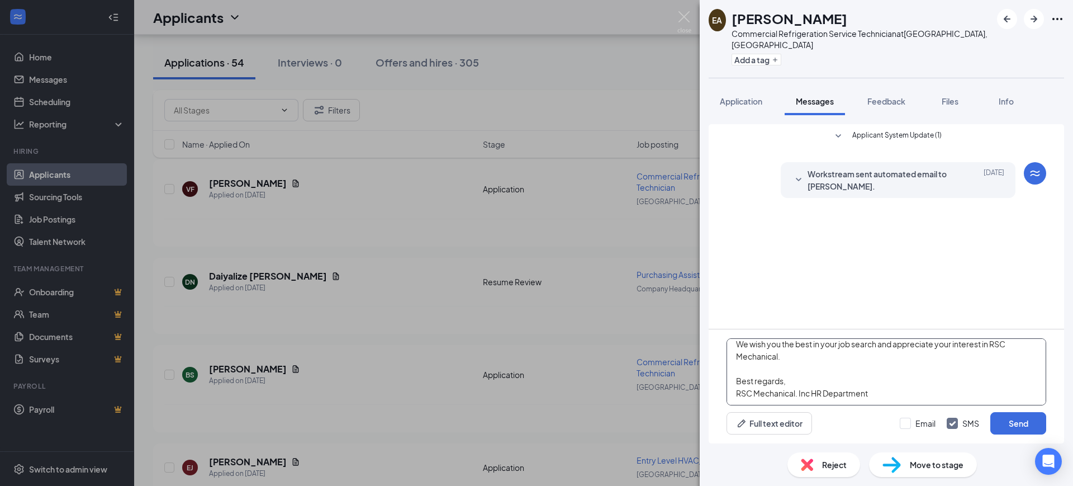
type textarea "Hello, Thank you for your interest in RSC Mechanical and for taking the time to…"
click at [901, 415] on div "Email SMS Send" at bounding box center [973, 423] width 146 height 22
drag, startPoint x: 905, startPoint y: 419, endPoint x: 940, endPoint y: 426, distance: 35.9
click at [906, 420] on input "Email" at bounding box center [918, 422] width 36 height 11
checkbox input "true"
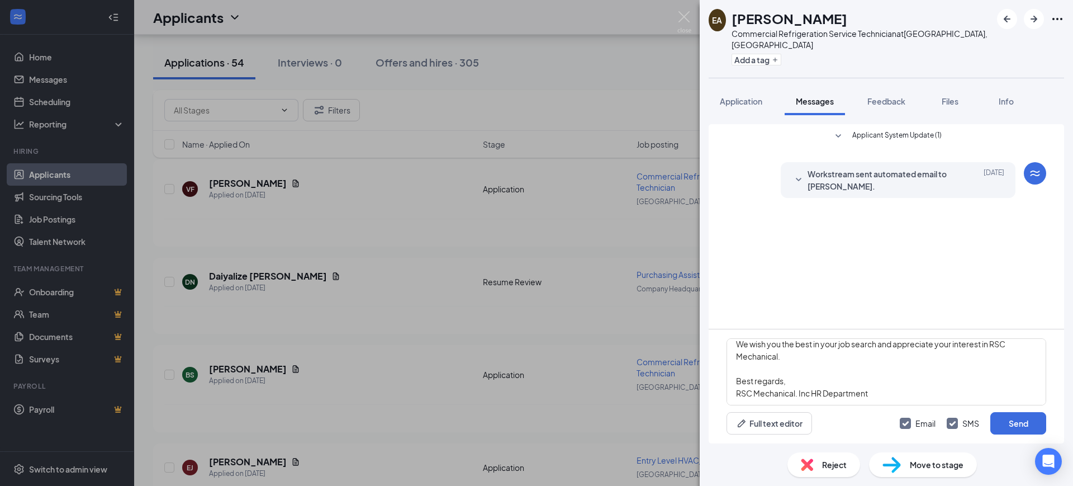
click at [956, 424] on input "SMS" at bounding box center [963, 422] width 32 height 11
checkbox input "false"
click at [1007, 422] on button "Send" at bounding box center [1018, 423] width 56 height 22
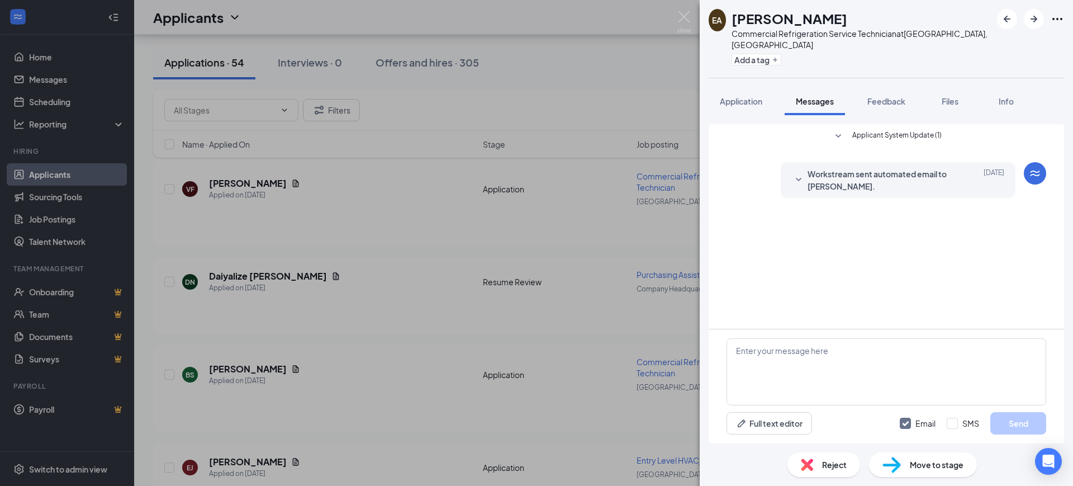
scroll to position [0, 0]
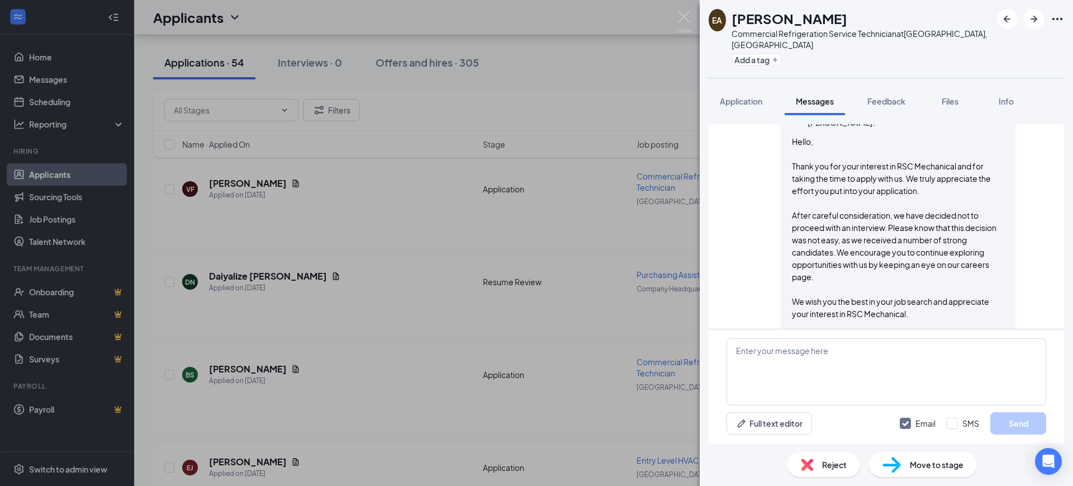
click at [816, 465] on div "Reject" at bounding box center [823, 464] width 73 height 25
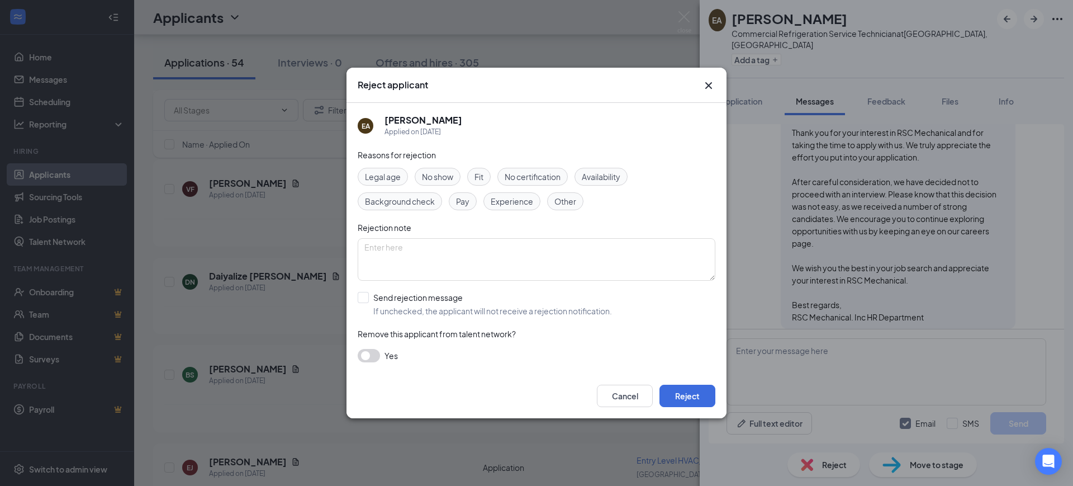
click at [539, 183] on div "No certification" at bounding box center [532, 177] width 70 height 18
click at [530, 201] on span "Experience" at bounding box center [512, 201] width 42 height 12
click at [692, 397] on button "Reject" at bounding box center [687, 395] width 56 height 22
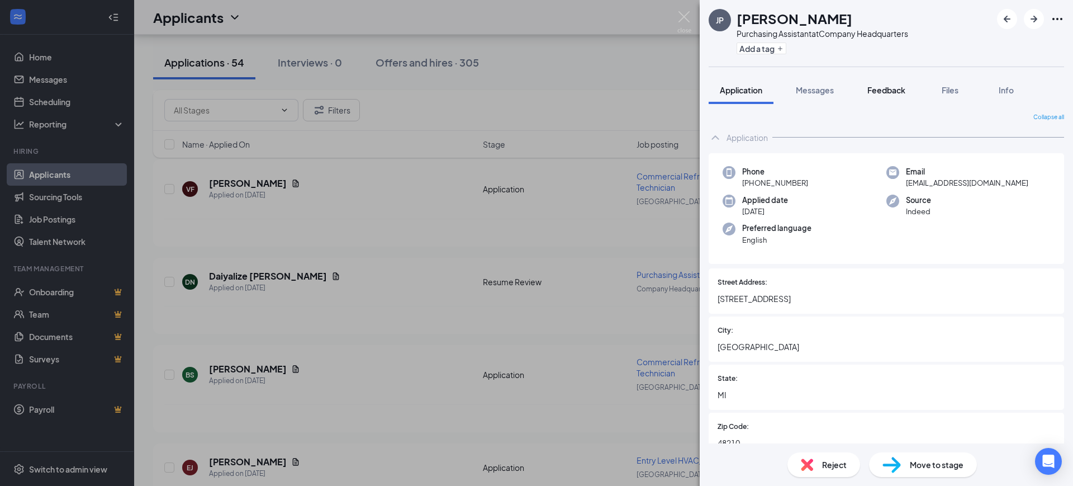
click at [888, 89] on span "Feedback" at bounding box center [886, 90] width 38 height 10
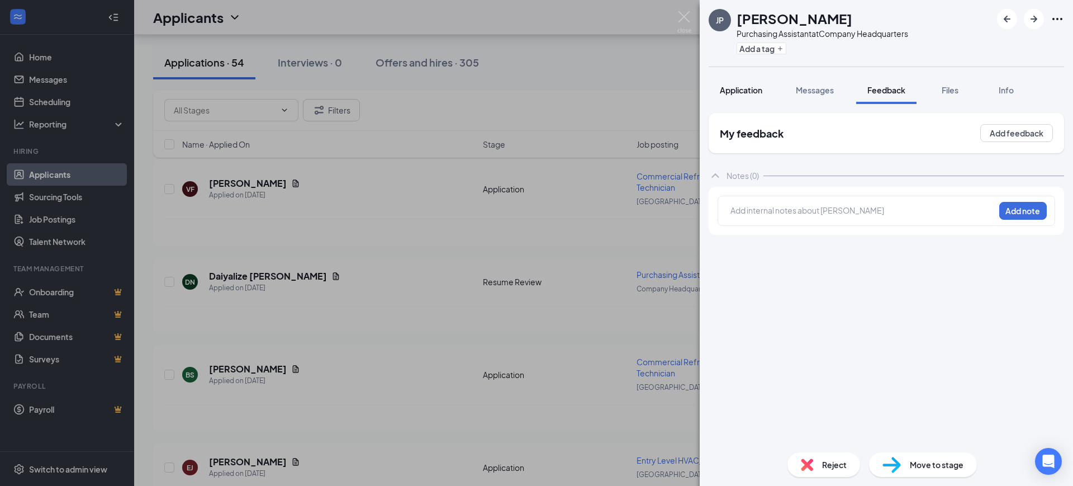
click at [749, 86] on span "Application" at bounding box center [741, 90] width 42 height 10
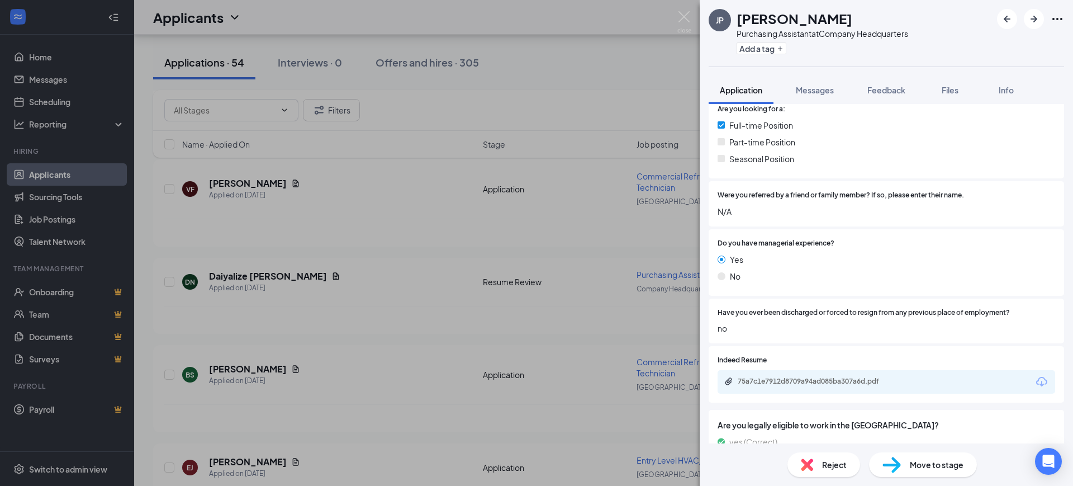
scroll to position [586, 0]
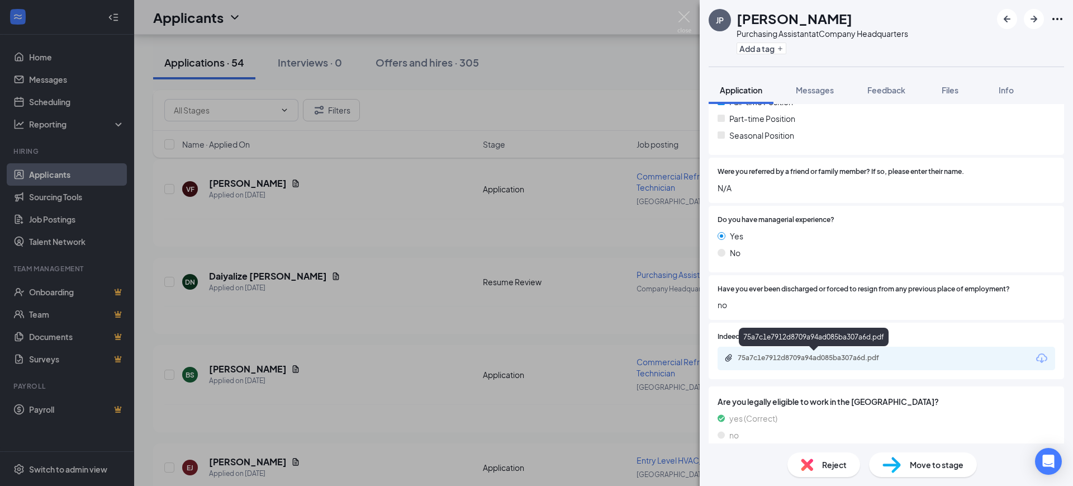
click at [815, 359] on div "75a7c1e7912d8709a94ad085ba307a6d.pdf" at bounding box center [816, 357] width 156 height 9
click at [894, 88] on span "Feedback" at bounding box center [886, 90] width 38 height 10
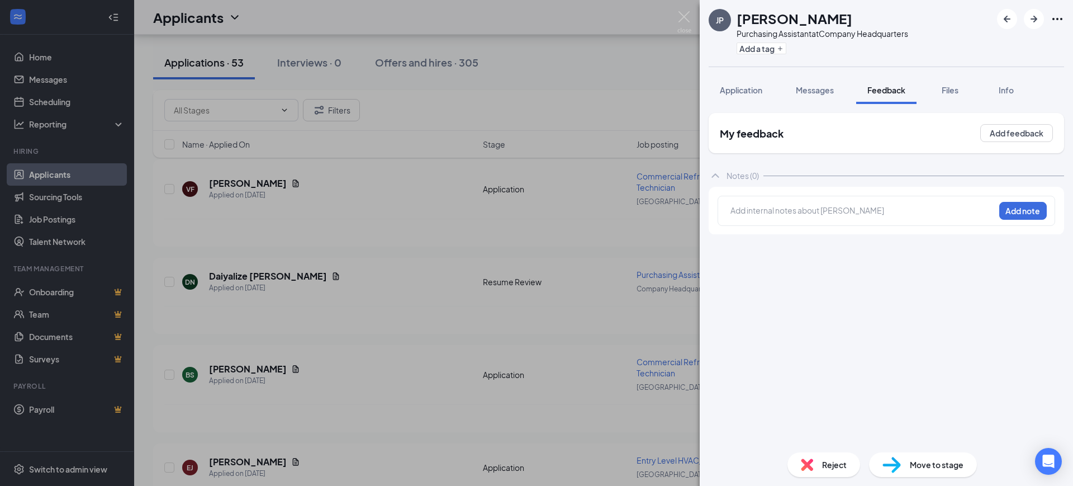
click at [778, 213] on div at bounding box center [862, 211] width 263 height 12
click at [1016, 210] on button "Add note" at bounding box center [1022, 211] width 47 height 18
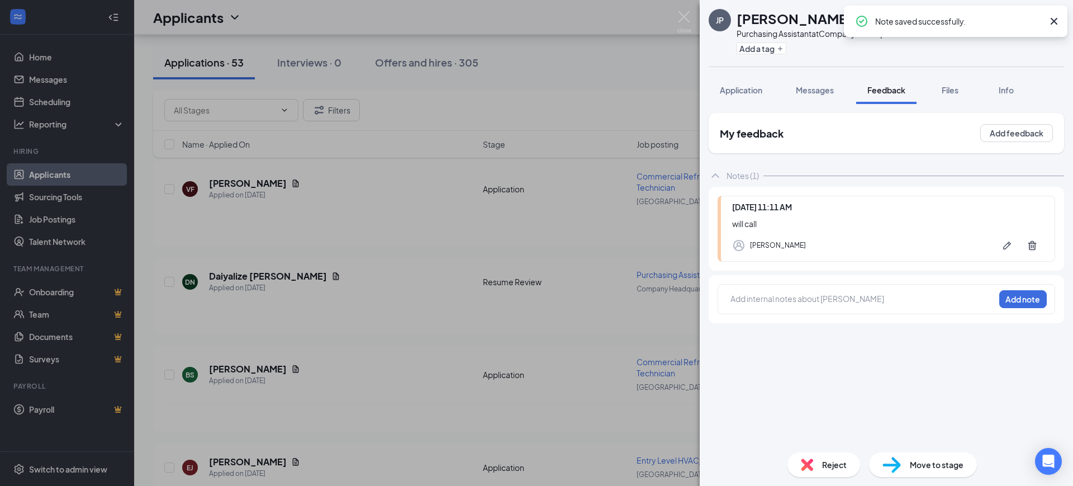
click at [1052, 22] on icon "Cross" at bounding box center [1053, 21] width 13 height 13
click at [1038, 17] on icon "ArrowRight" at bounding box center [1033, 18] width 13 height 13
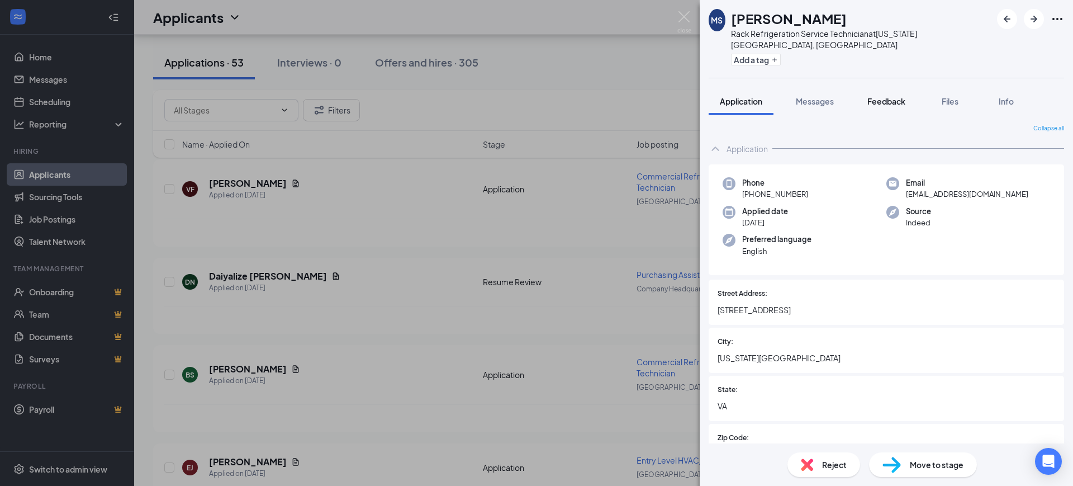
click at [885, 96] on span "Feedback" at bounding box center [886, 101] width 38 height 10
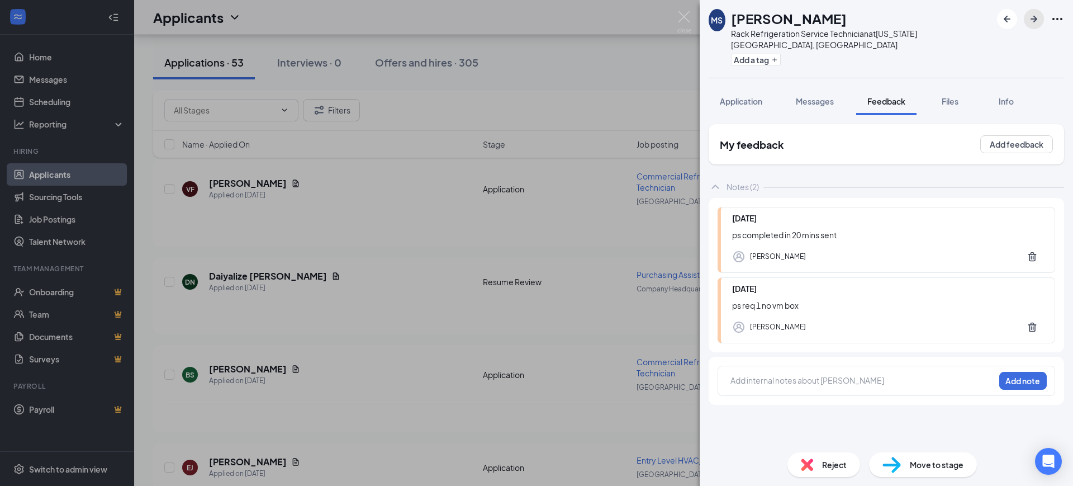
click at [1032, 16] on icon "ArrowRight" at bounding box center [1033, 18] width 13 height 13
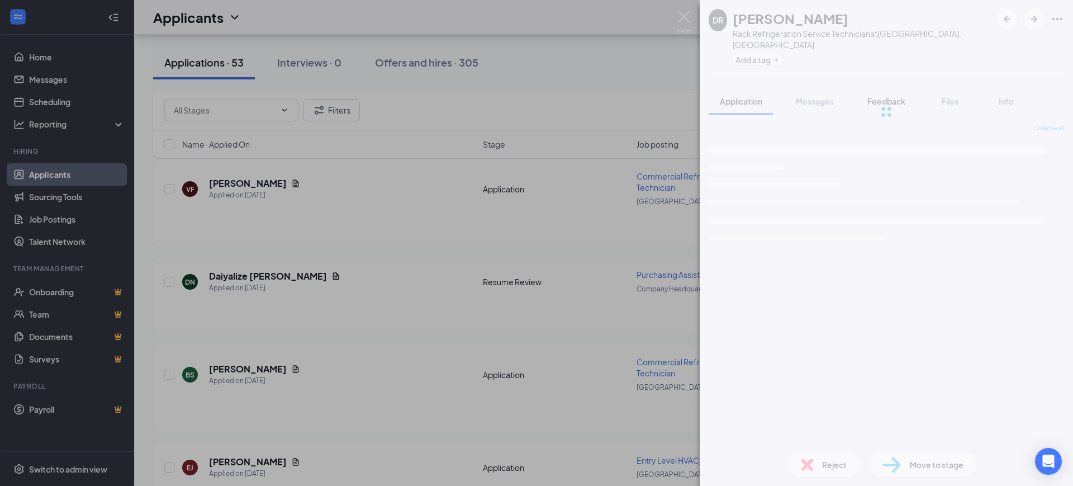
click at [889, 96] on span "Feedback" at bounding box center [886, 101] width 38 height 10
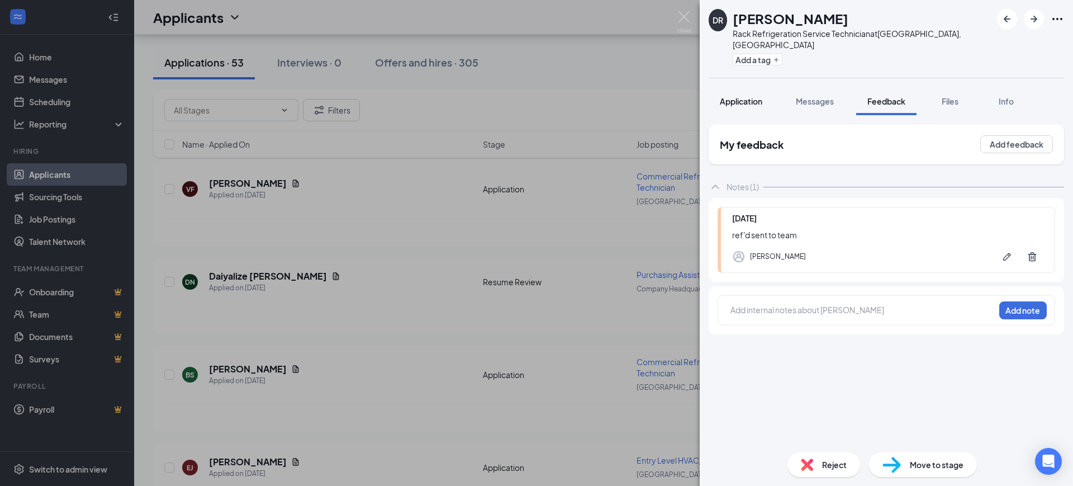
click at [749, 96] on span "Application" at bounding box center [741, 101] width 42 height 10
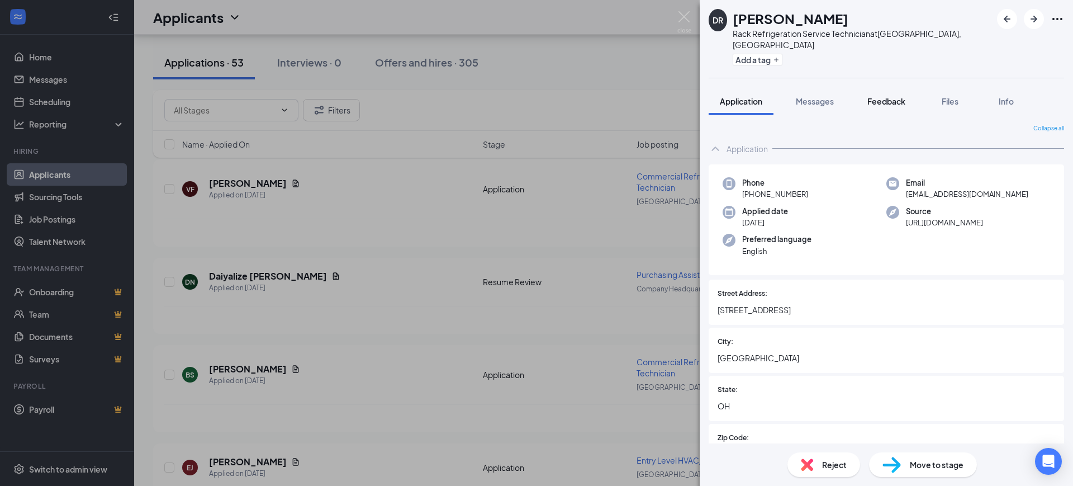
click at [905, 96] on span "Feedback" at bounding box center [886, 101] width 38 height 10
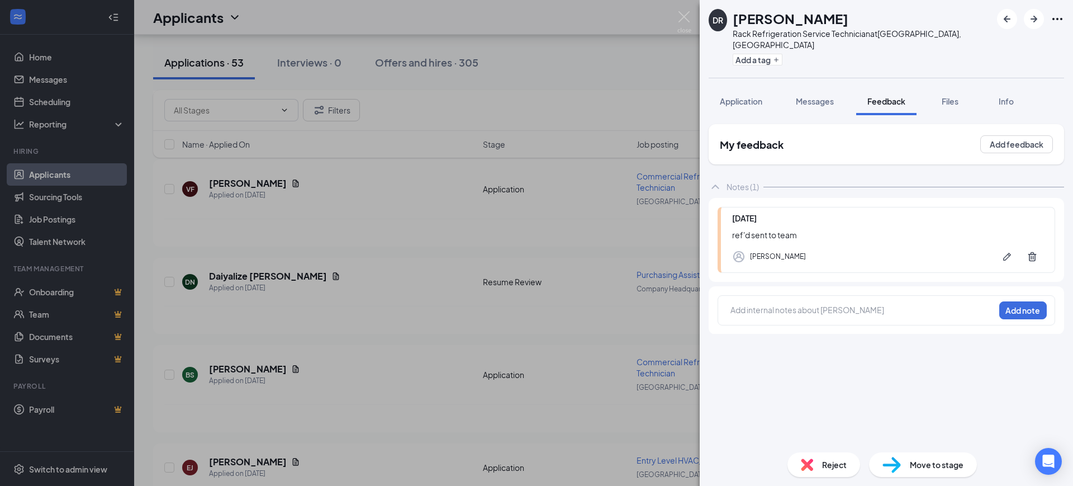
drag, startPoint x: 766, startPoint y: 286, endPoint x: 770, endPoint y: 302, distance: 16.3
click at [768, 295] on div "Add internal notes about [PERSON_NAME] Add note" at bounding box center [886, 310] width 338 height 30
drag, startPoint x: 771, startPoint y: 304, endPoint x: 771, endPoint y: 292, distance: 11.7
click at [771, 304] on div at bounding box center [862, 310] width 263 height 12
click at [1026, 303] on button "Add note" at bounding box center [1022, 310] width 47 height 18
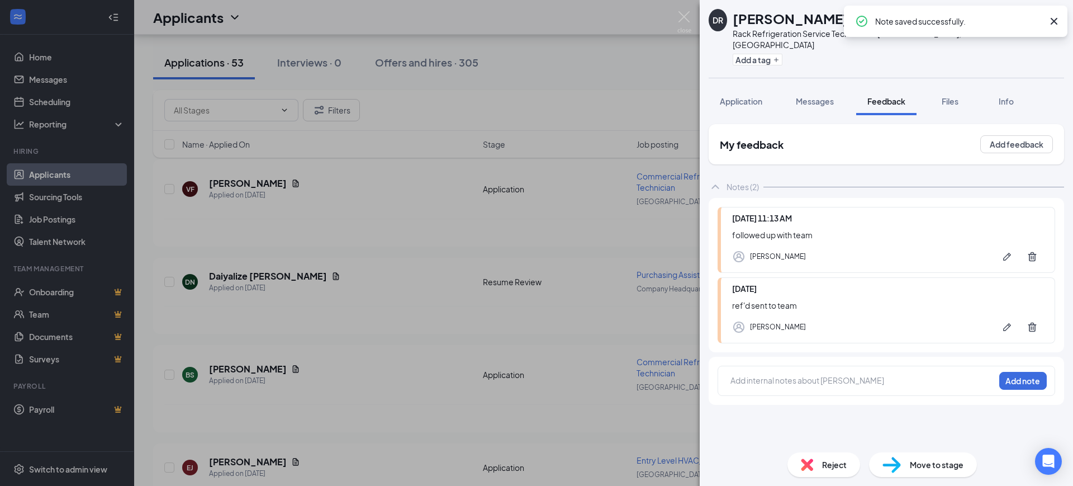
click at [1054, 21] on icon "Cross" at bounding box center [1054, 21] width 7 height 7
click at [1033, 18] on icon "ArrowRight" at bounding box center [1033, 19] width 7 height 7
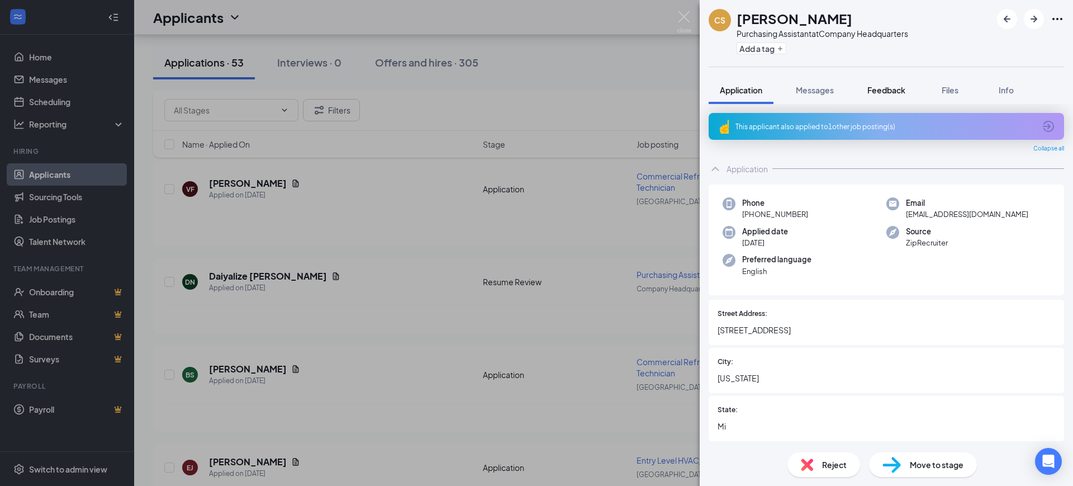
click at [892, 90] on span "Feedback" at bounding box center [886, 90] width 38 height 10
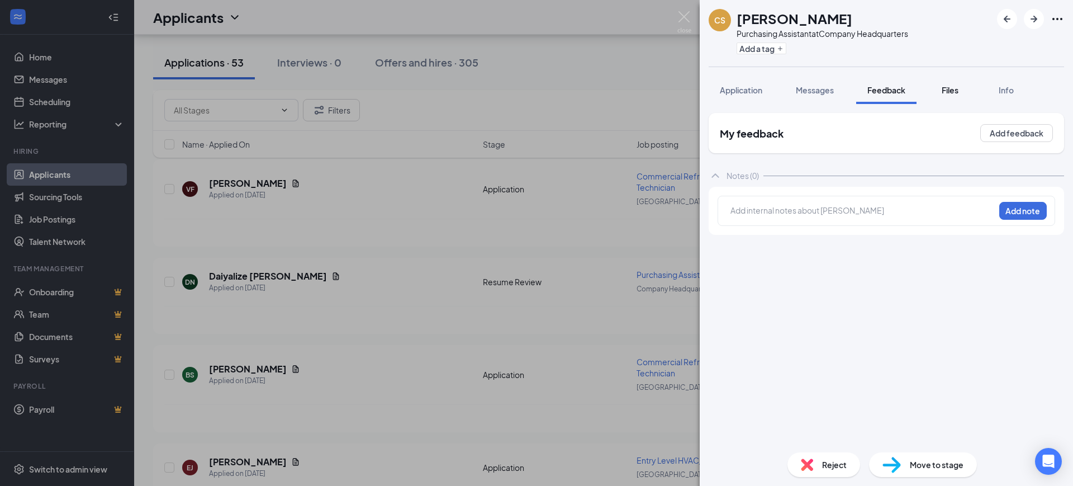
click at [958, 87] on span "Files" at bounding box center [950, 90] width 17 height 10
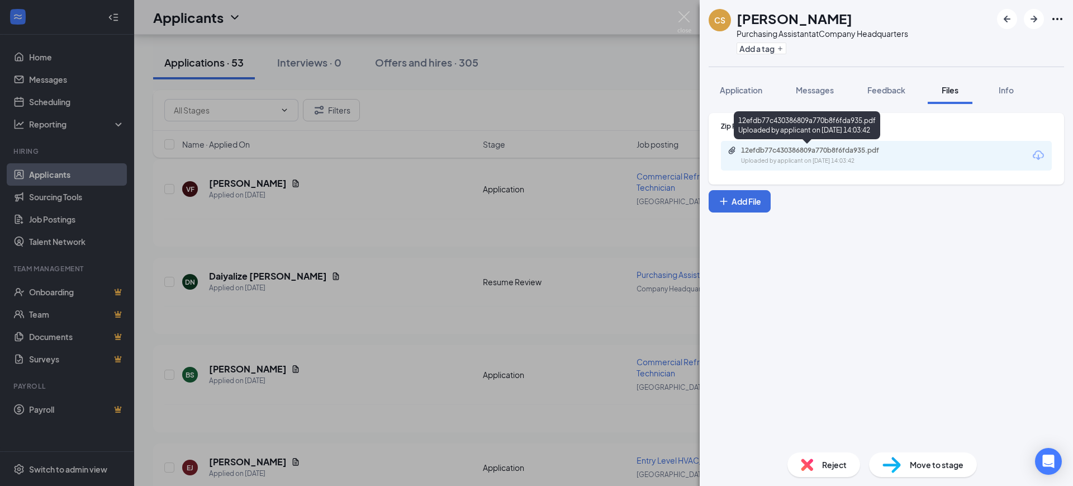
click at [807, 154] on div "12efdb77c430386809a770b8f6fda935.pdf" at bounding box center [819, 150] width 156 height 9
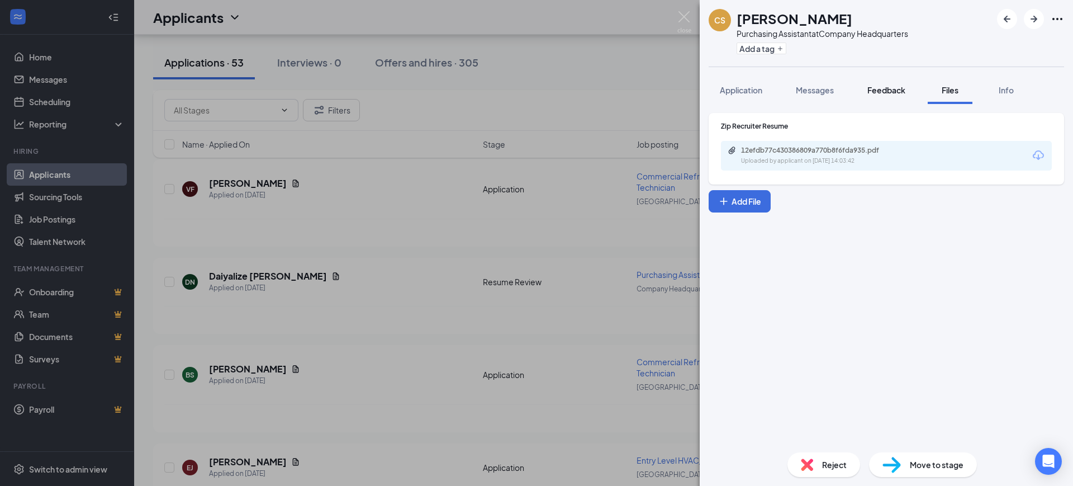
click at [886, 88] on span "Feedback" at bounding box center [886, 90] width 38 height 10
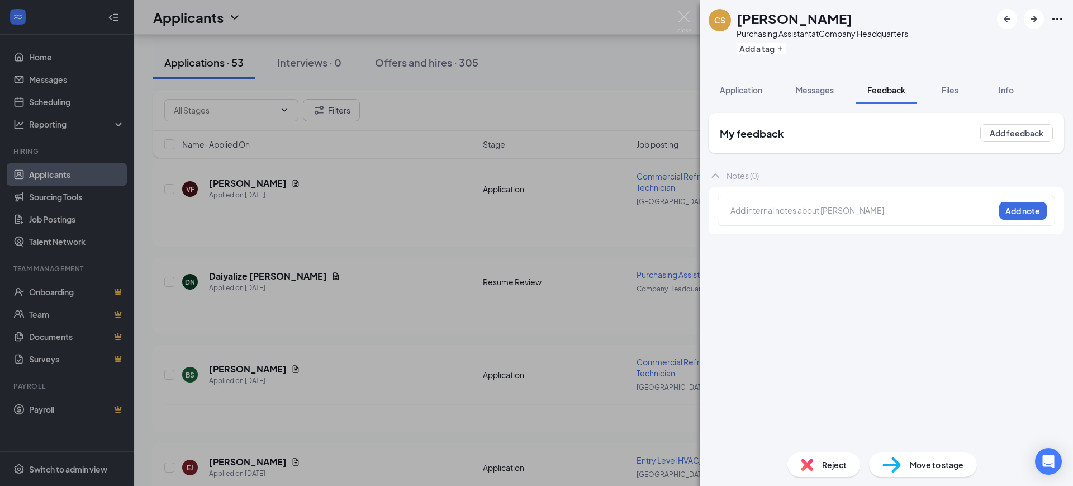
click at [810, 211] on div at bounding box center [862, 211] width 263 height 12
click at [1026, 205] on button "Add note" at bounding box center [1022, 211] width 47 height 18
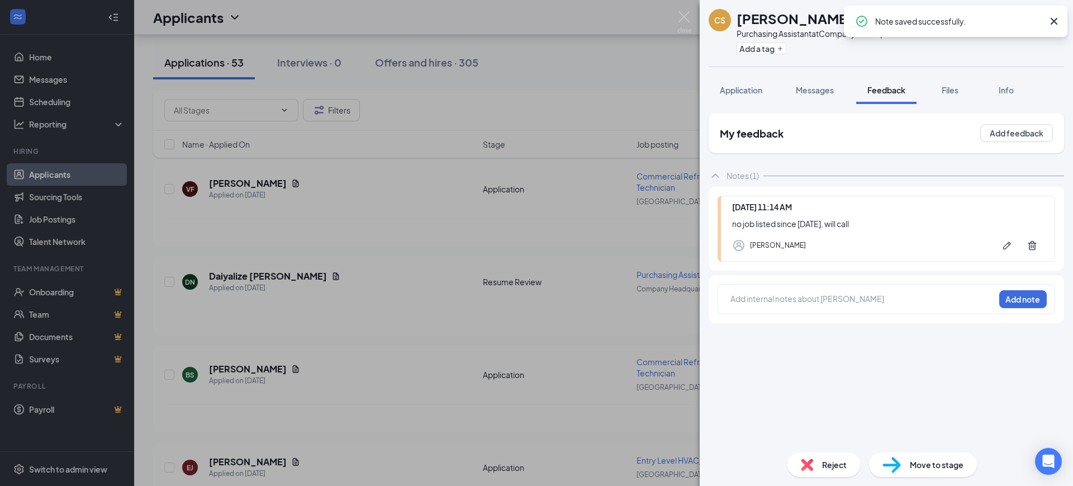
click at [1056, 21] on icon "Cross" at bounding box center [1053, 21] width 13 height 13
click at [1039, 16] on icon "ArrowRight" at bounding box center [1033, 18] width 13 height 13
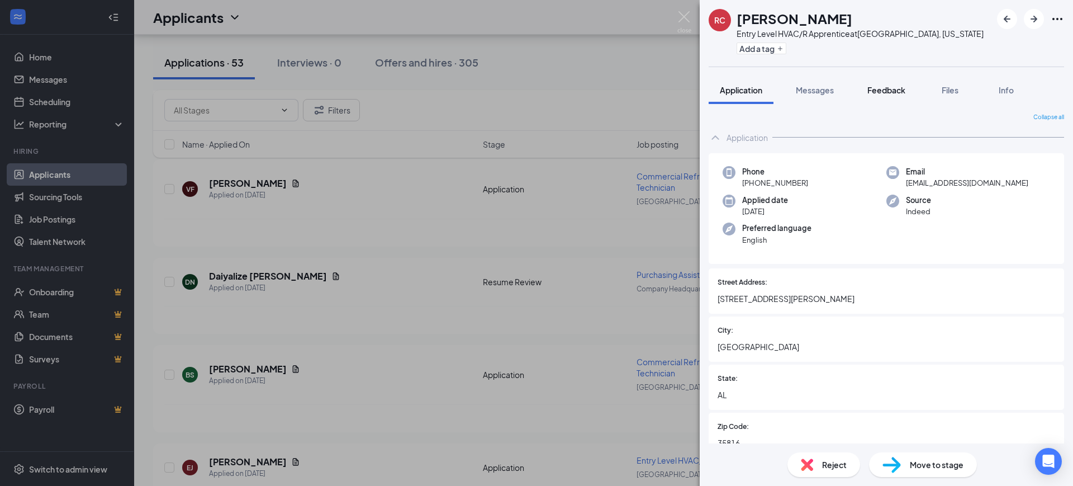
click at [896, 86] on span "Feedback" at bounding box center [886, 90] width 38 height 10
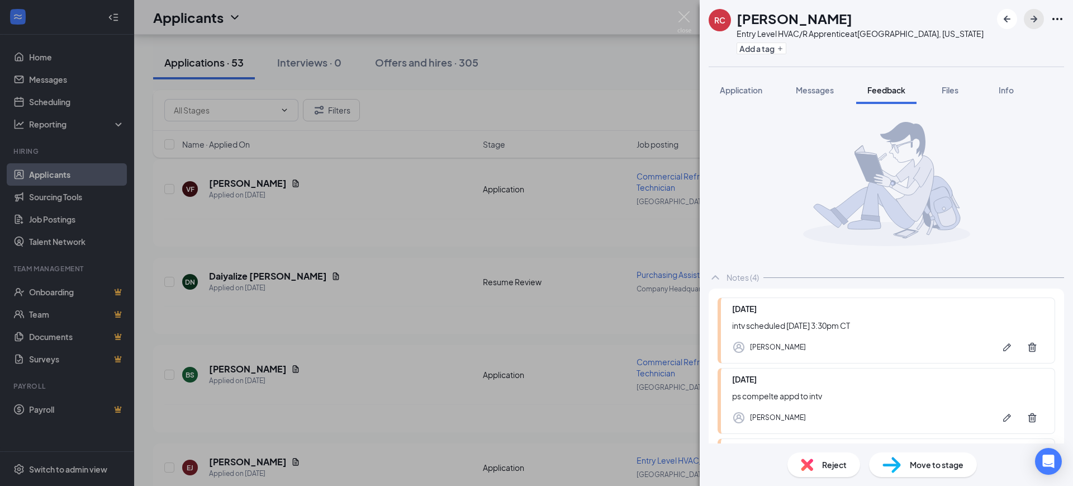
click at [1037, 18] on icon "ArrowRight" at bounding box center [1033, 19] width 7 height 7
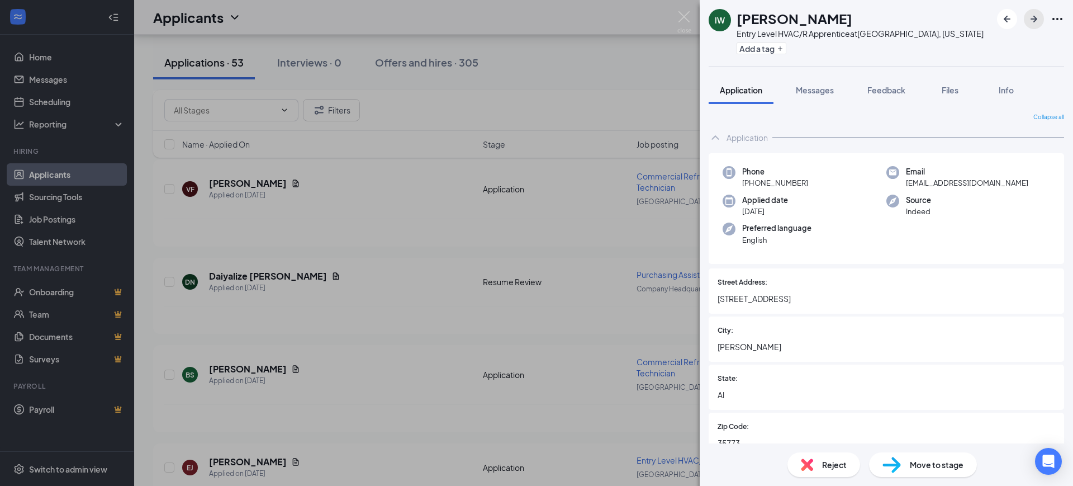
click at [1034, 18] on icon "ArrowRight" at bounding box center [1033, 19] width 7 height 7
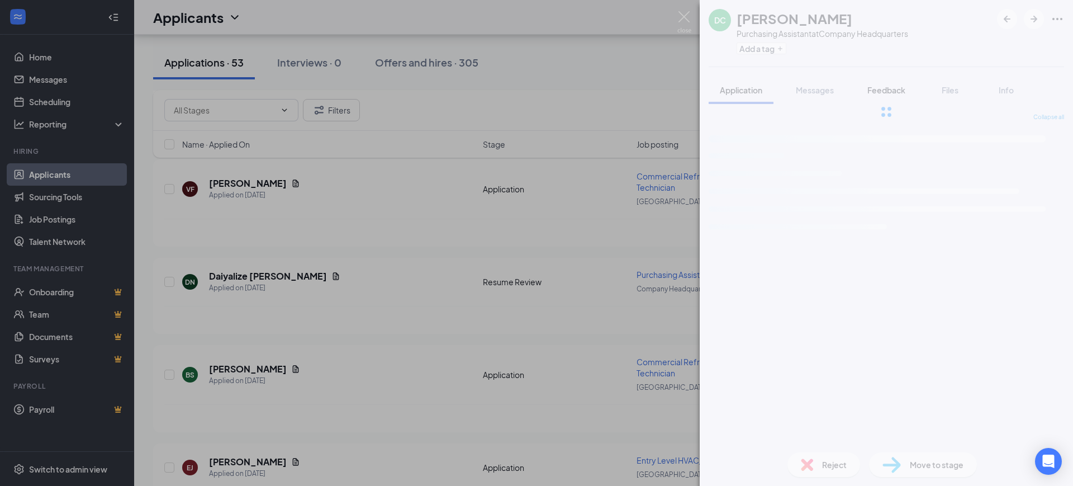
click at [891, 95] on div "Feedback" at bounding box center [886, 89] width 38 height 11
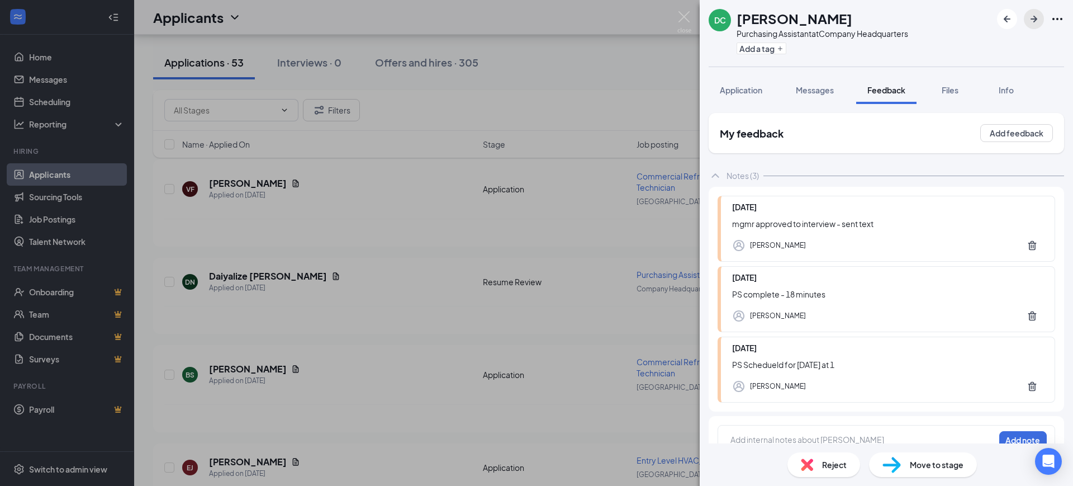
click at [1038, 15] on icon "ArrowRight" at bounding box center [1033, 18] width 13 height 13
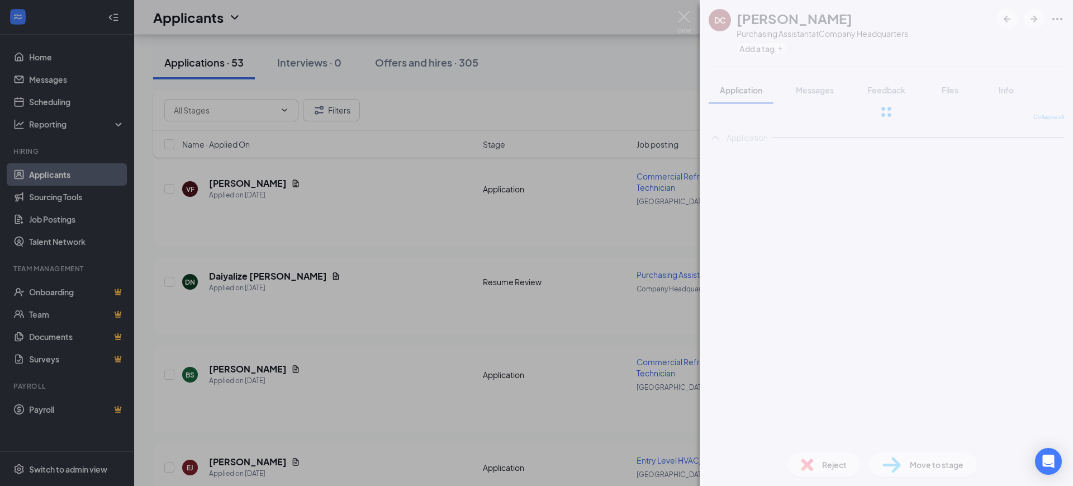
click at [890, 89] on div at bounding box center [886, 112] width 373 height 224
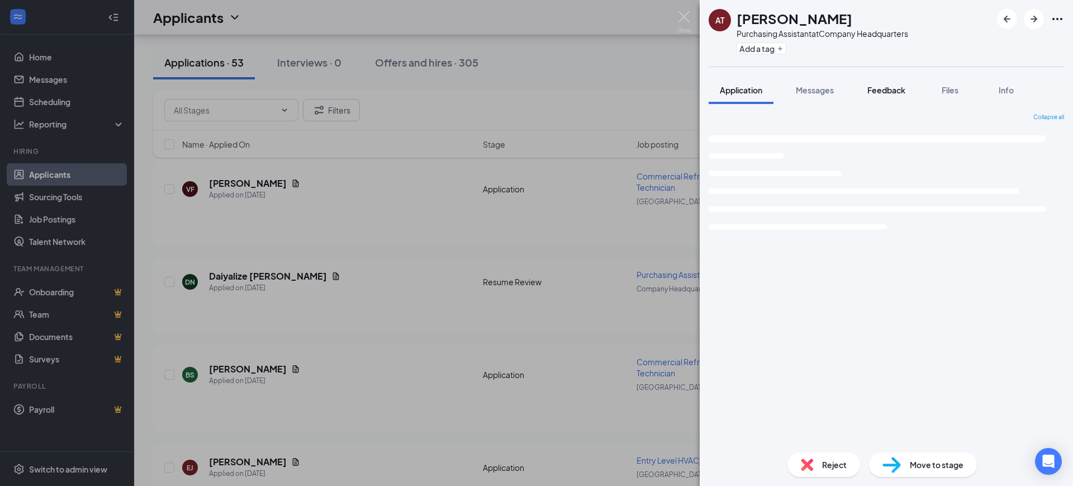
click at [888, 89] on span "Feedback" at bounding box center [886, 90] width 38 height 10
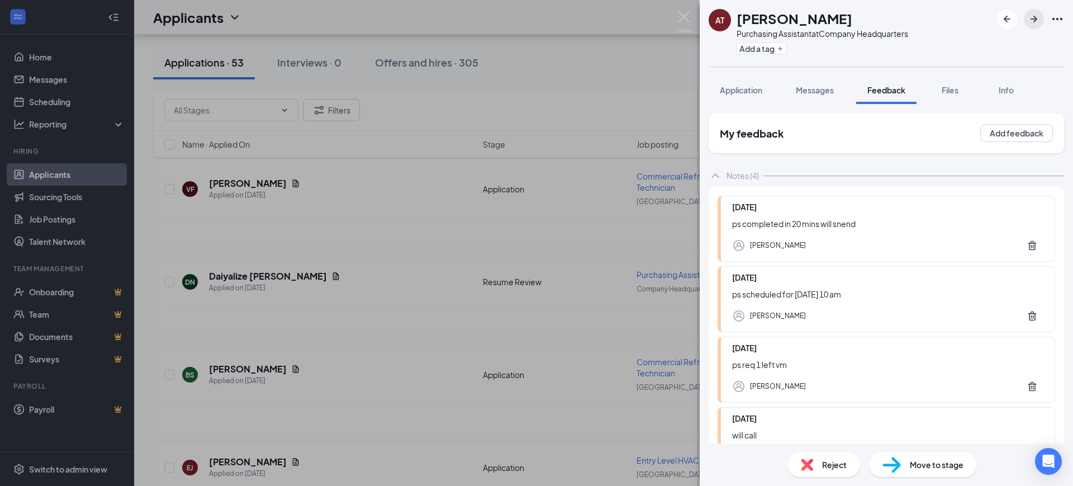
click at [1034, 18] on icon "ArrowRight" at bounding box center [1033, 18] width 13 height 13
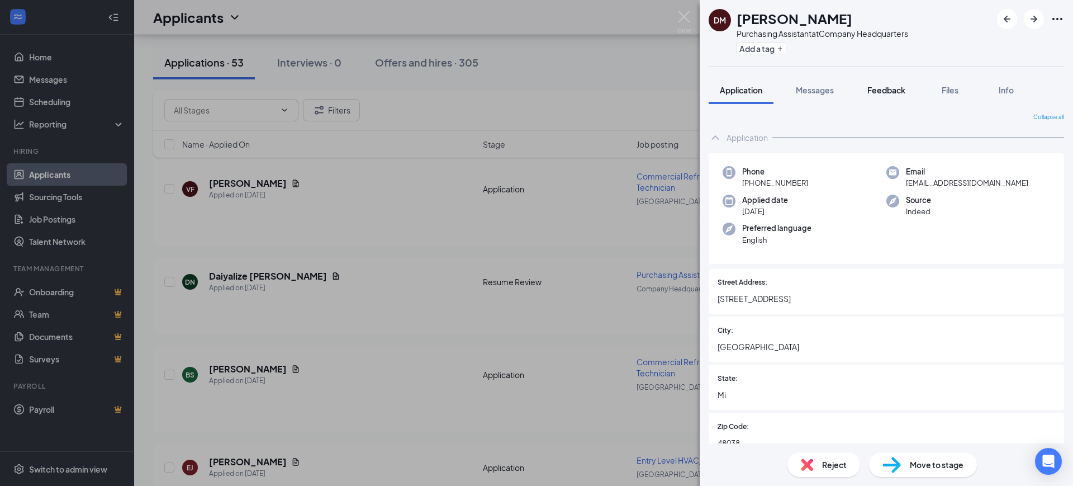
click at [873, 93] on span "Feedback" at bounding box center [886, 90] width 38 height 10
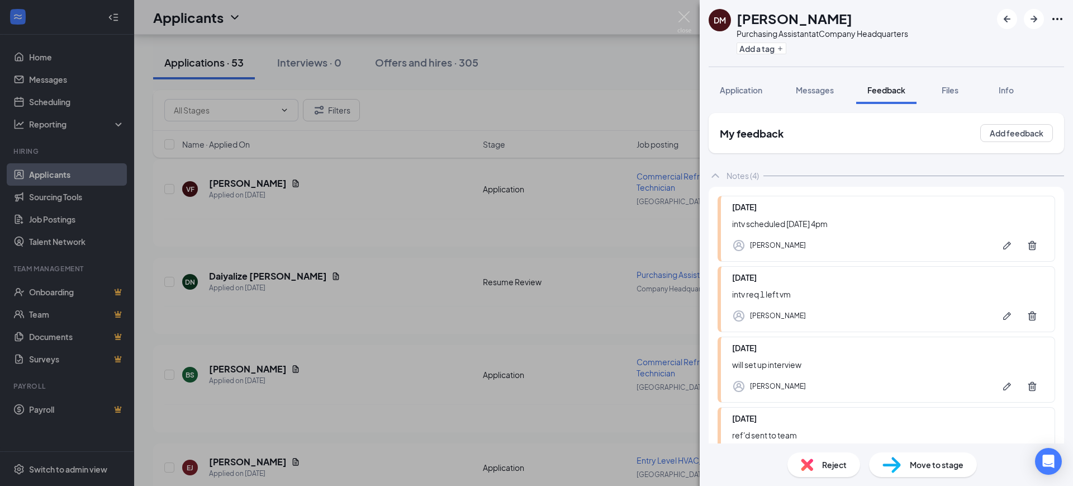
click at [918, 467] on span "Move to stage" at bounding box center [937, 464] width 54 height 12
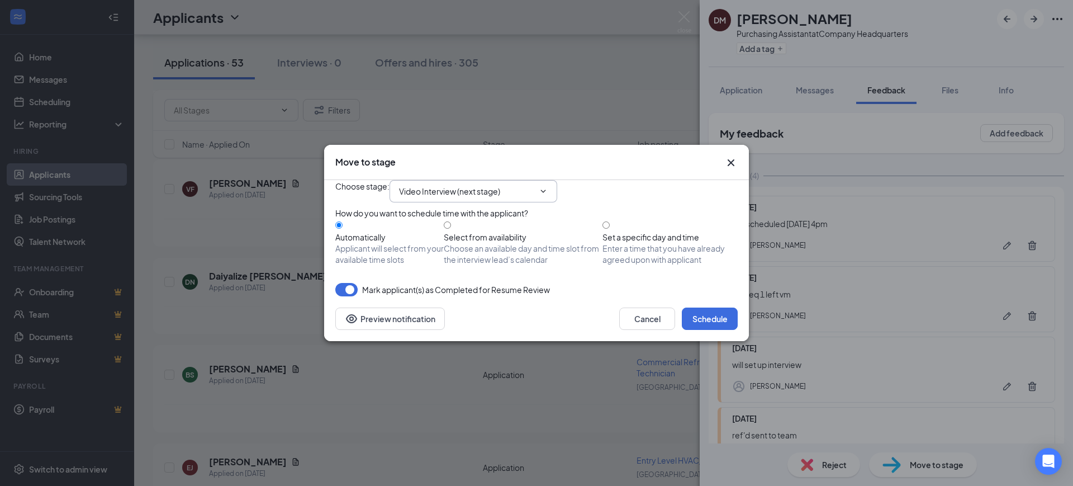
click at [518, 189] on span "Video Interview (next stage)" at bounding box center [473, 191] width 168 height 22
click at [534, 185] on input "Video Interview (next stage)" at bounding box center [466, 191] width 135 height 12
click at [470, 260] on div "Post Interview Review" at bounding box center [448, 254] width 80 height 12
type input "Post Interview Review"
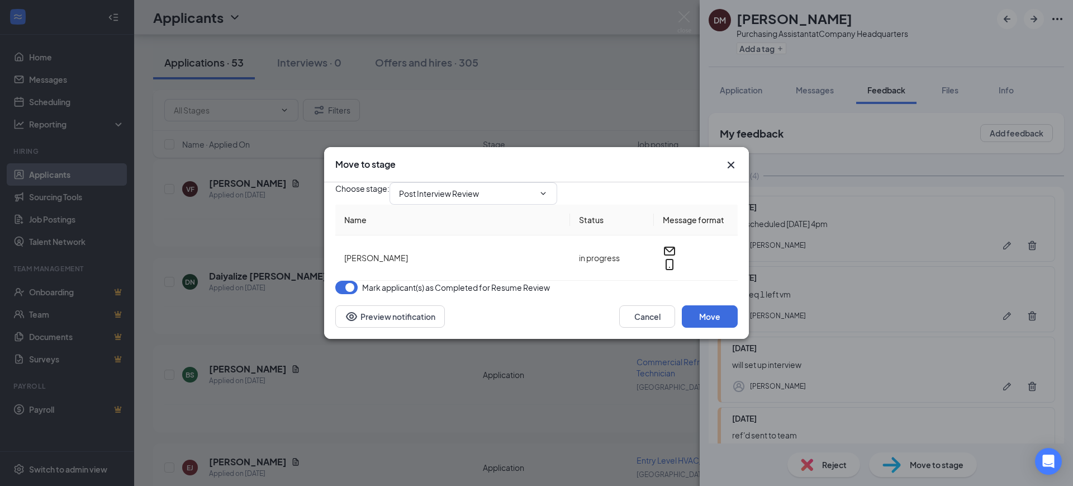
click at [351, 294] on button "button" at bounding box center [346, 287] width 22 height 13
click at [703, 327] on button "Move" at bounding box center [710, 316] width 56 height 22
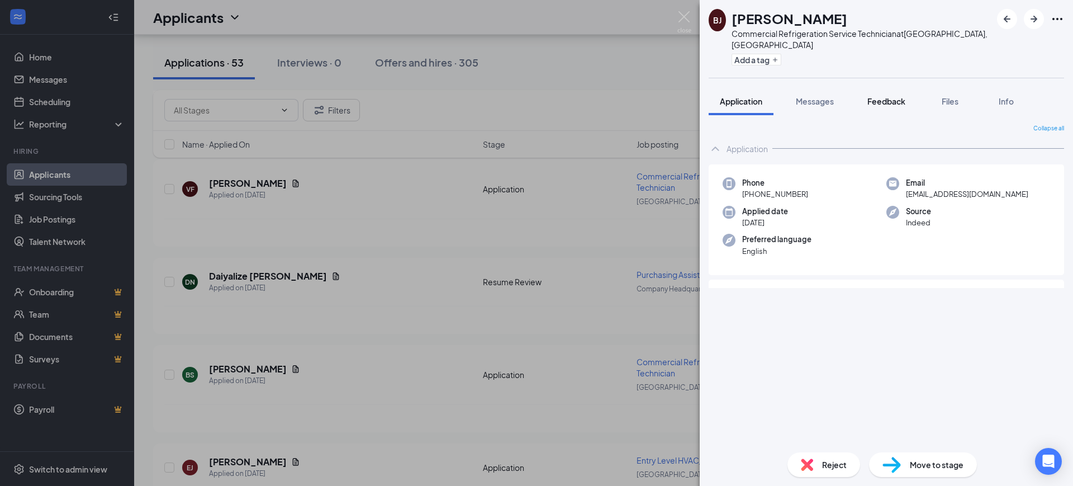
click at [895, 96] on span "Feedback" at bounding box center [886, 101] width 38 height 10
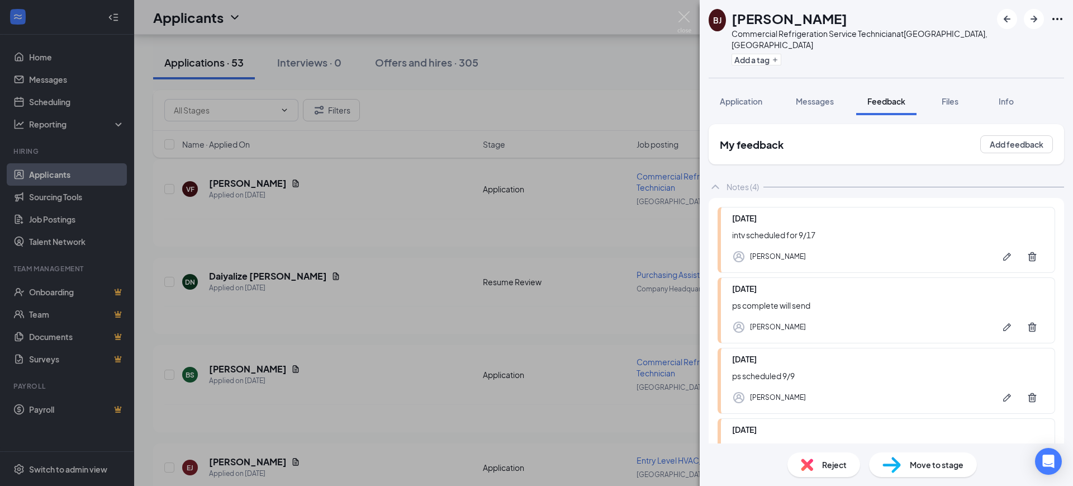
click at [916, 463] on span "Move to stage" at bounding box center [937, 464] width 54 height 12
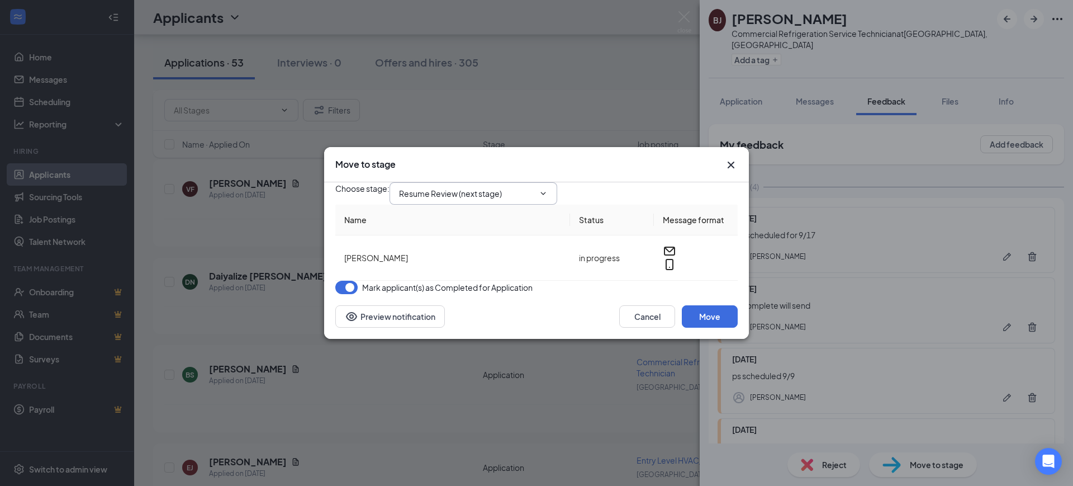
click at [473, 189] on input "Resume Review (next stage)" at bounding box center [466, 193] width 135 height 12
click at [446, 231] on div "Interview Review Stage" at bounding box center [450, 225] width 85 height 12
type input "Interview Review Stage"
click at [350, 294] on button "button" at bounding box center [346, 287] width 22 height 13
click at [709, 327] on button "Move" at bounding box center [710, 316] width 56 height 22
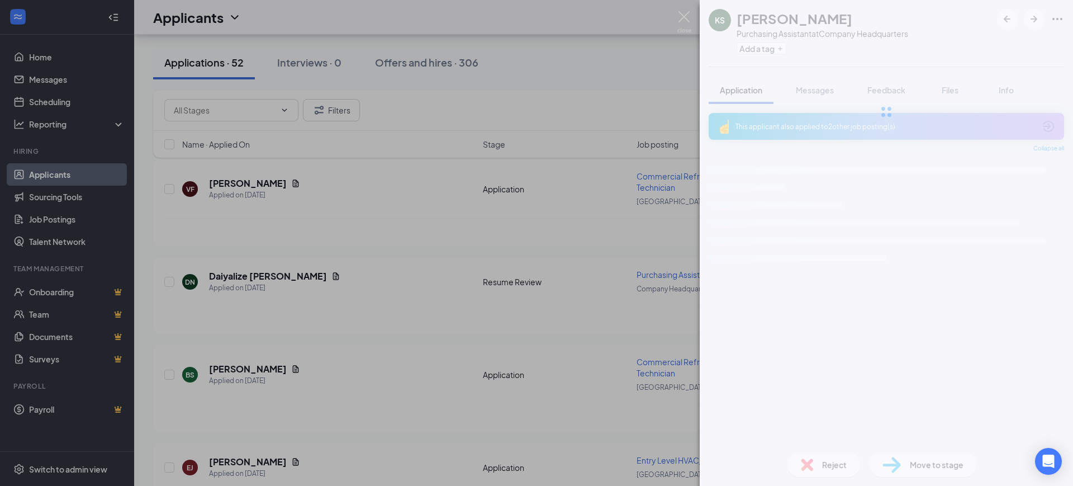
click at [890, 92] on span "Feedback" at bounding box center [886, 90] width 38 height 10
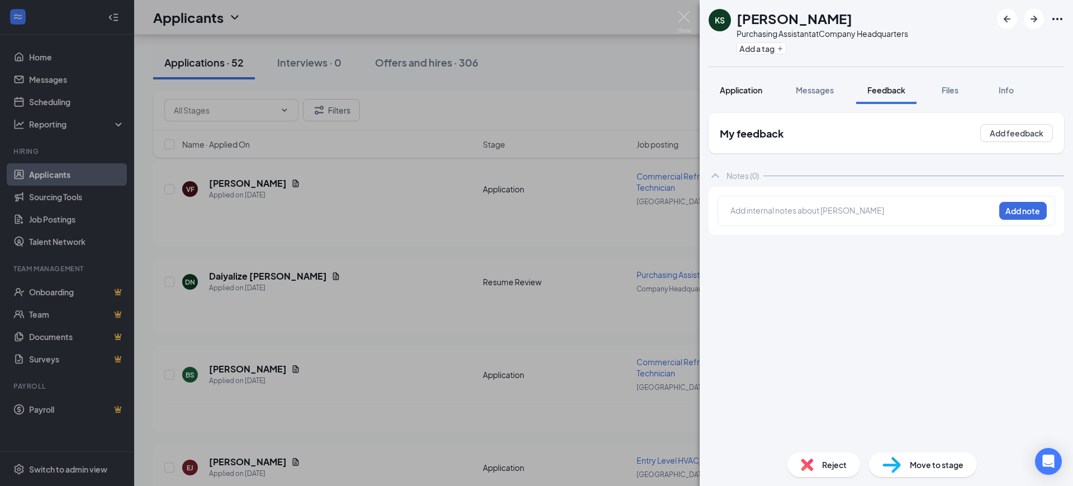
click at [750, 89] on span "Application" at bounding box center [741, 90] width 42 height 10
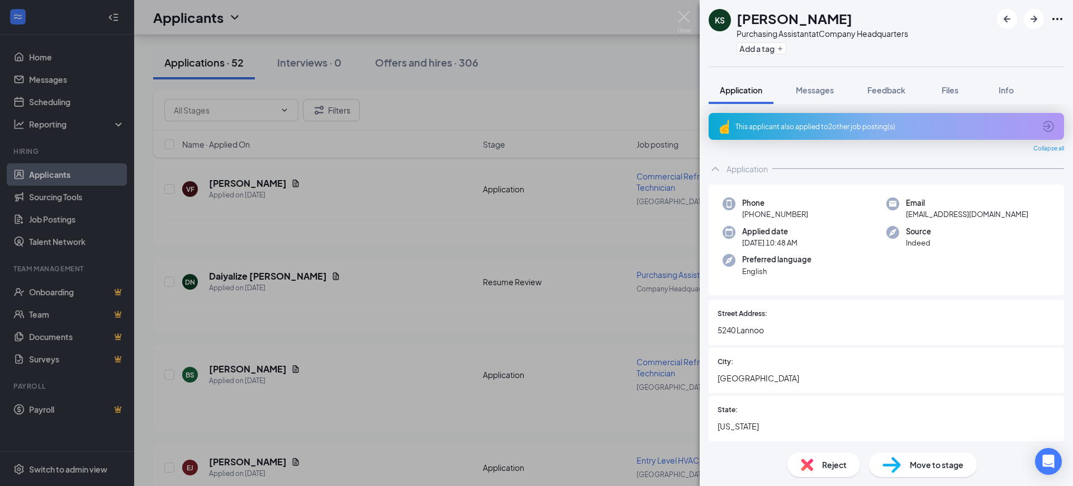
click at [452, 346] on div "KS [PERSON_NAME] Purchasing Assistant at Company Headquarters Add a tag Applica…" at bounding box center [536, 243] width 1073 height 486
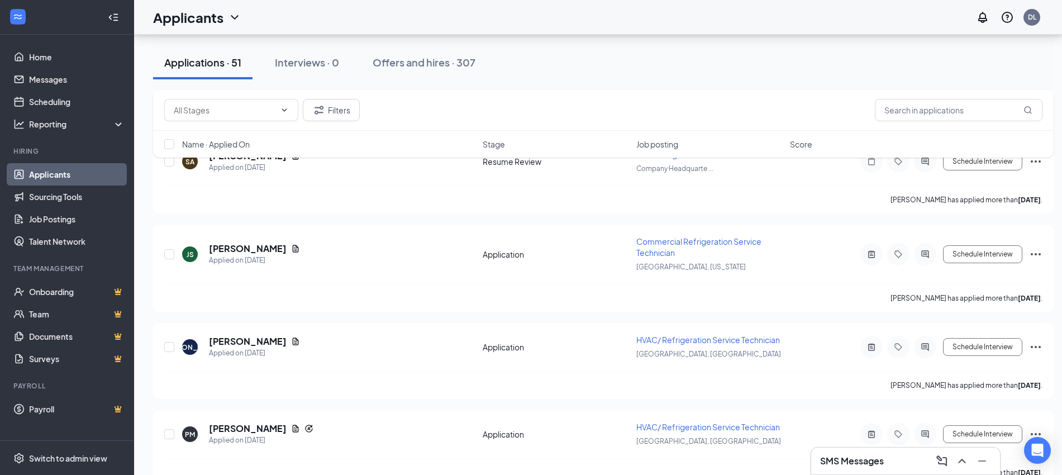
scroll to position [7117, 0]
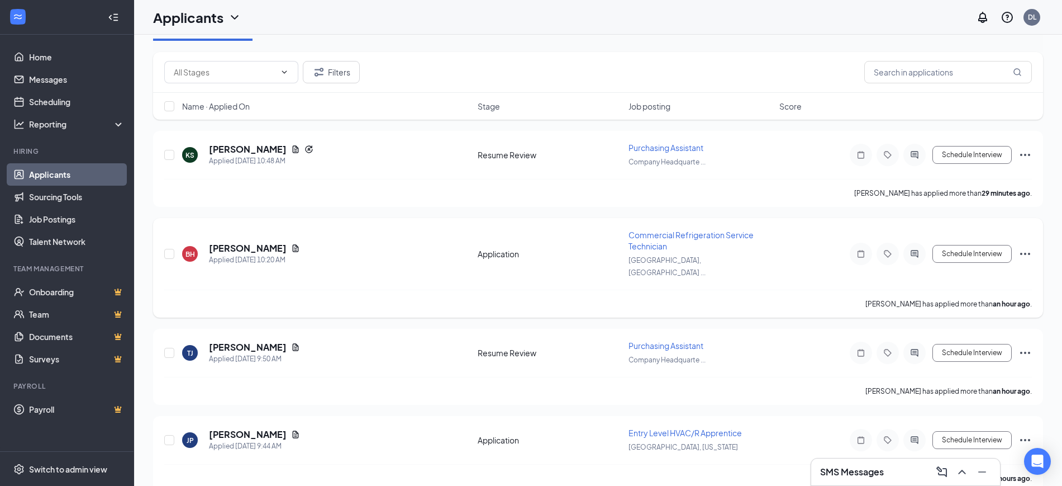
scroll to position [140, 0]
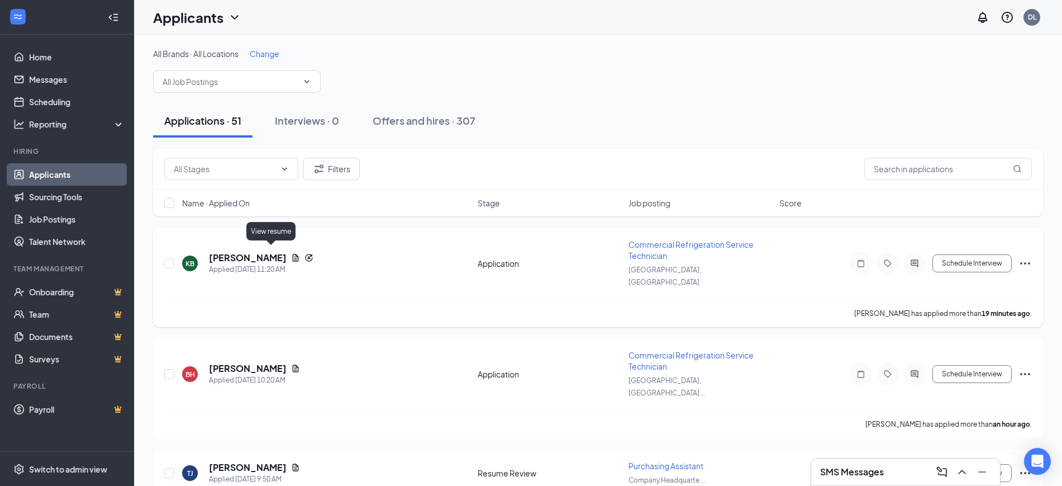
click at [291, 253] on icon "Document" at bounding box center [295, 257] width 9 height 9
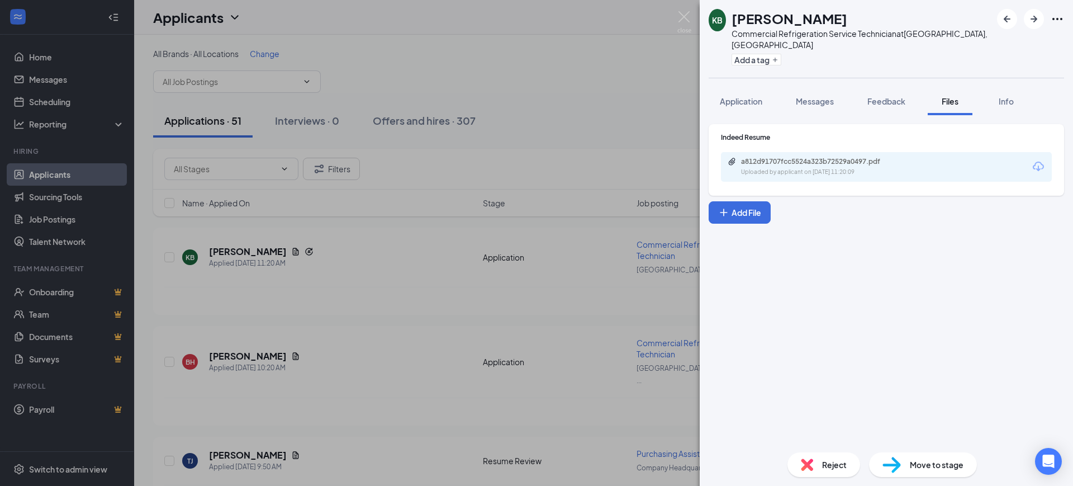
click at [805, 157] on div "a812d91707fcc5524a323b72529a0497.pdf" at bounding box center [819, 161] width 156 height 9
click at [741, 96] on span "Application" at bounding box center [741, 101] width 42 height 10
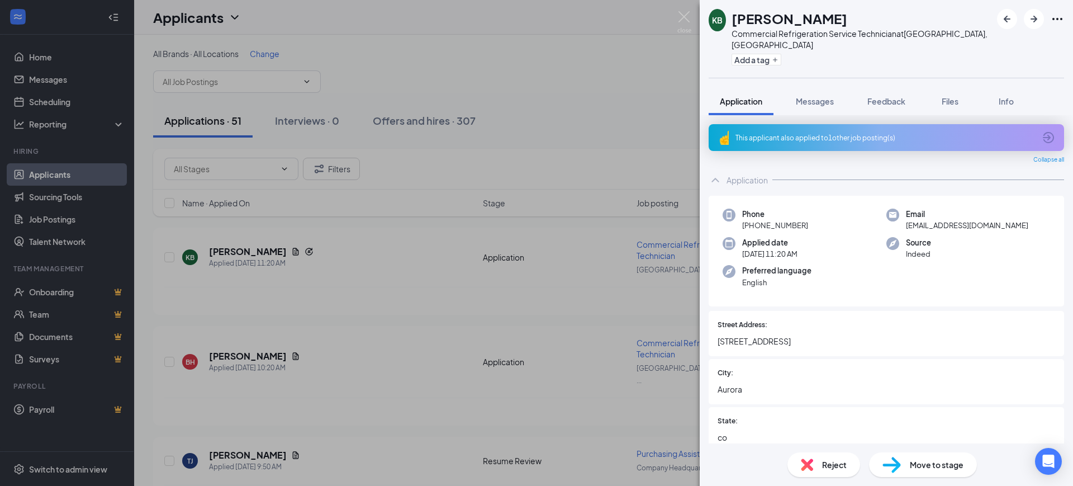
click at [831, 133] on div "This applicant also applied to 1 other job posting(s)" at bounding box center [886, 137] width 355 height 27
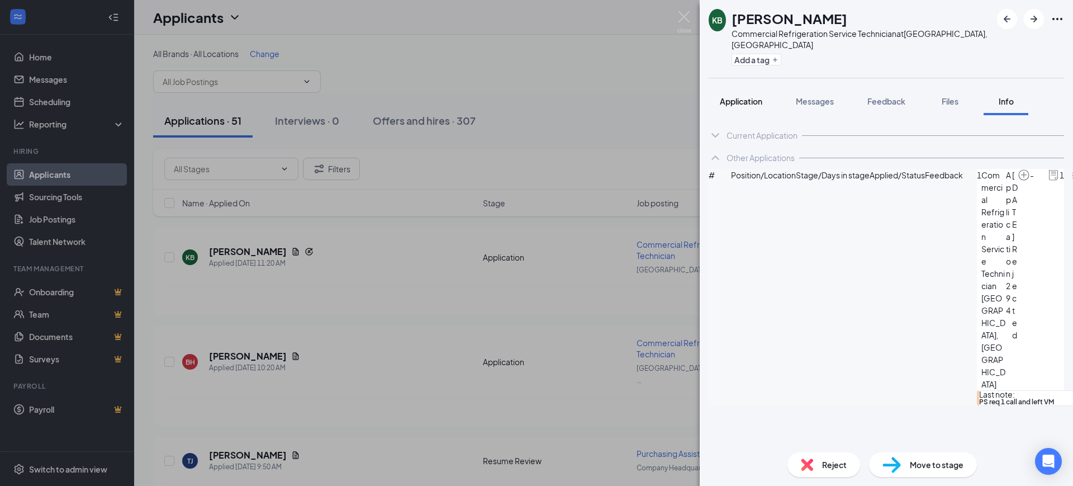
click at [744, 96] on span "Application" at bounding box center [741, 101] width 42 height 10
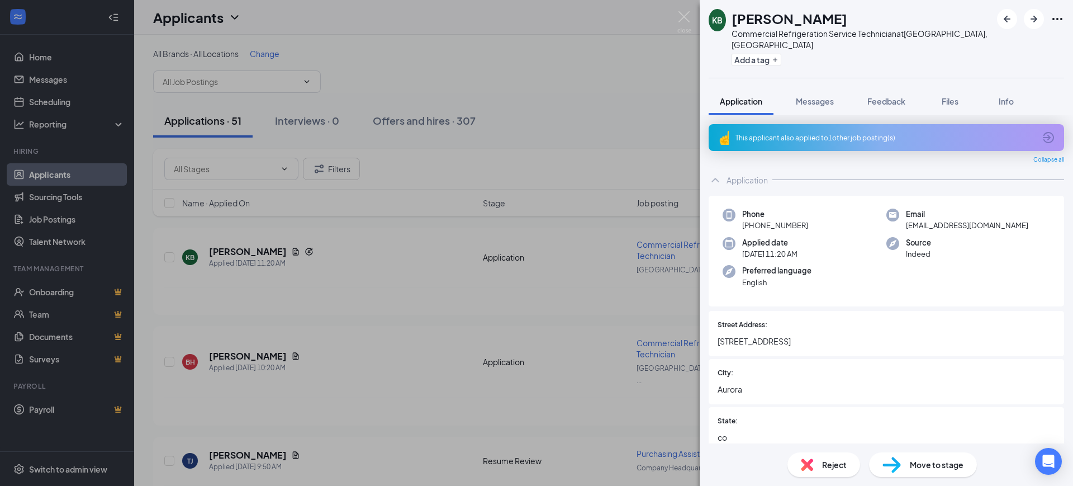
click at [397, 307] on div "KB Kacey Bruns Commercial Refrigeration Service Technician at Denver, CO Add a …" at bounding box center [536, 243] width 1073 height 486
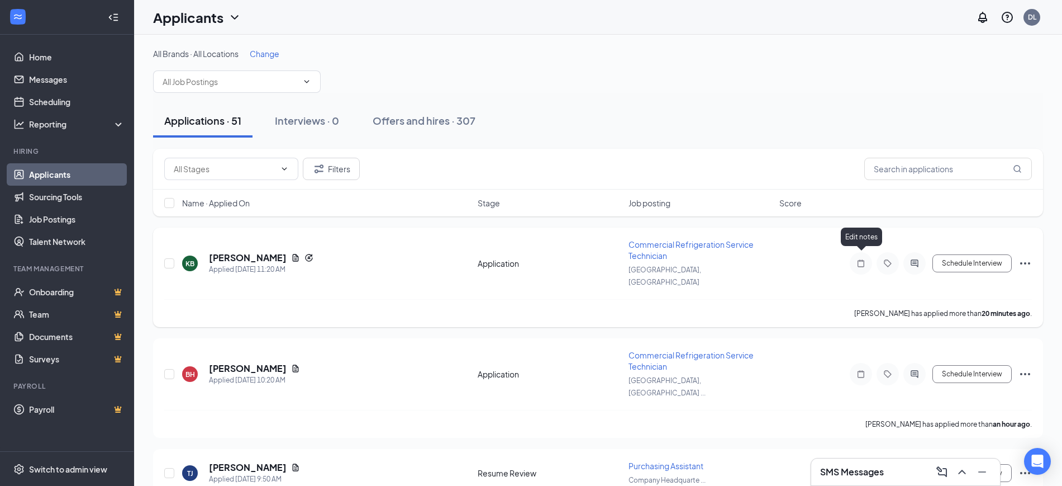
click at [862, 259] on icon "Note" at bounding box center [860, 263] width 13 height 9
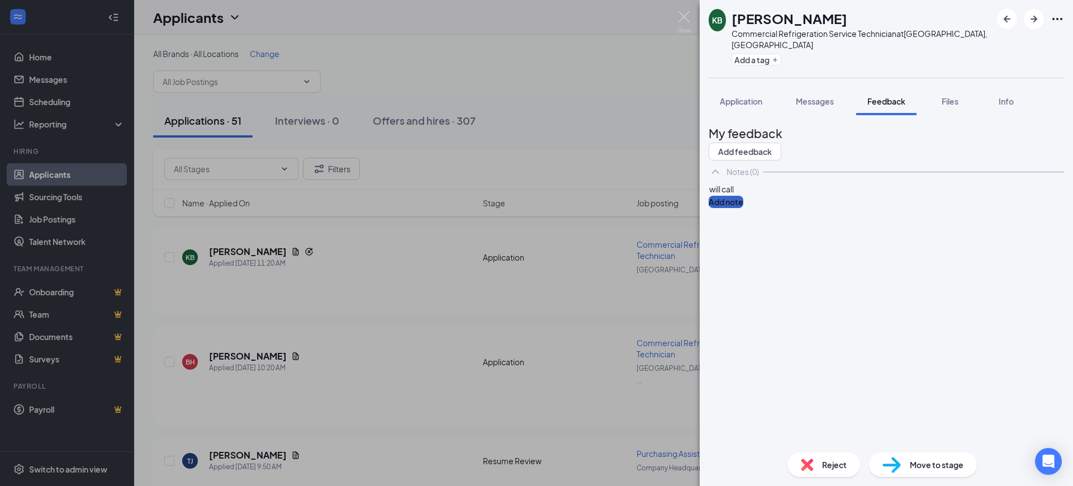
click at [743, 208] on button "Add note" at bounding box center [726, 202] width 35 height 12
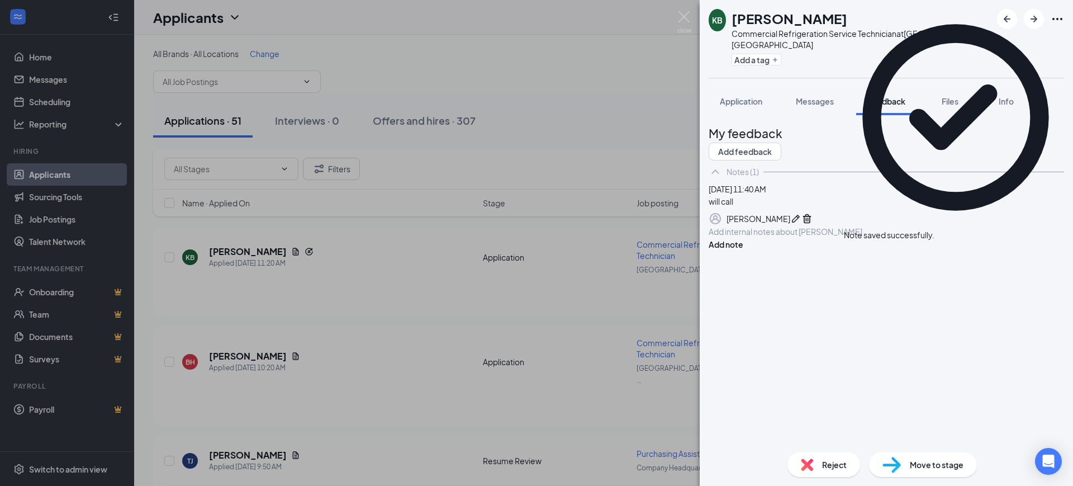
click at [944, 232] on icon "Cross" at bounding box center [941, 235] width 7 height 7
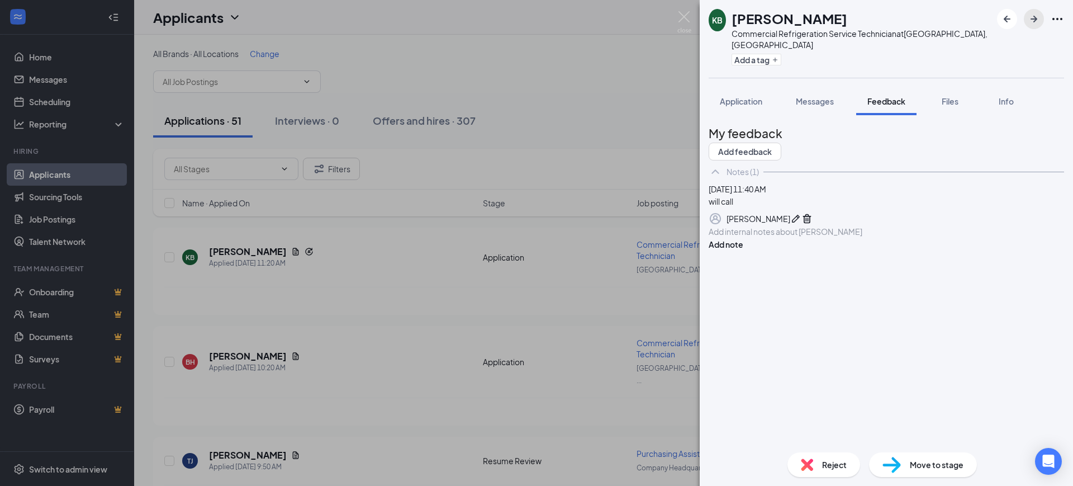
click at [1036, 18] on icon "ArrowRight" at bounding box center [1033, 19] width 7 height 7
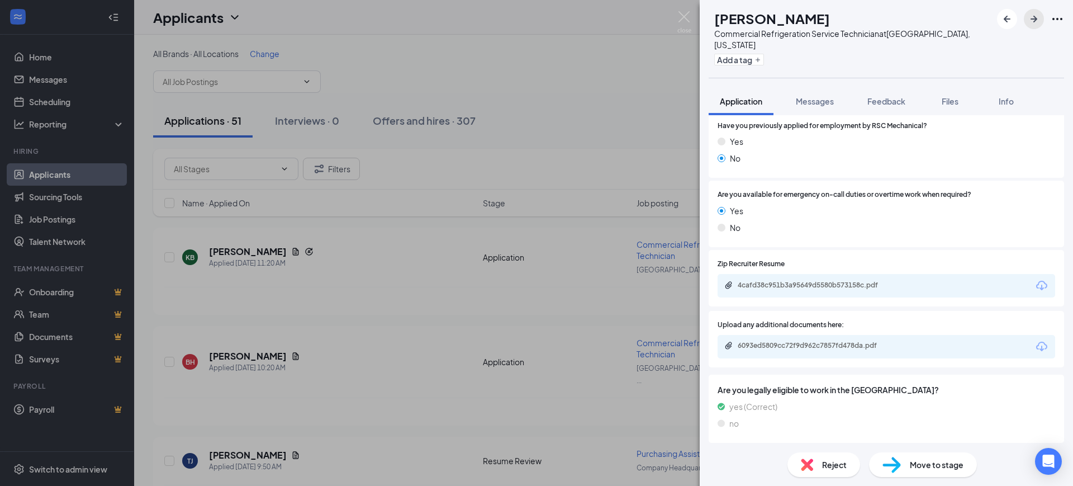
scroll to position [838, 0]
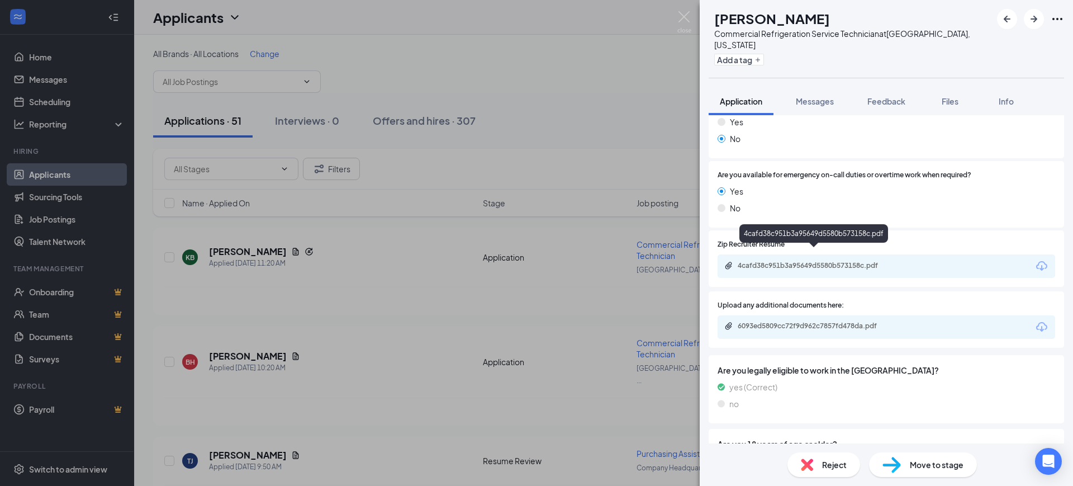
click at [820, 261] on div "4cafd38c951b3a95649d5580b573158c.pdf" at bounding box center [816, 265] width 156 height 9
click at [892, 87] on button "Feedback" at bounding box center [886, 101] width 60 height 28
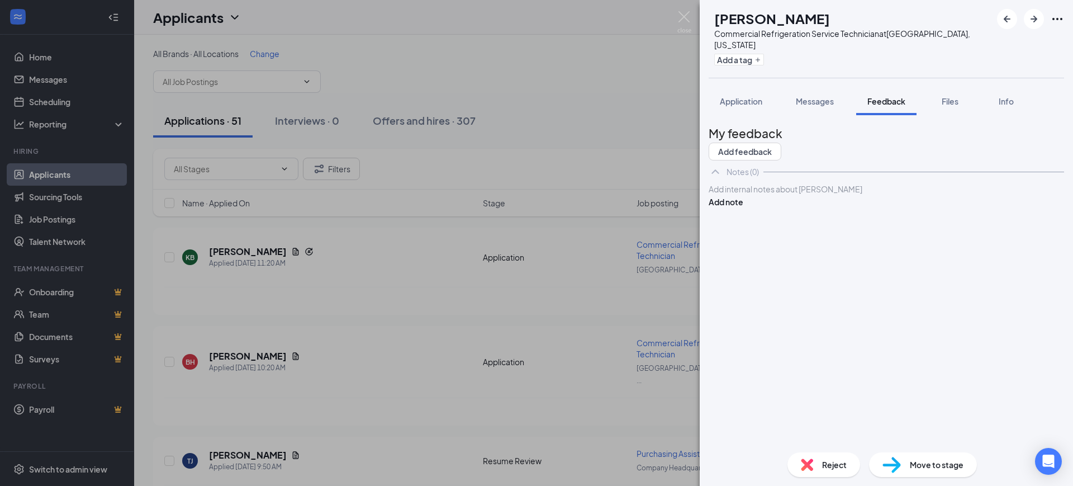
click at [782, 195] on div at bounding box center [886, 189] width 354 height 12
click at [743, 208] on button "Add note" at bounding box center [726, 202] width 35 height 12
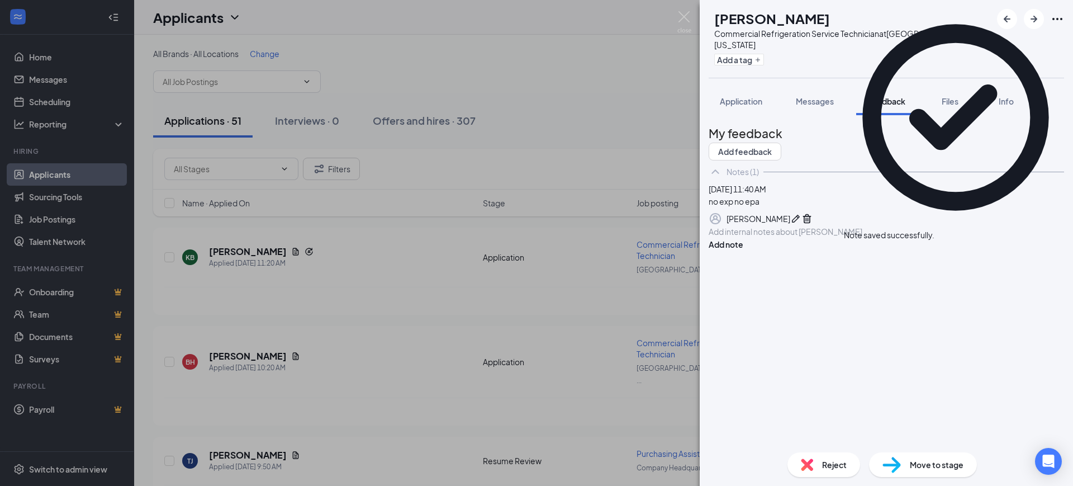
click at [934, 229] on icon "Cross" at bounding box center [934, 229] width 0 height 0
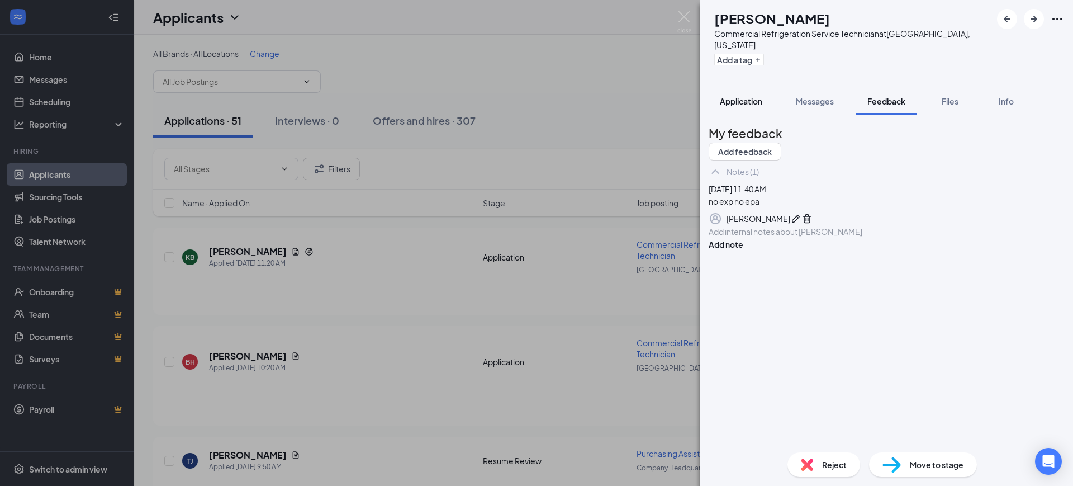
click at [755, 96] on div "Application" at bounding box center [741, 101] width 42 height 11
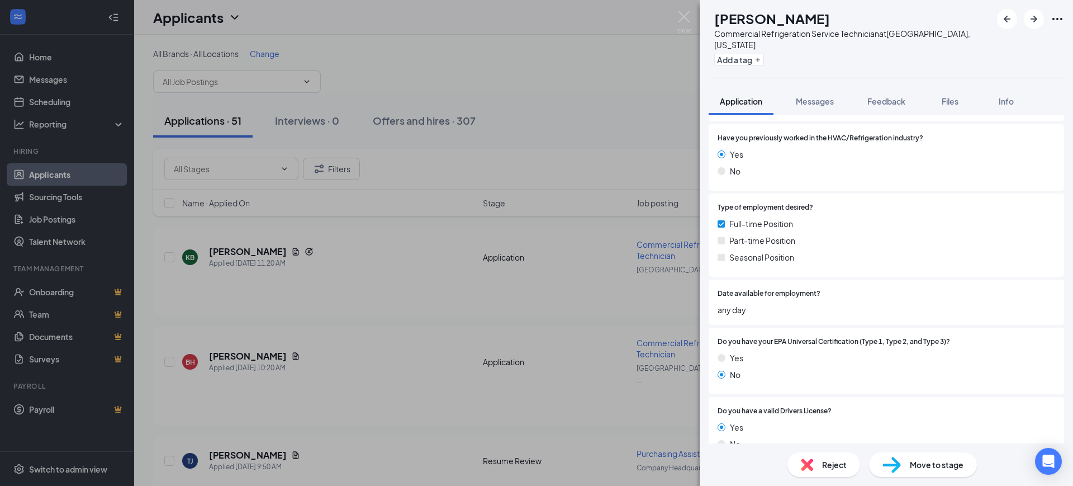
scroll to position [419, 0]
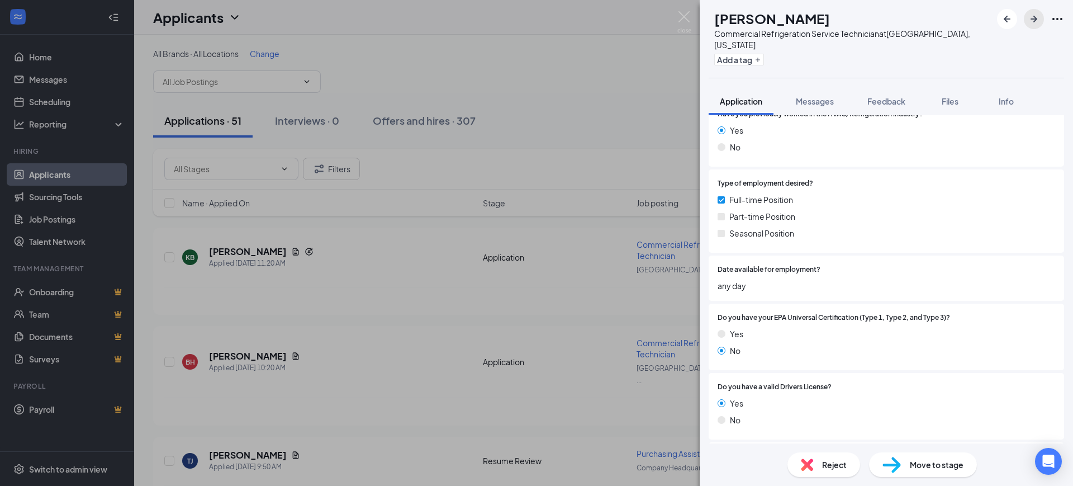
click at [1040, 16] on button "button" at bounding box center [1034, 19] width 20 height 20
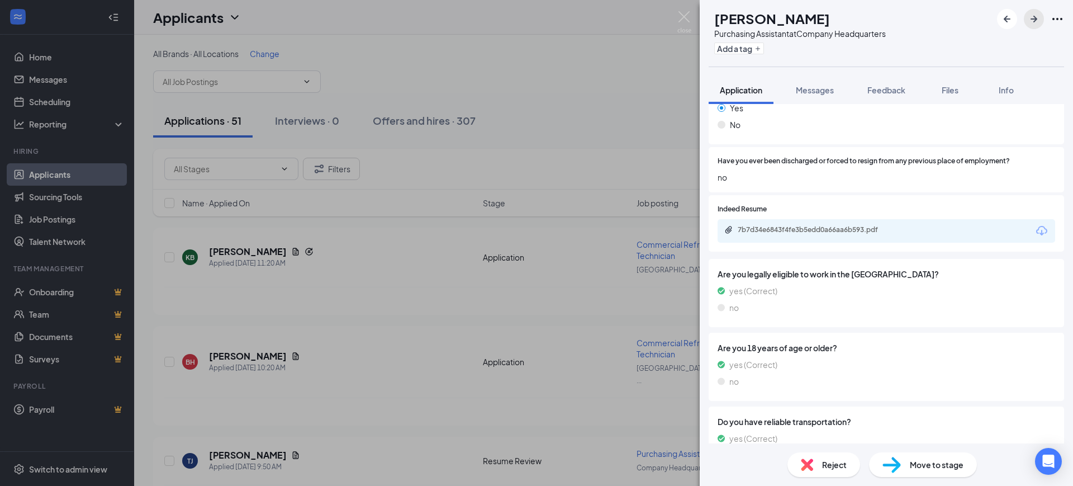
scroll to position [698, 0]
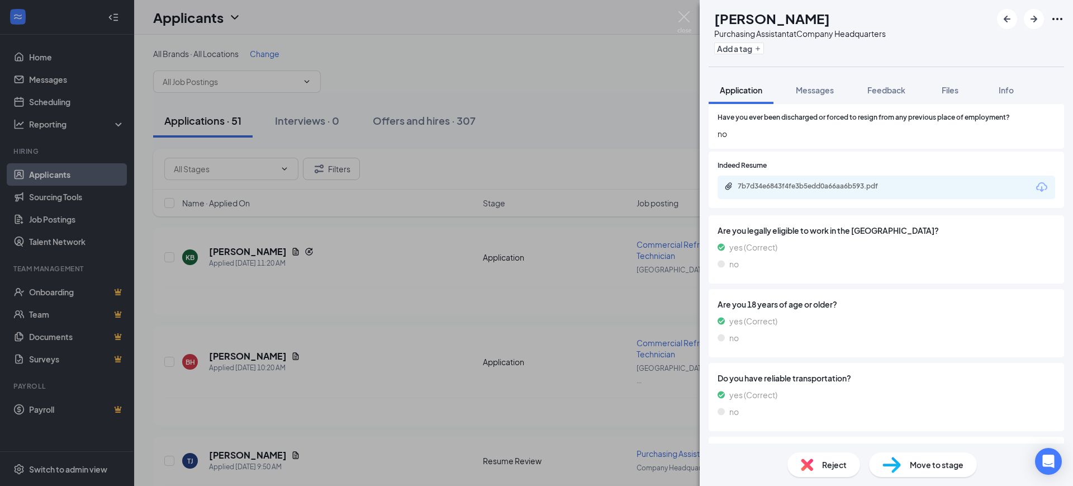
click at [836, 179] on div "7b7d34e6843f4fe3b5edd0a66aa6b593.pdf" at bounding box center [814, 167] width 149 height 23
click at [836, 182] on div "7b7d34e6843f4fe3b5edd0a66aa6b593.pdf" at bounding box center [816, 186] width 156 height 9
click at [866, 88] on button "Feedback" at bounding box center [886, 90] width 60 height 28
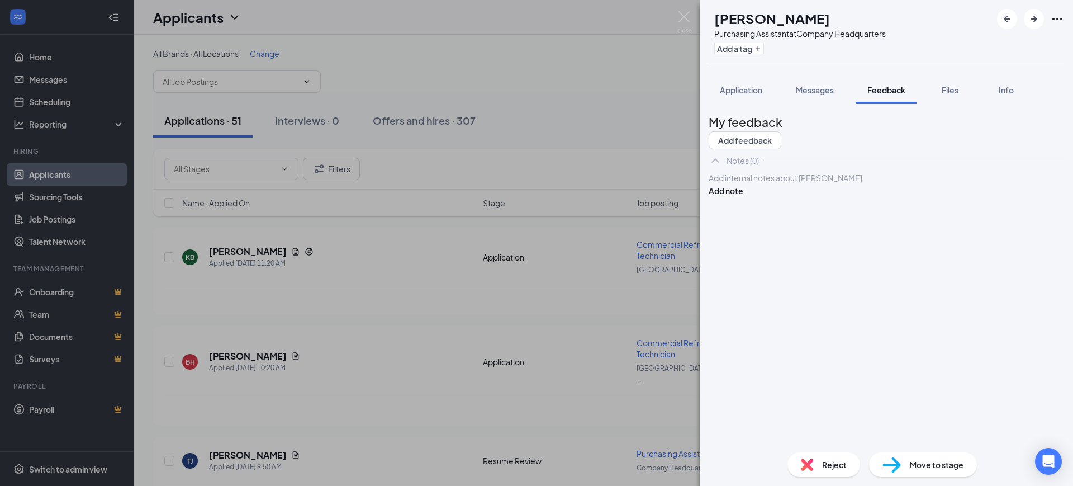
click at [779, 184] on div at bounding box center [886, 178] width 354 height 12
click at [992, 184] on div "moves around a lot" at bounding box center [886, 178] width 354 height 12
click at [743, 197] on button "Add note" at bounding box center [726, 190] width 35 height 12
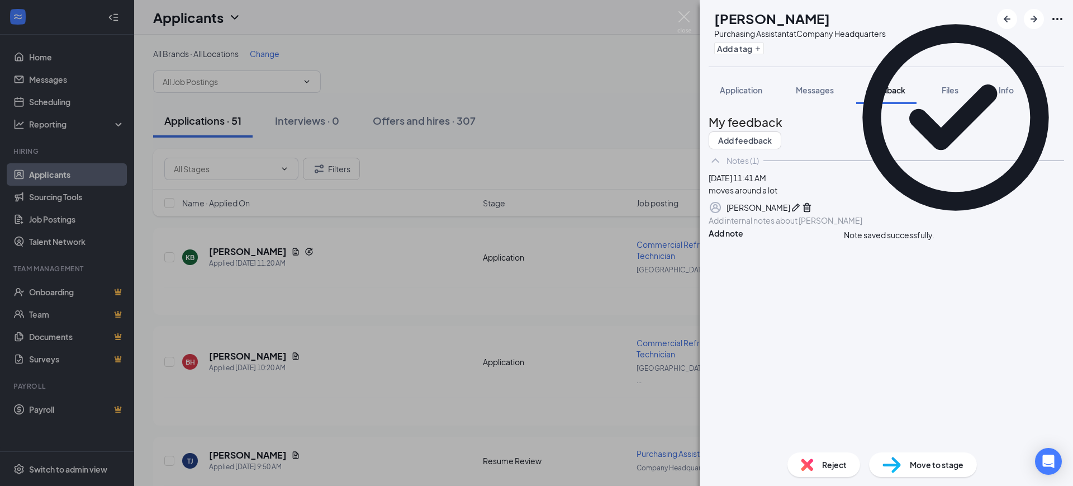
click at [934, 229] on icon "Cross" at bounding box center [934, 229] width 0 height 0
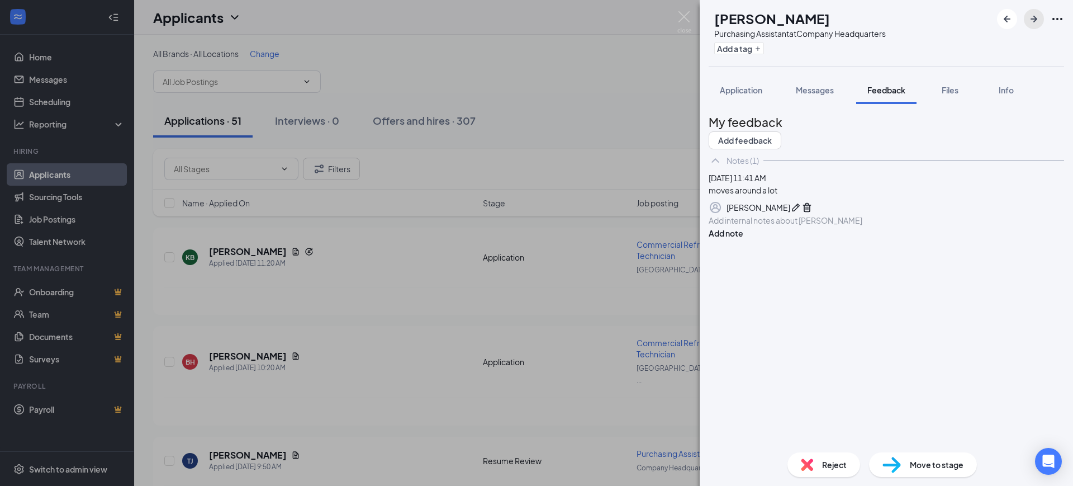
click at [1042, 16] on button "button" at bounding box center [1034, 19] width 20 height 20
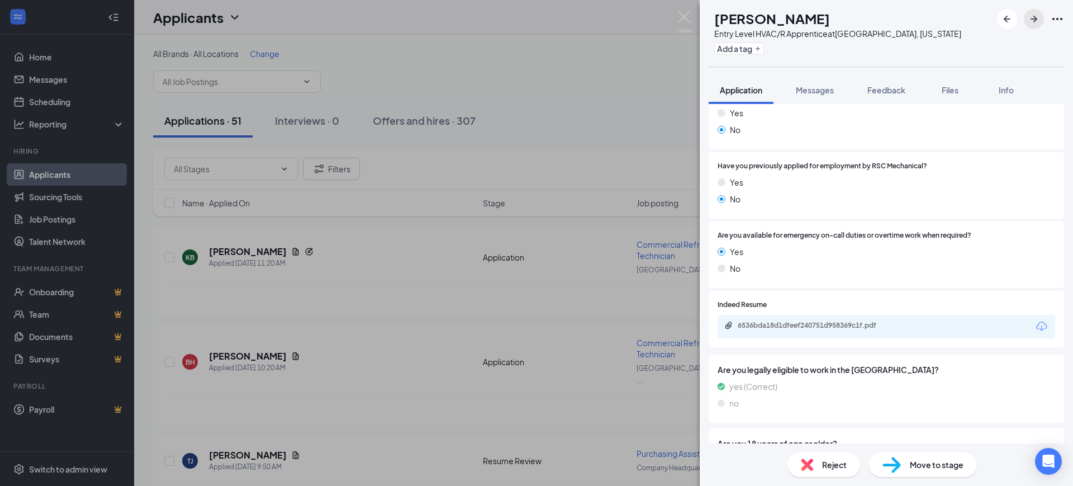
scroll to position [838, 0]
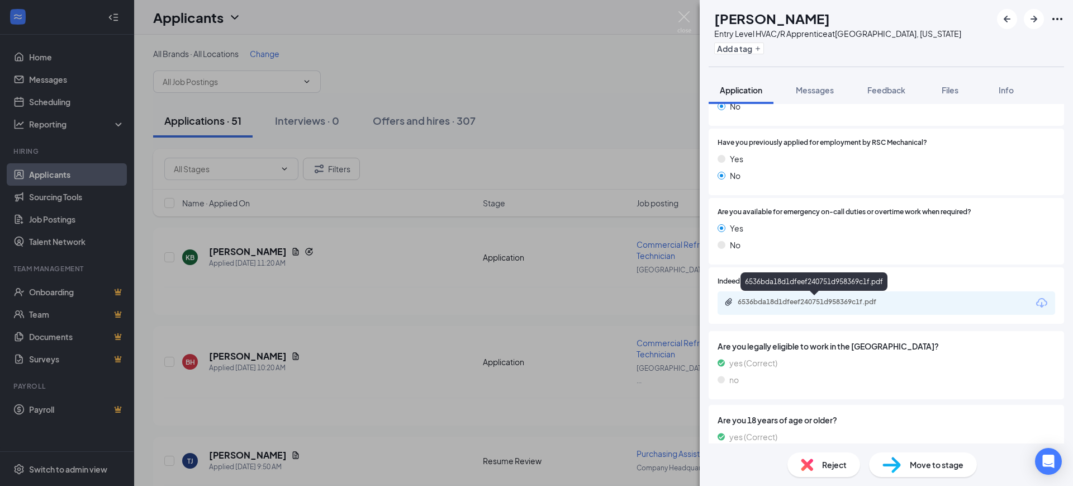
click at [821, 306] on div "6536bda18d1dfeef240751d958369c1f.pdf" at bounding box center [814, 302] width 181 height 11
click at [892, 88] on span "Feedback" at bounding box center [886, 90] width 38 height 10
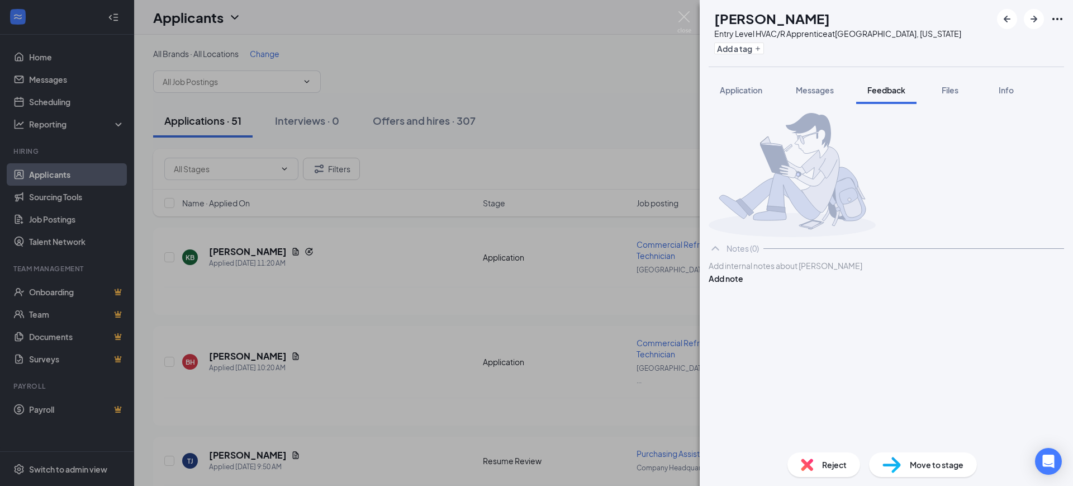
click at [767, 284] on div "Add internal notes about Joshua Payton Add note" at bounding box center [886, 271] width 355 height 25
click at [766, 272] on div at bounding box center [886, 266] width 354 height 12
click at [1021, 284] on div "no epa Add note" at bounding box center [886, 271] width 355 height 25
click at [743, 284] on button "Add note" at bounding box center [726, 278] width 35 height 12
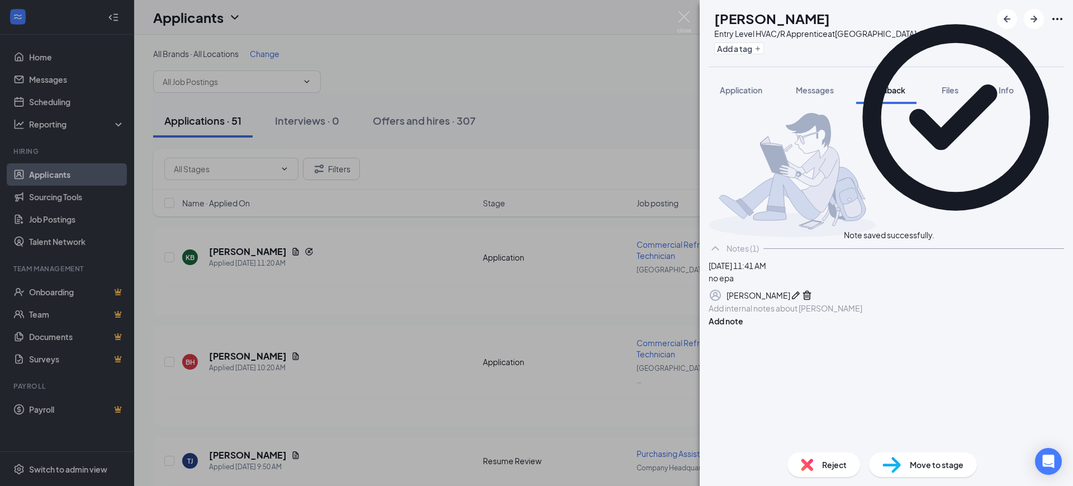
drag, startPoint x: 1042, startPoint y: 26, endPoint x: 1049, endPoint y: 25, distance: 6.8
click at [1045, 229] on div "Note saved successfully." at bounding box center [956, 235] width 224 height 12
click at [934, 229] on icon "Cross" at bounding box center [934, 229] width 0 height 0
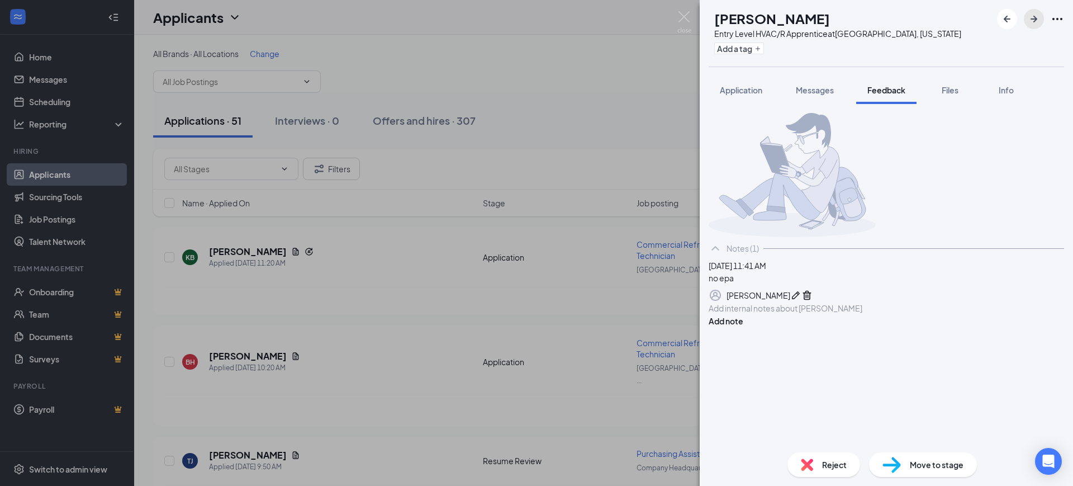
click at [1036, 18] on icon "ArrowRight" at bounding box center [1033, 19] width 7 height 7
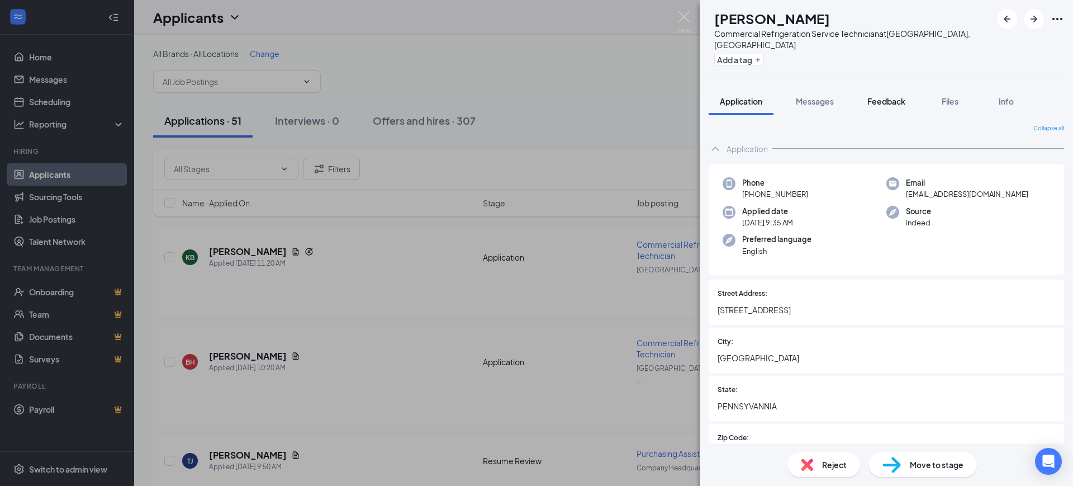
click at [882, 96] on span "Feedback" at bounding box center [886, 101] width 38 height 10
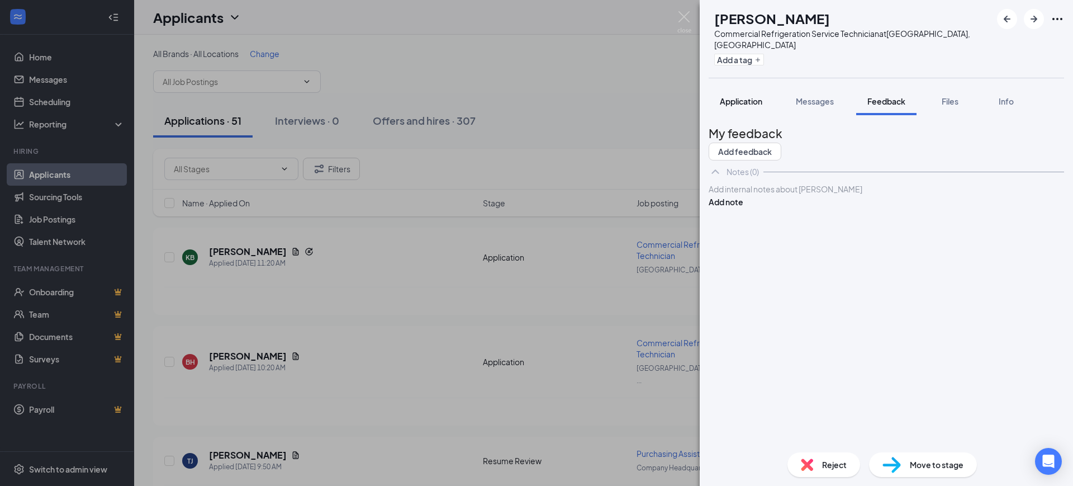
click at [747, 96] on span "Application" at bounding box center [741, 101] width 42 height 10
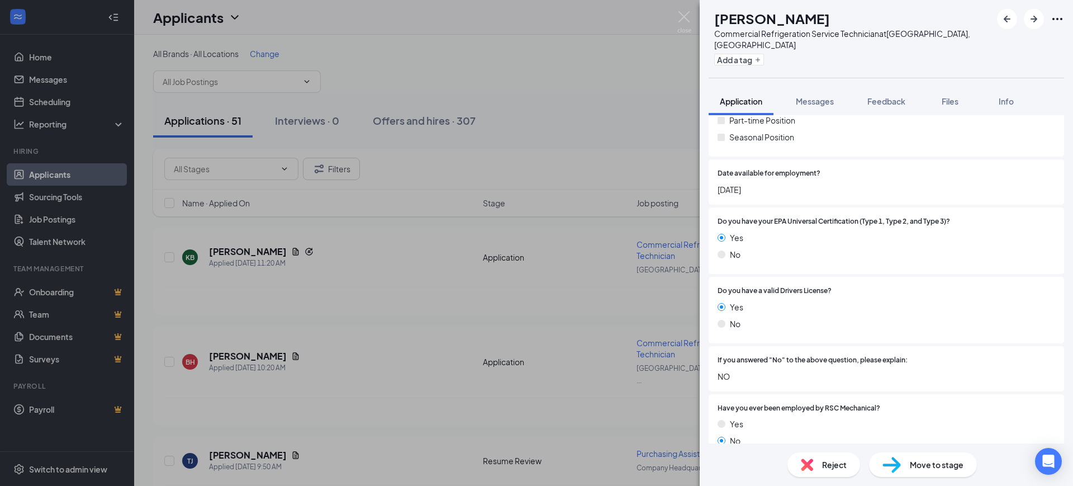
scroll to position [559, 0]
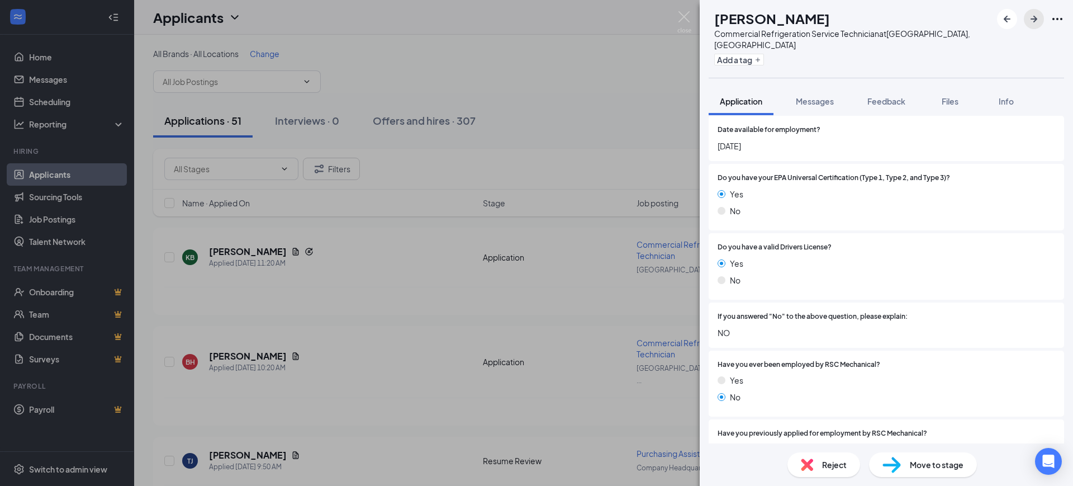
click at [1038, 16] on icon "ArrowRight" at bounding box center [1033, 18] width 13 height 13
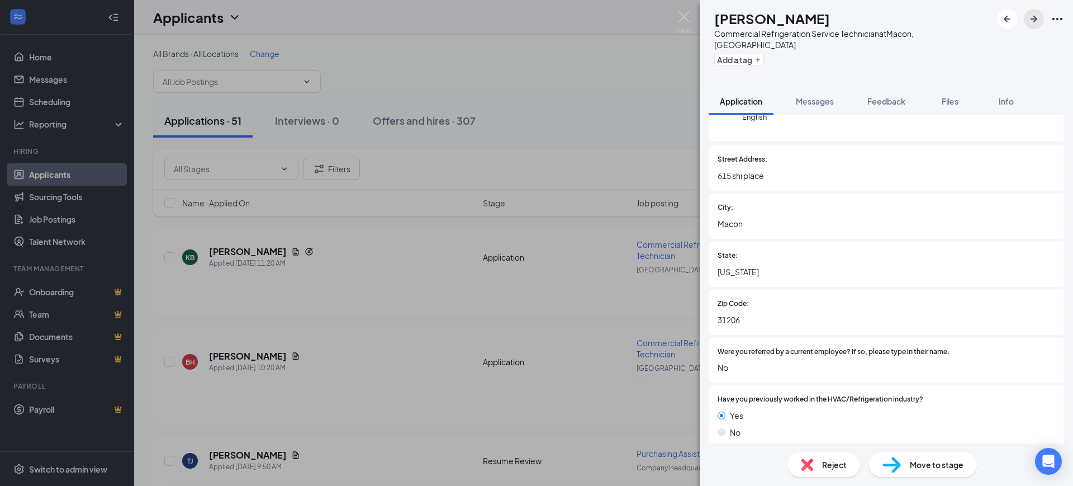
scroll to position [279, 0]
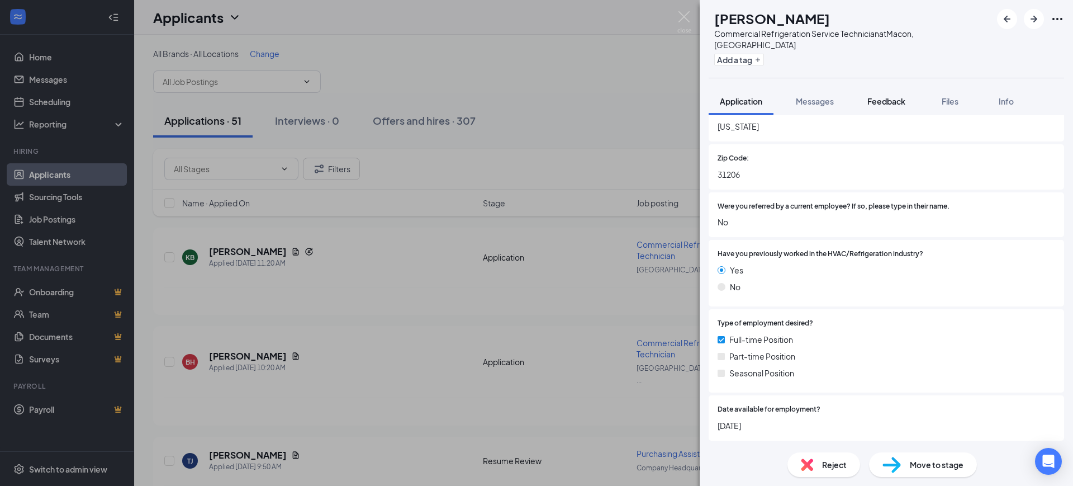
click at [886, 96] on span "Feedback" at bounding box center [886, 101] width 38 height 10
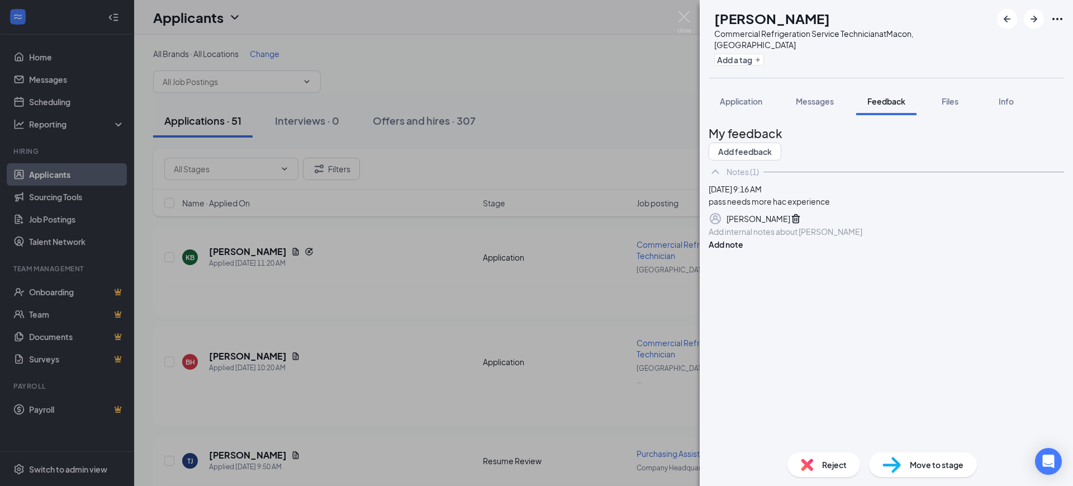
click at [605, 307] on div "CR Charles Riley Commercial Refrigeration Service Technician at Macon, GA Add a…" at bounding box center [536, 243] width 1073 height 486
